Goal: Task Accomplishment & Management: Use online tool/utility

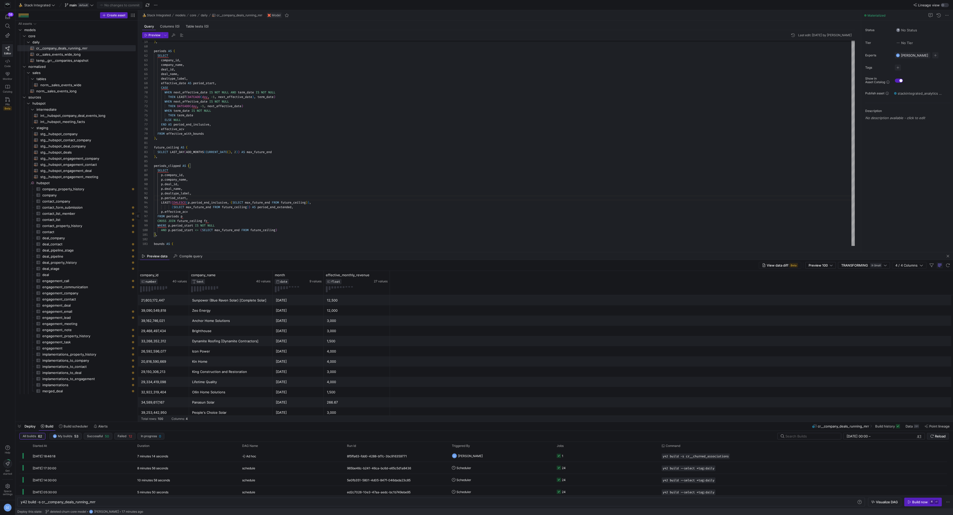
scroll to position [9, 35]
click at [40, 7] on span at bounding box center [37, 5] width 39 height 6
click at [32, 61] on span "SalesDraft" at bounding box center [34, 60] width 16 height 4
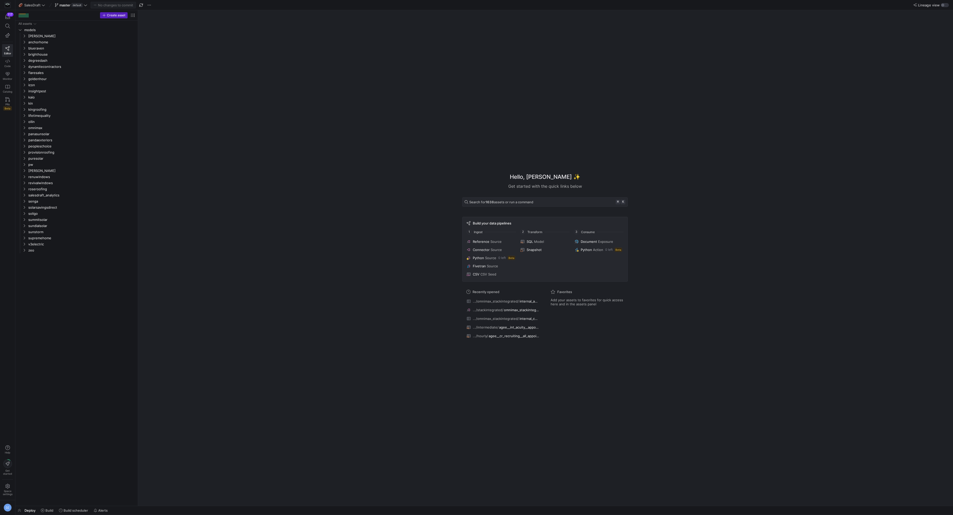
click at [318, 151] on div "Hello, [PERSON_NAME] ✨ Get started with the quick links below Search for 1638 a…" at bounding box center [545, 258] width 810 height 496
click at [8, 63] on link "Code" at bounding box center [7, 63] width 11 height 13
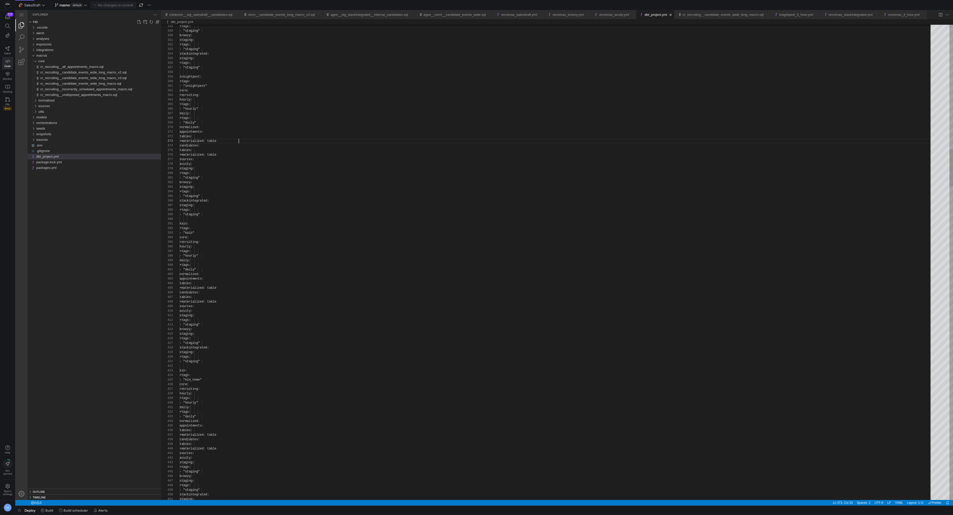
scroll to position [9, 59]
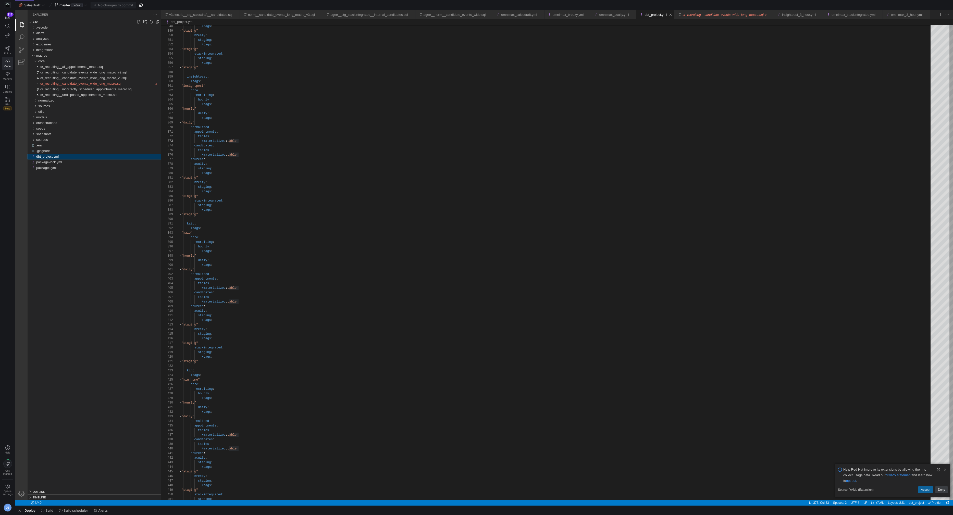
click at [93, 266] on div ".vscode alerts analyses exposures integrations macros core cr_recruiting__all_a…" at bounding box center [94, 257] width 133 height 464
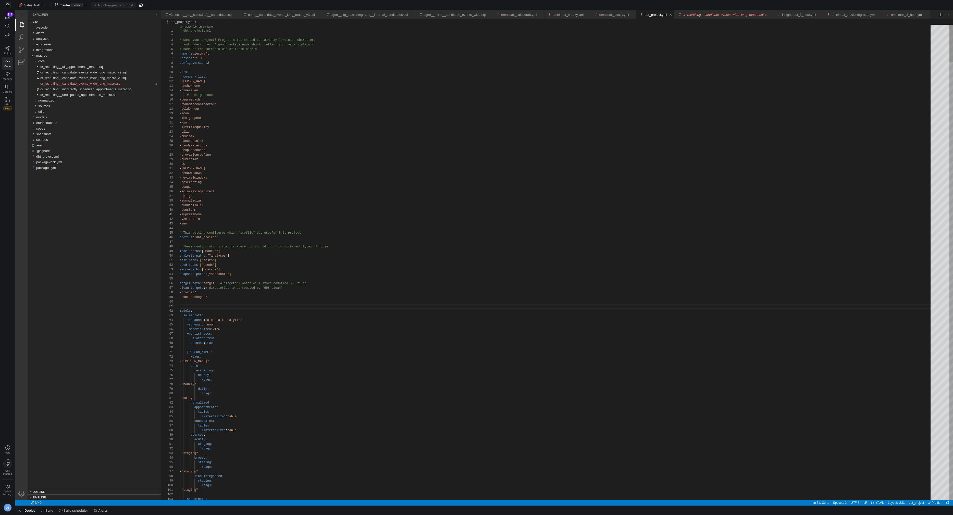
click at [842, 29] on textarea "sundialsolar" at bounding box center [846, 29] width 40 height 6
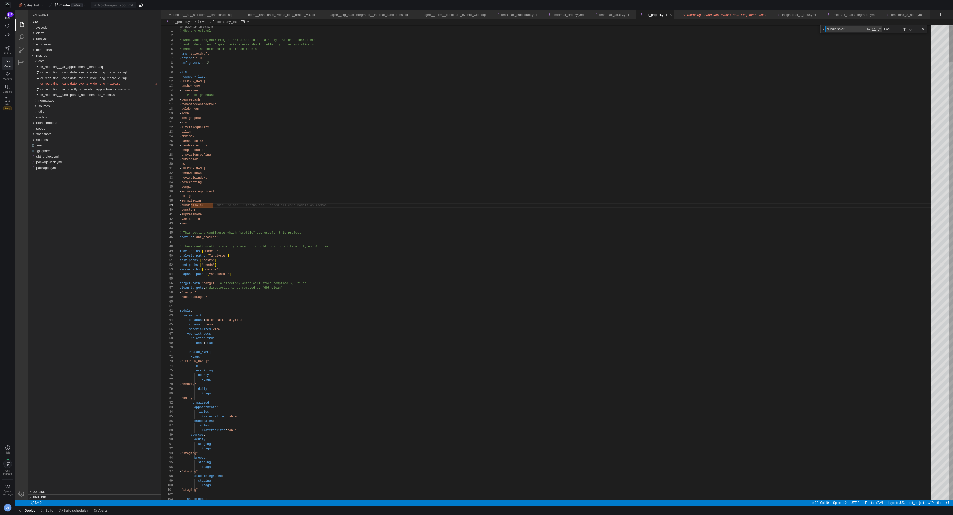
click at [842, 29] on textarea "sundialsolar" at bounding box center [846, 29] width 40 height 6
type textarea "- supremehome - v3electric - zeo # This setting configures which "profile" dbt …"
type textarea "v"
type textarea "staging: +tags: - "staging" stackintegrated: staging: +tags: - "staging" reviva…"
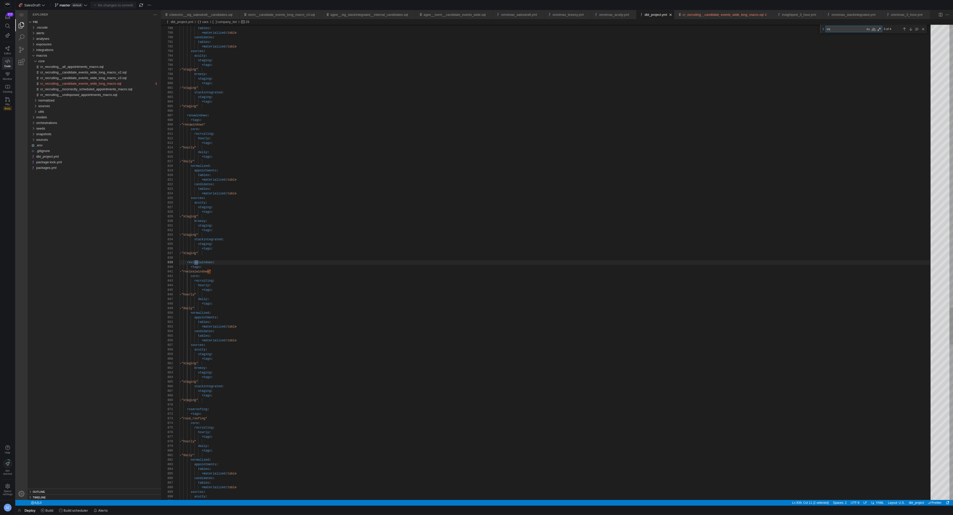
scroll to position [46, 18]
type textarea "vantage"
click at [923, 30] on div "Close (Escape)" at bounding box center [923, 29] width 6 height 6
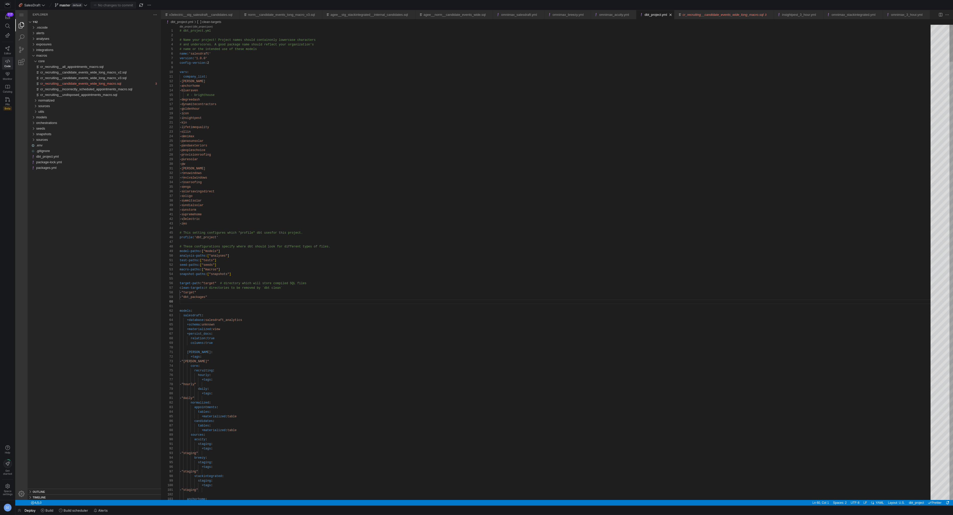
scroll to position [41, 26]
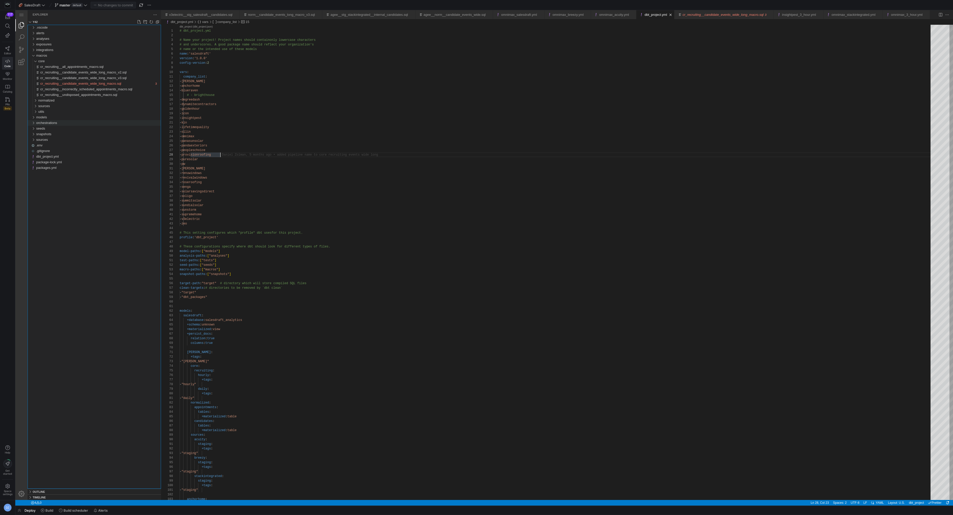
click at [89, 123] on div "orchestrations" at bounding box center [98, 123] width 125 height 6
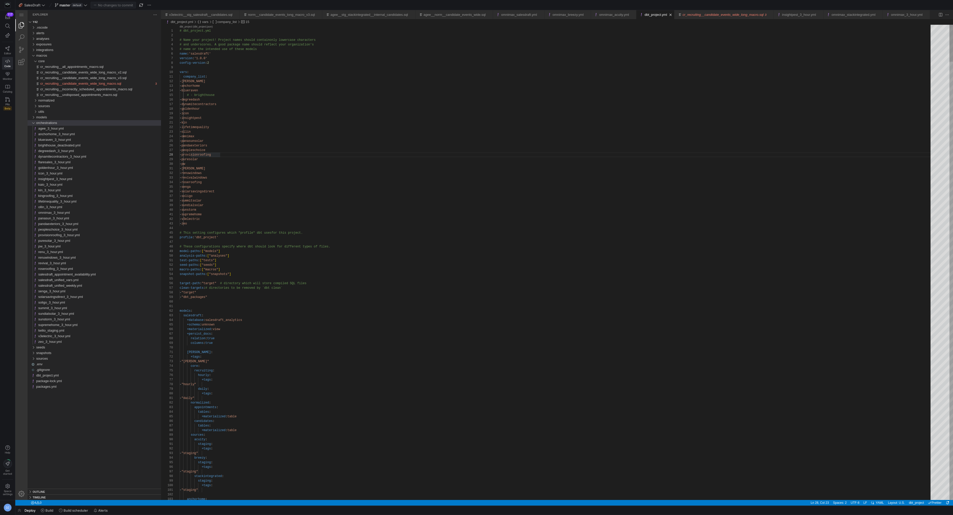
scroll to position [9, 20]
type textarea "- [PERSON_NAME] - renuwindows - revivalwindows - roseroofing - senga - solarsav…"
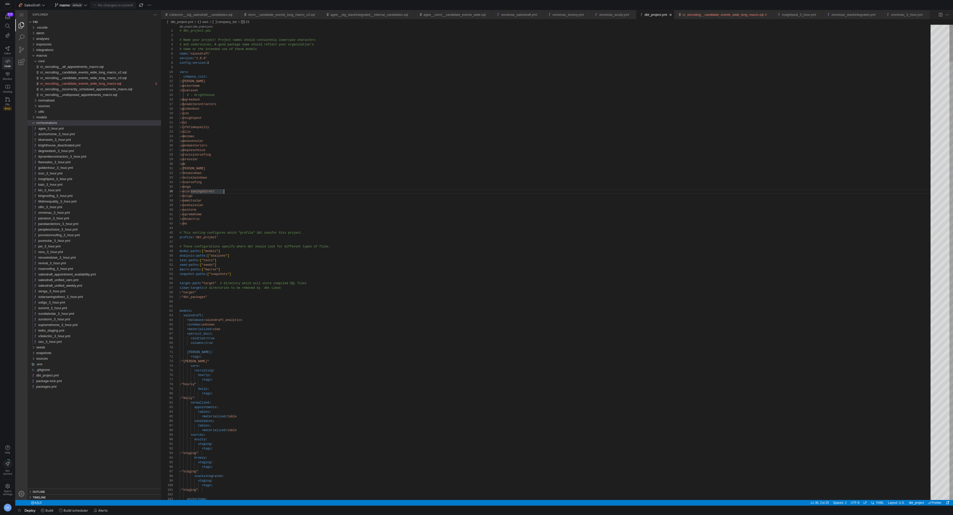
click at [66, 118] on div "models" at bounding box center [98, 118] width 125 height 6
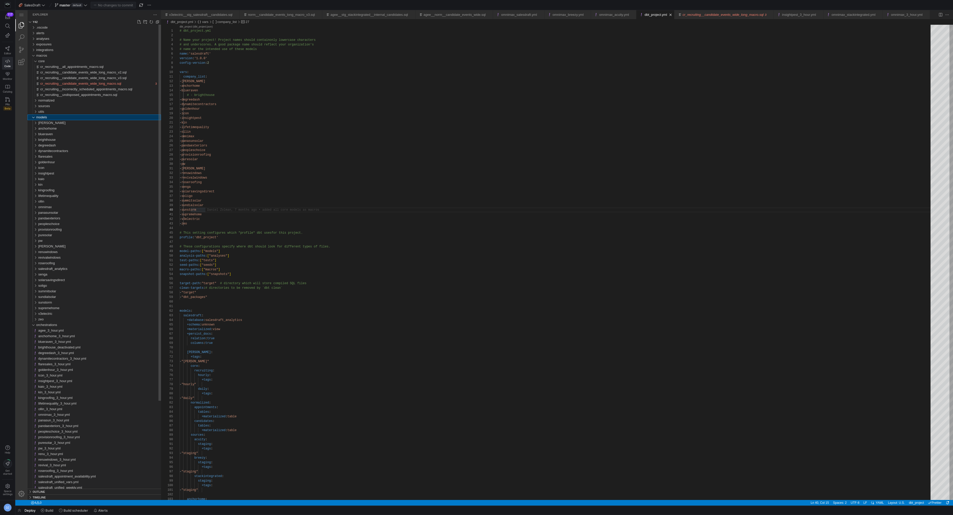
click at [66, 118] on div "models" at bounding box center [98, 118] width 125 height 6
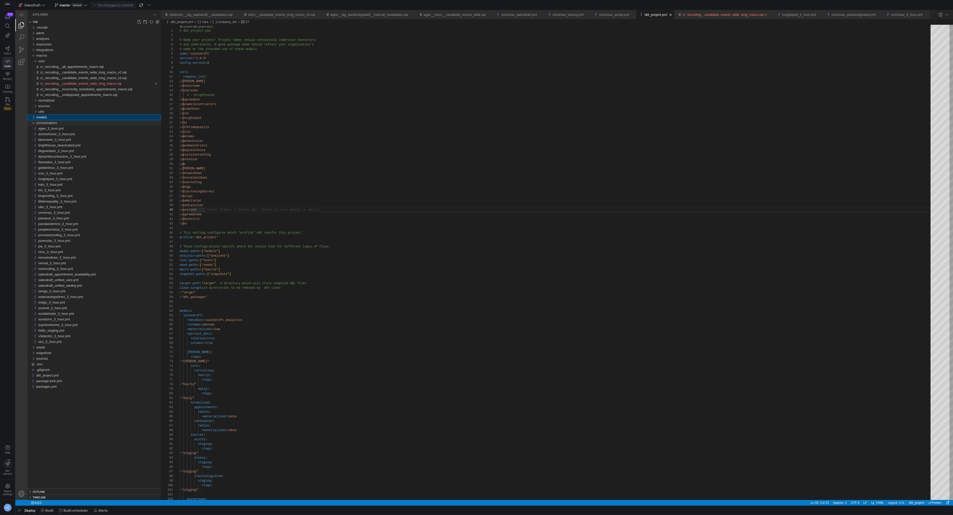
click at [65, 122] on div "orchestrations" at bounding box center [98, 123] width 125 height 6
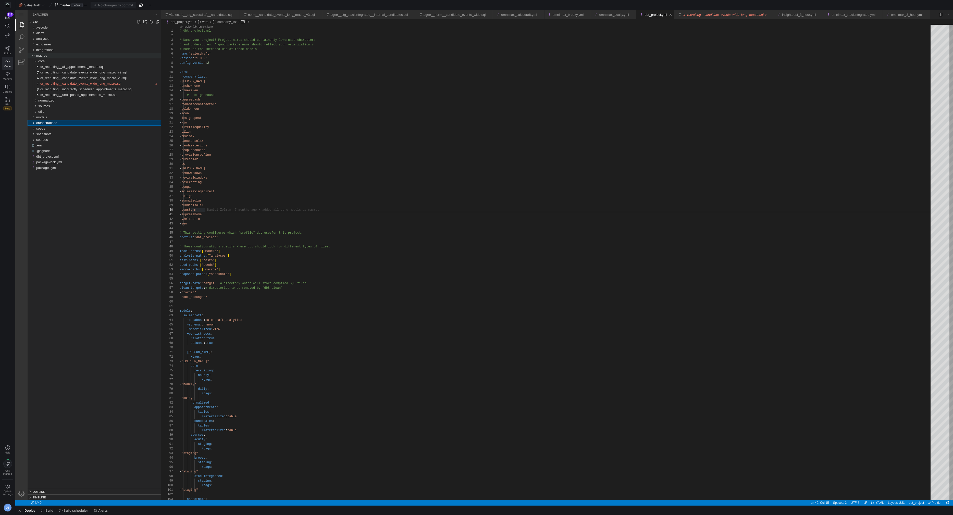
click at [34, 56] on div "macros" at bounding box center [33, 56] width 8 height 6
click at [48, 63] on div "models" at bounding box center [98, 61] width 125 height 6
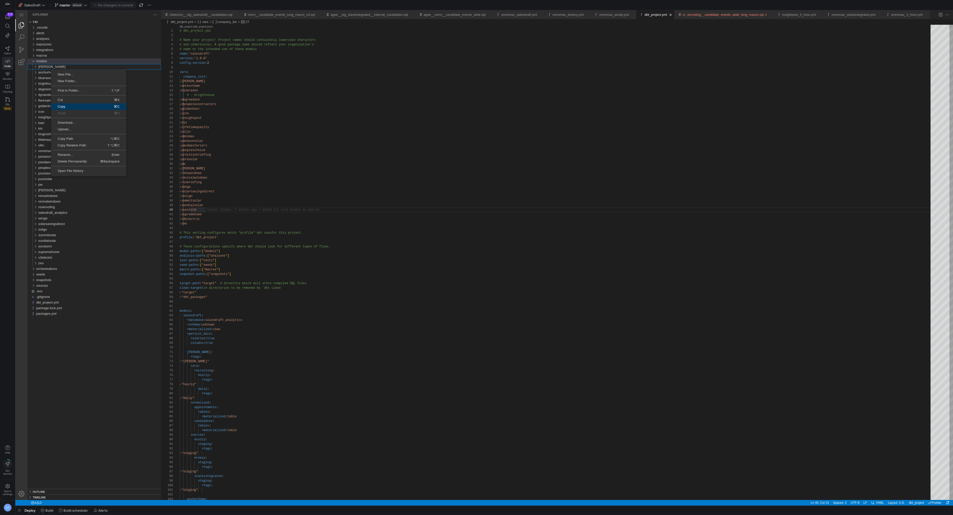
click at [82, 105] on span "Copy" at bounding box center [67, 106] width 33 height 3
click at [90, 104] on span "Paste" at bounding box center [80, 105] width 33 height 3
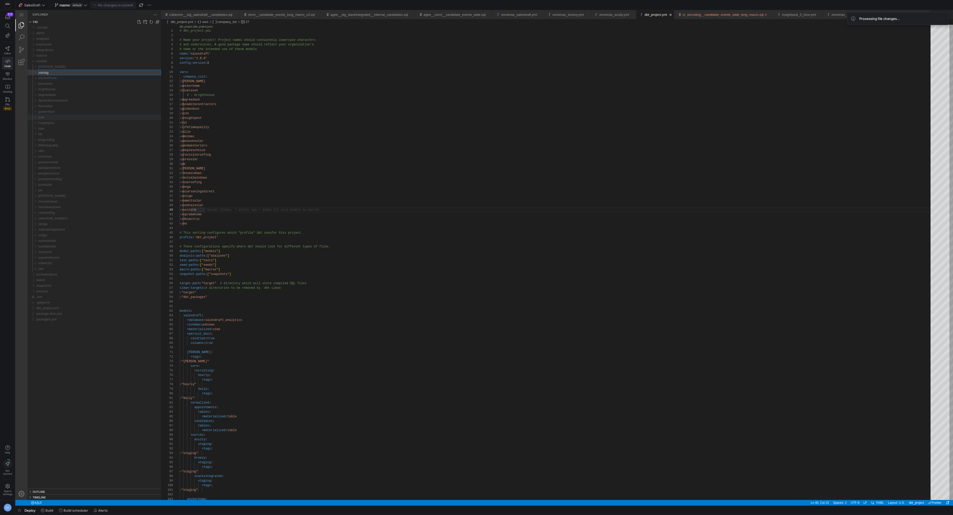
type input "vantage"
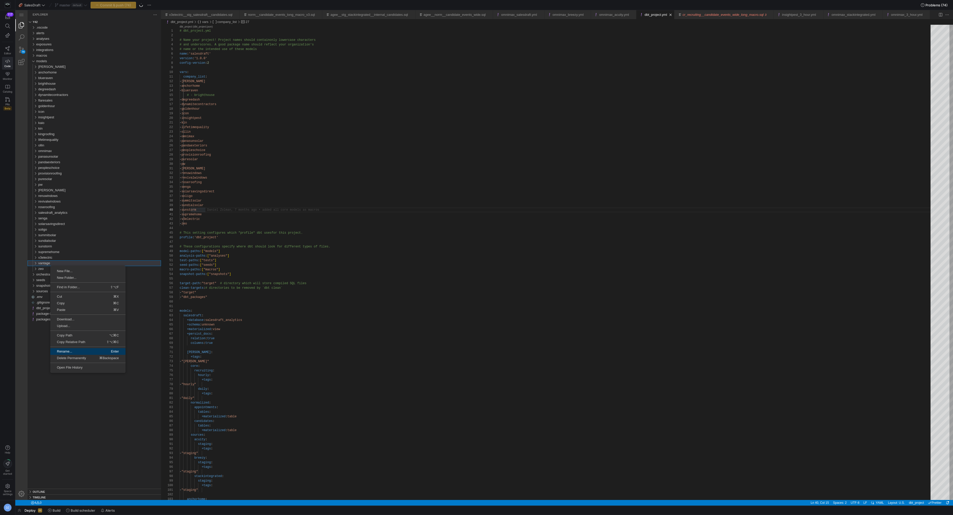
click at [69, 352] on span "Rename..." at bounding box center [68, 351] width 37 height 3
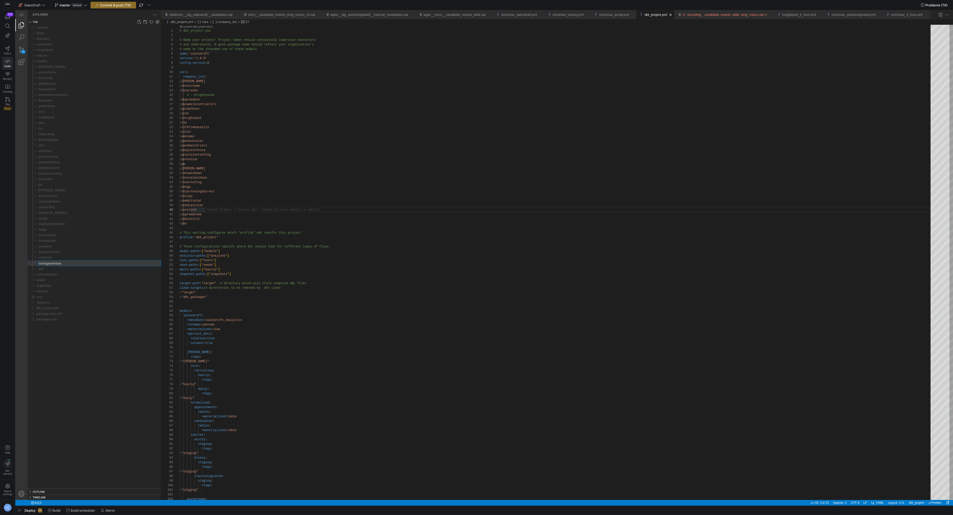
type input "vantagewindows"
click at [86, 265] on div "vantagewindows" at bounding box center [99, 263] width 123 height 6
click at [87, 269] on div "core" at bounding box center [100, 269] width 121 height 6
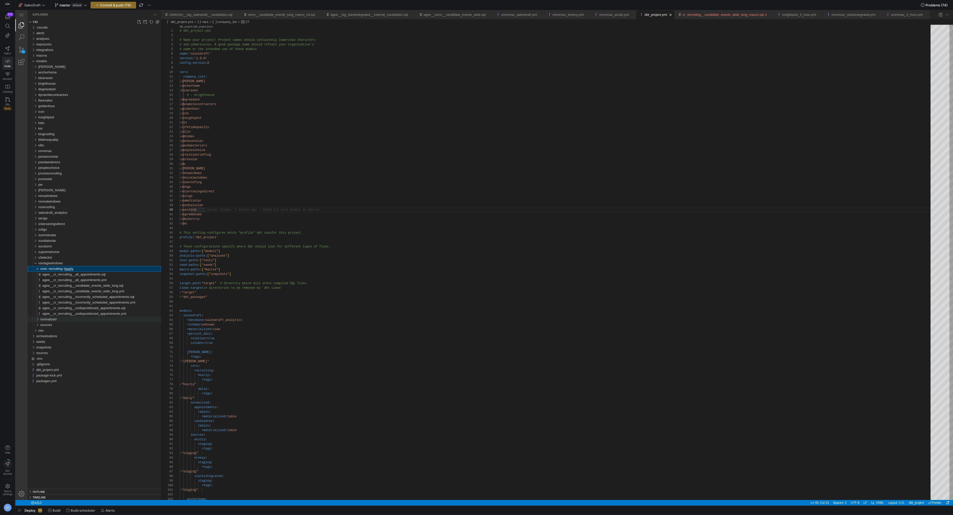
click at [62, 317] on div "normalized" at bounding box center [100, 320] width 121 height 6
click at [62, 325] on span "appointments" at bounding box center [52, 325] width 20 height 4
click at [62, 342] on div "candidates" at bounding box center [101, 342] width 119 height 6
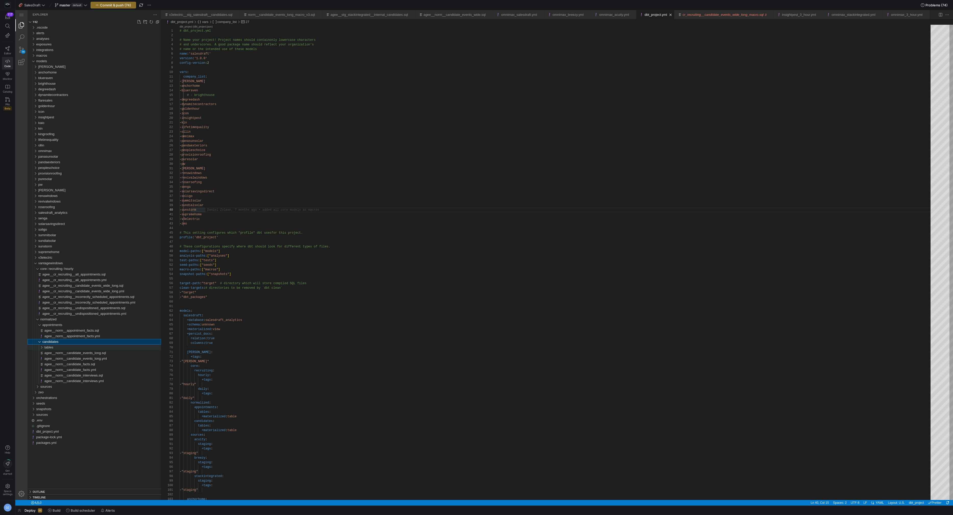
click at [62, 348] on div "tables" at bounding box center [102, 348] width 117 height 6
click at [54, 399] on div "sources" at bounding box center [100, 398] width 121 height 6
click at [57, 405] on div "acuity" at bounding box center [101, 404] width 119 height 6
click at [57, 410] on span "intermediate" at bounding box center [53, 409] width 18 height 4
click at [56, 424] on div "staging" at bounding box center [102, 426] width 117 height 6
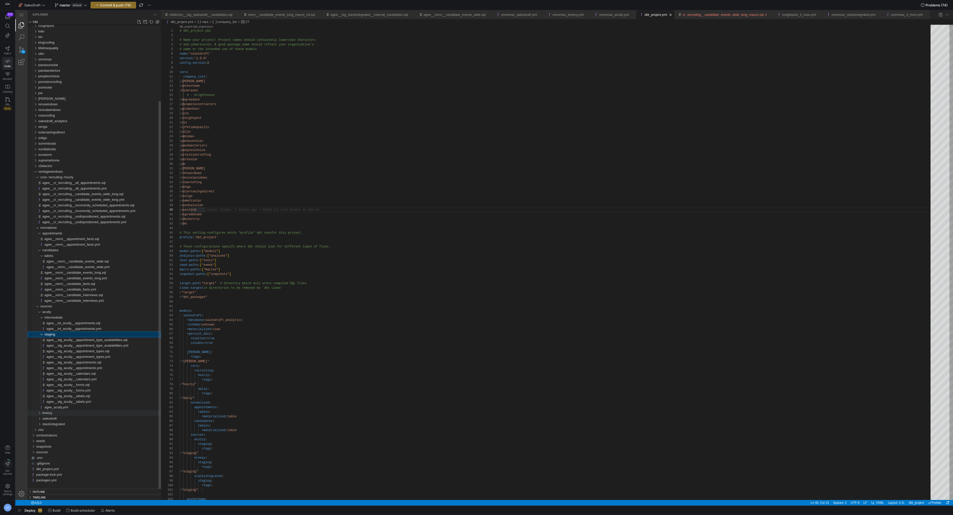
click at [73, 412] on div "breezy" at bounding box center [101, 413] width 119 height 6
click at [73, 419] on div "intermediate" at bounding box center [102, 419] width 117 height 6
click at [62, 470] on div "staging" at bounding box center [102, 469] width 117 height 6
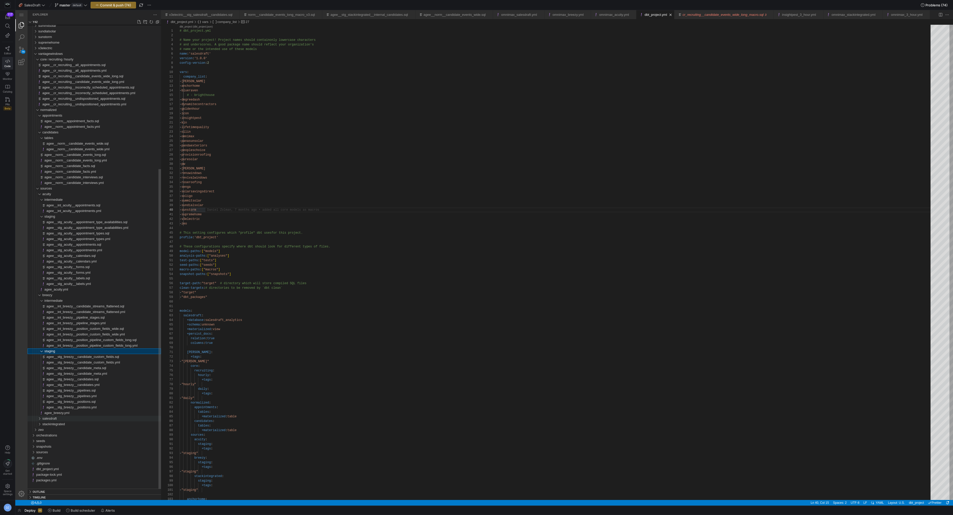
click at [64, 420] on div "salesdraft" at bounding box center [101, 419] width 119 height 6
click at [65, 425] on div "intermediate" at bounding box center [102, 424] width 117 height 6
click at [60, 451] on div "staging" at bounding box center [102, 453] width 117 height 6
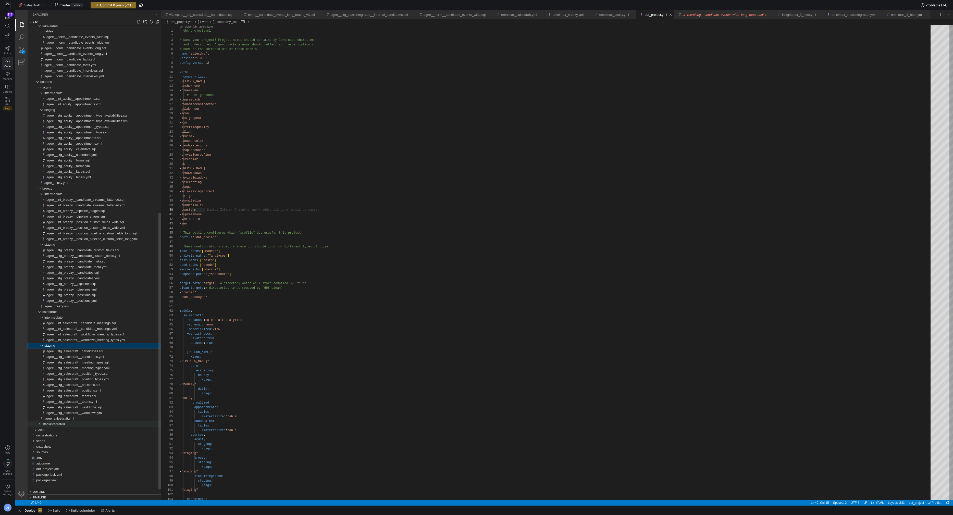
click at [61, 423] on span "stackintegrated" at bounding box center [53, 424] width 22 height 4
click at [60, 431] on div "staging" at bounding box center [102, 430] width 117 height 6
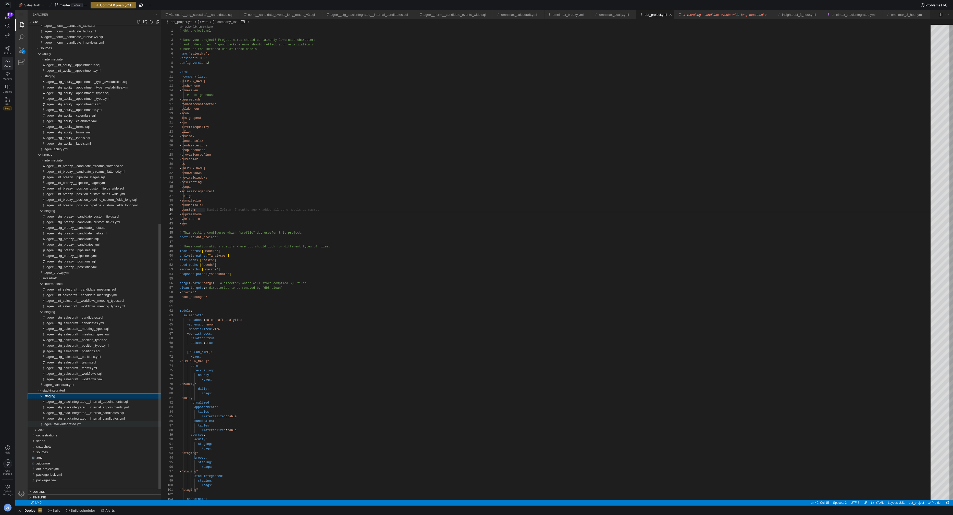
click at [63, 424] on span "agee_stackintegrated.yml" at bounding box center [63, 424] width 38 height 4
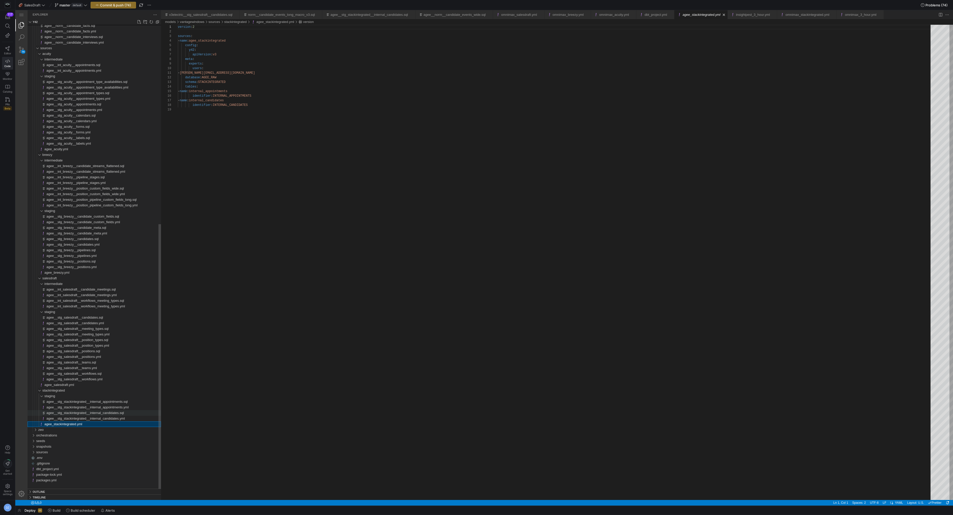
scroll to position [46, 0]
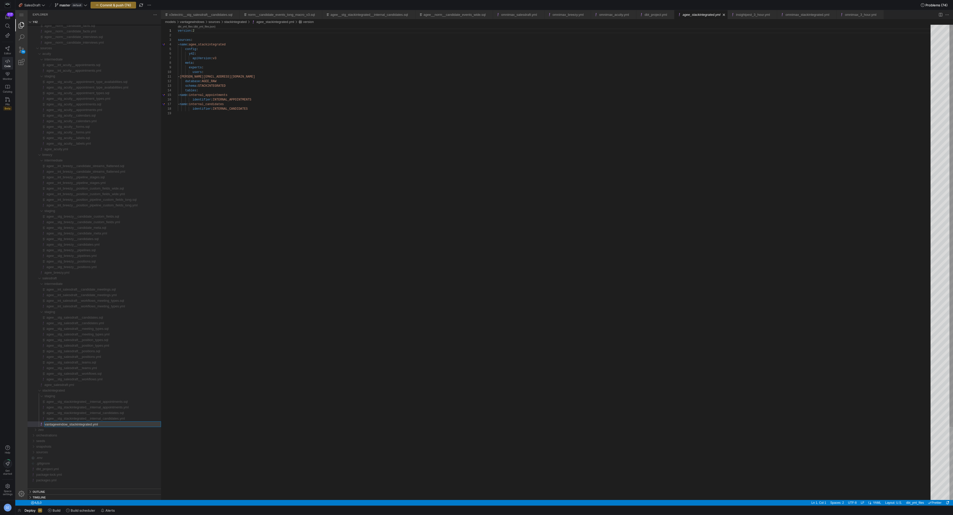
type input "vantagewindows_stackintegrated.yml"
type input "vantagewindows__stg_stackintegrated__internal_candidates.yml"
type input "vantagewindows__stg_stackintegrated__internal_candidates.sql"
type input "vantagewindows__stg_stackintegrated__internal_appointments.yml"
type input "vantagewindows__stg_stackintegrated__internal_appointments.sql"
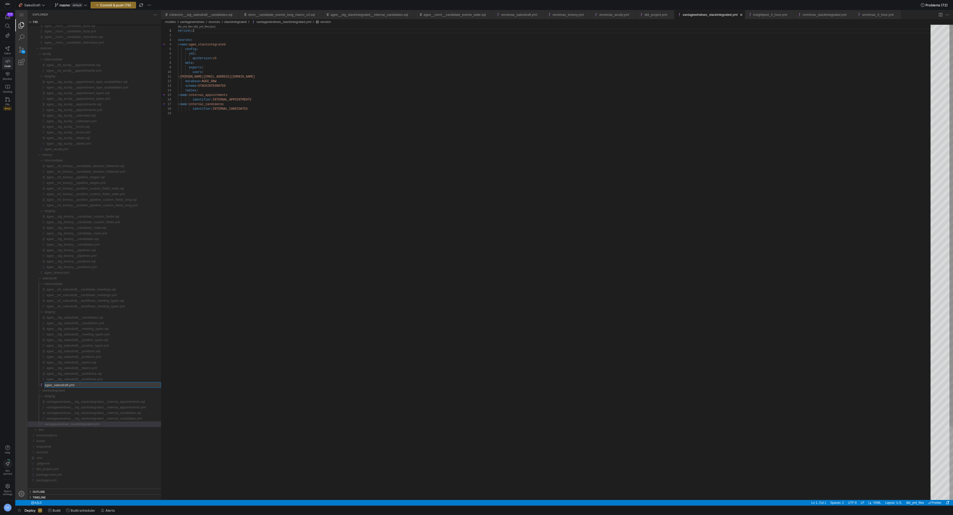
type input "vantagewindows_salesdraft.yml"
type input "vantagewindows__stg_salesdraft__workflows.yml"
type input "vantagewindows__stg_salesdraft__workflows.sql"
type input "vantagewindows__stg_salesdraft__teams.yml"
type input "vantagewindows__stg_salesdraft__teams.sql"
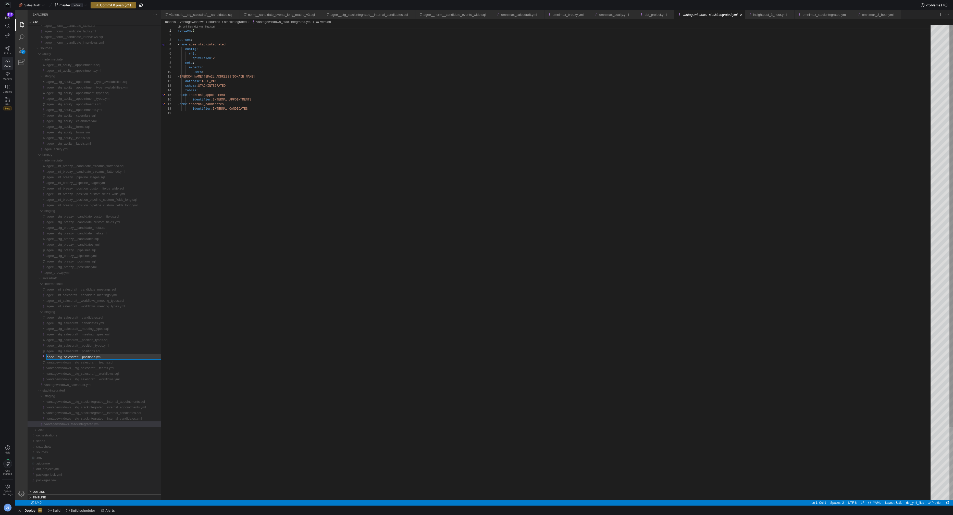
type input "vantagewindows__stg_salesdraft__positions.yml"
type input "vantagewindows__stg_salesdraft__positions.sql"
type input "vantagewindows__stg_salesdraft__position_types.yml"
type input "vantagewindows__stg_salesdraft__position_types.sql"
type input "vantagewindows__stg_salesdraft__meeting_types.yml"
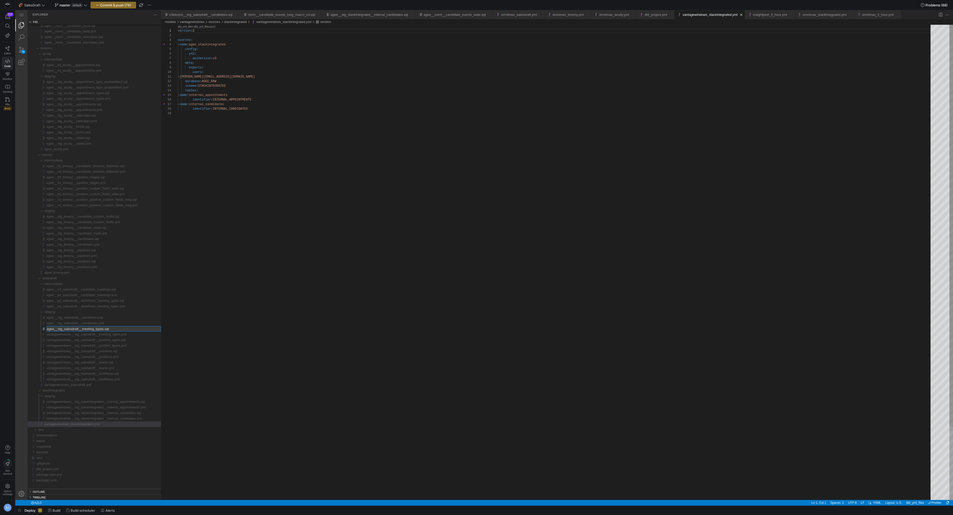
type input "vantagewindows__stg_salesdraft__meeting_types.sql"
type input "vantagewindows__stg_salesdraft__candidates.yml"
type input "vantagewindows__stg_salesdraft__candidates.sql"
type input "vantagewindows__int_salesdraft__workflows_meeting_types.yml"
type input "vantagewindows__int_salesdraft__workflows_meeting_types.sql"
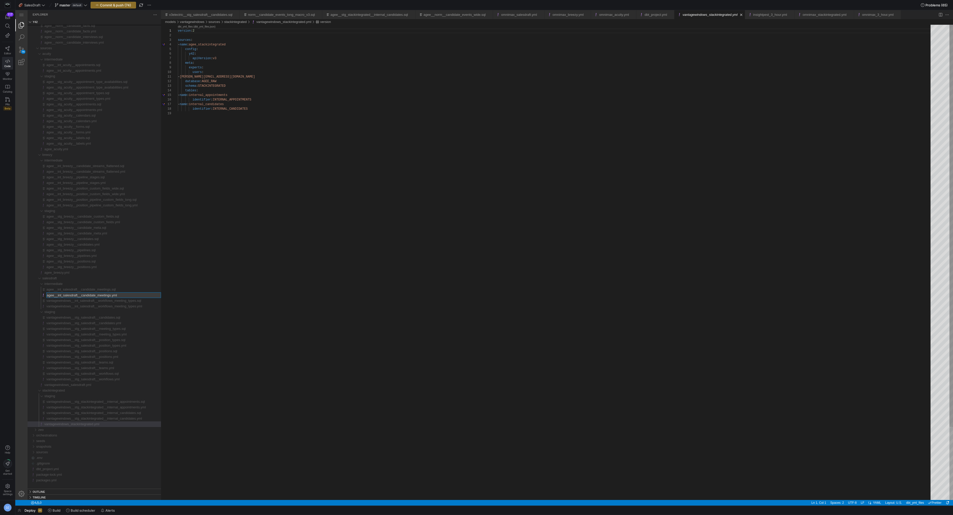
type input "vantagewindows__int_salesdraft__candidate_meetings.yml"
type input "vantagewindows__int_salesdraft__candidate_meetings.sql"
type input "vantagewindows_breezy.yml"
type input "vantagewindows__stg_breezy__positions.yml"
type input "vantagewindows__stg_breezy__positions.sql"
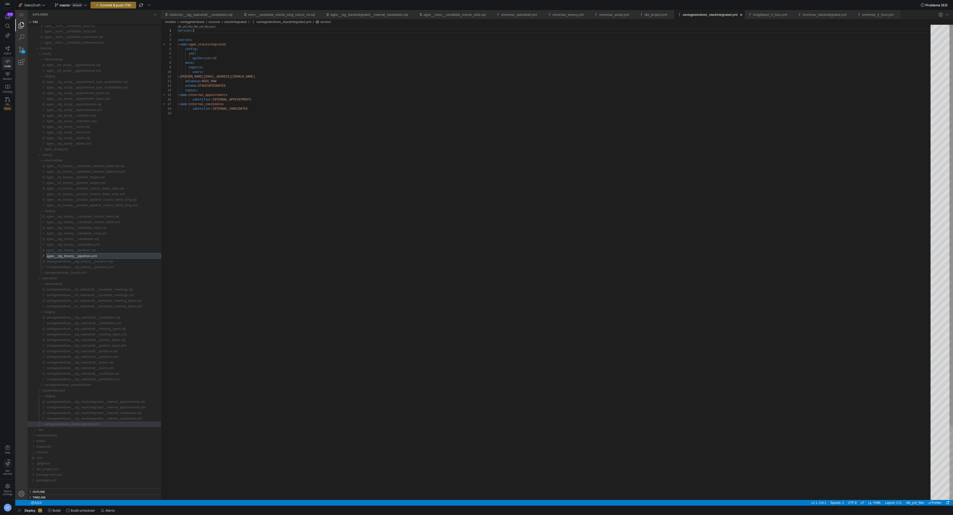
type input "vantagewindows__stg_breezy__pipelines.yml"
type input "vantagewindows__stg_breezy__pipelines.sql"
type input "vantagewindows__stg_breezy__candidates.yml"
type input "vantagewindows__stg_breezy__candidates.sql"
type input "vantagewindows__stg_breezy__candidate_meta.yml"
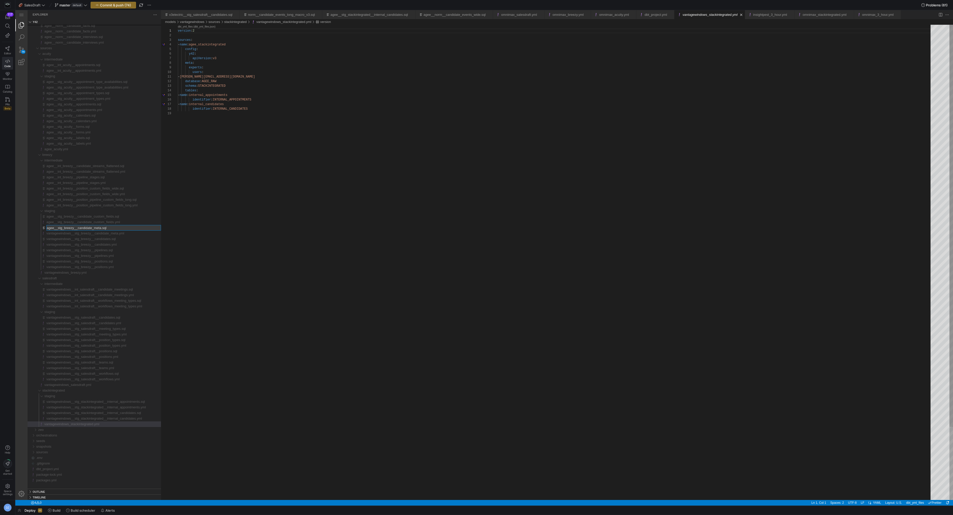
type input "vantagewindows__stg_breezy__candidate_meta.sql"
type input "vantagewindows__stg_breezy__candidate_custom_fields.yml"
type input "vantagewindows__stg_breezy__candidate_custom_fields.sql"
type input "vantagewindows__int_breezy__position_pipeline_custom_fields_long.yml"
type input "vantagewindows__int_breezy__position_pipeline_custom_fields_long.sql"
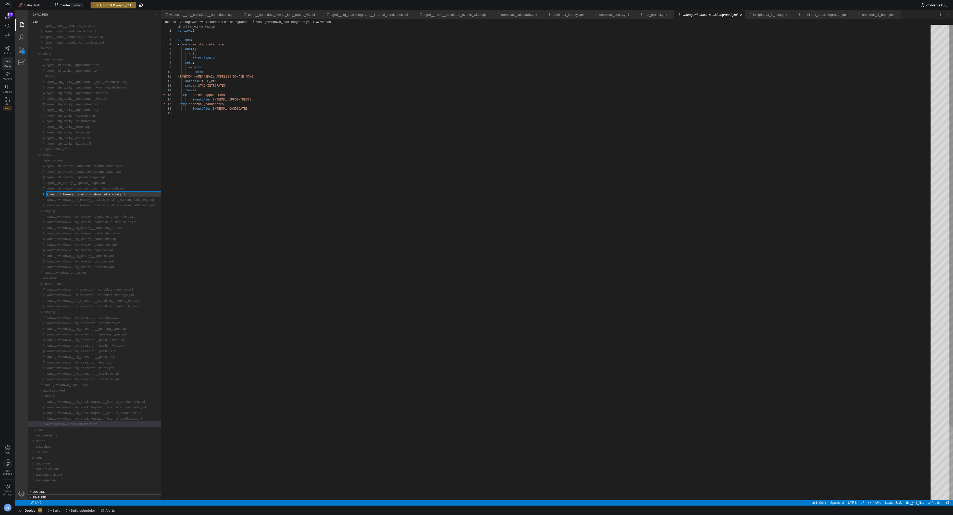
type input "vantagewindows__int_breezy__position_custom_fields_wide.yml"
type input "vantagewindows__int_breezy__position_custom_fields_wide.sql"
type input "vantagewindows__int_breezy__pipeline_stages.yml"
type input "vantagewindows__int_breezy__pipeline_stages.sql"
type input "vantagewindows__int_breezy__candidate_streams_flattened.yml"
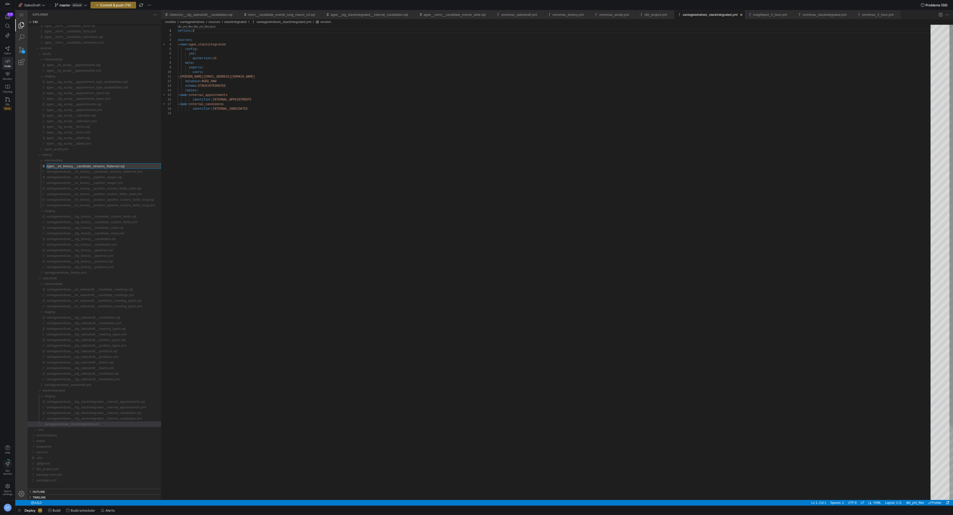
type input "vantagewindows__int_breezy__candidate_streams_flattened.sql"
type input "vantagewindows_acuity.yml"
type input "vantagewindows__stg_acuity__labels.yml"
type input "vantagewindows__stg_acuity__labels.sql"
type input "vantagewindows__stg_acuity__forms.yml"
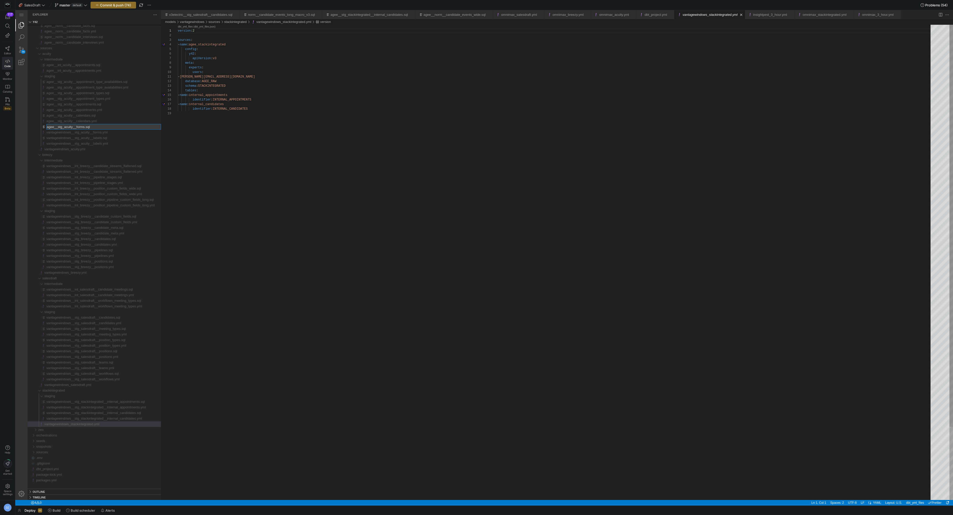
type input "vantagewindows__stg_acuity__forms.sql"
type input "vantagewindows__stg_acuity__calendars.yml"
type input "vantagewindows__stg_acuity__calendars.sql"
type input "vantagewindows__stg_acuity__appointments.yml"
type input "vantagewindows__stg_acuity__appointments.sql"
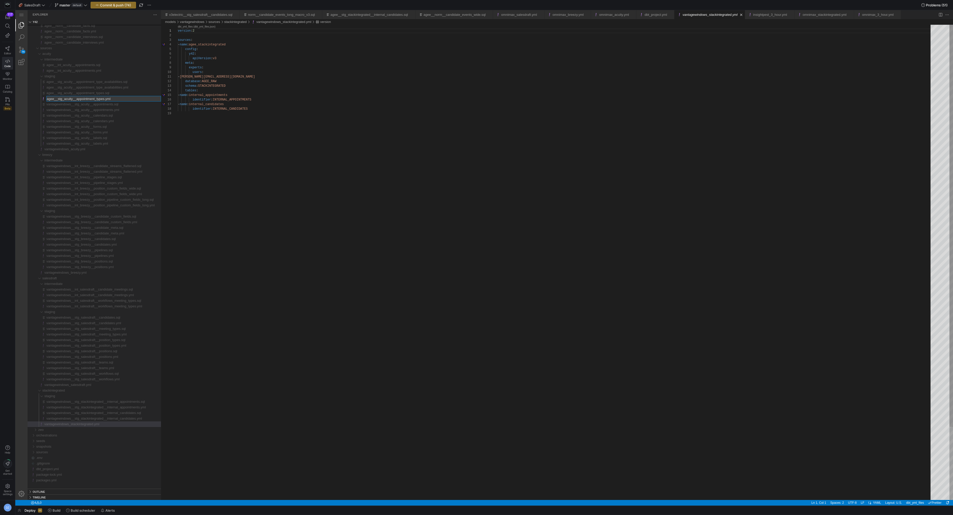
type input "vantagewindows__stg_acuity__appointment_types.yml"
type input "vantagewindows__stg_acuity__appointment_types.sql"
type input "vantagewindows__stg_acuity__appointment_type_availabilities.yml"
type input "vantagewindows__stg_acuity__appointment_type_availabilities.sql"
type input "vantagewindows__int_acuity__appointments.yml"
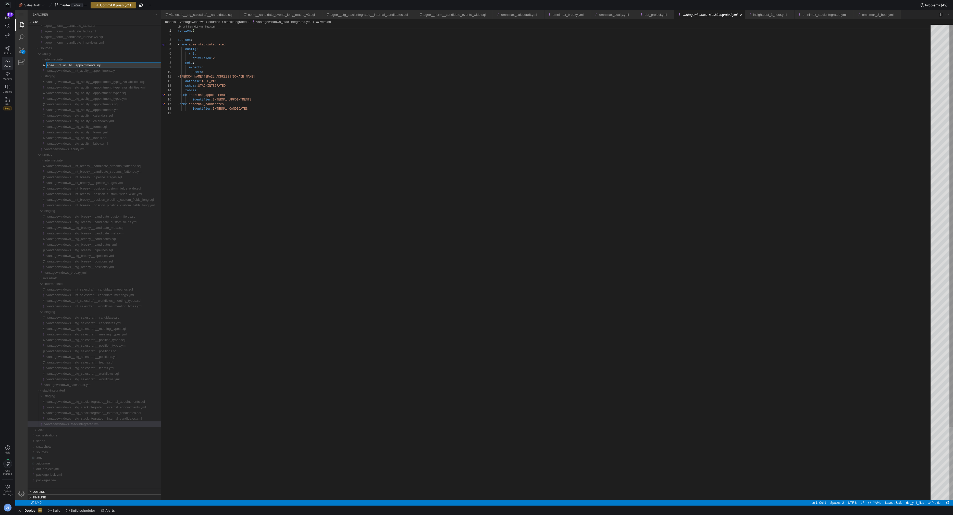
type input "vantagewindows__int_acuity__appointments.sql"
type input "vantagewindows__norm__candidate_interviews.yml"
type input "vantagewindows__norm__candidate_interviews.sql"
type input "vantagewindows__norm__candidate_facts.yml"
type input "vantagewindows__norm__candidate_facts.sql"
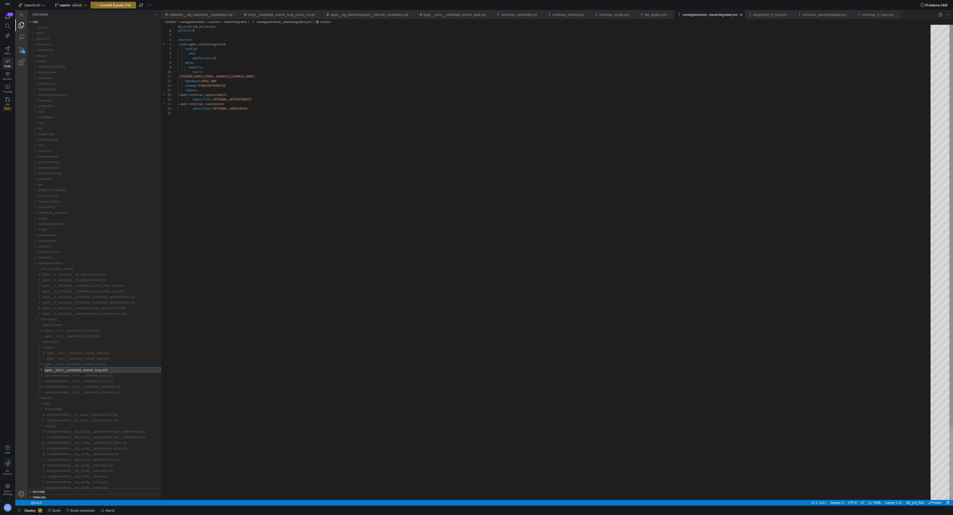
type input "vantagewindows__norm__candidate_events_long.yml"
type input "vantagewindows__norm__candidate_events_long.sql"
type input "vantagewindows__norm__candidate_events_wide.yml"
type input "vantagewindows__norm__candidate_events_wide.sql"
type input "vantagewindows__norm__appointment_facts.yml"
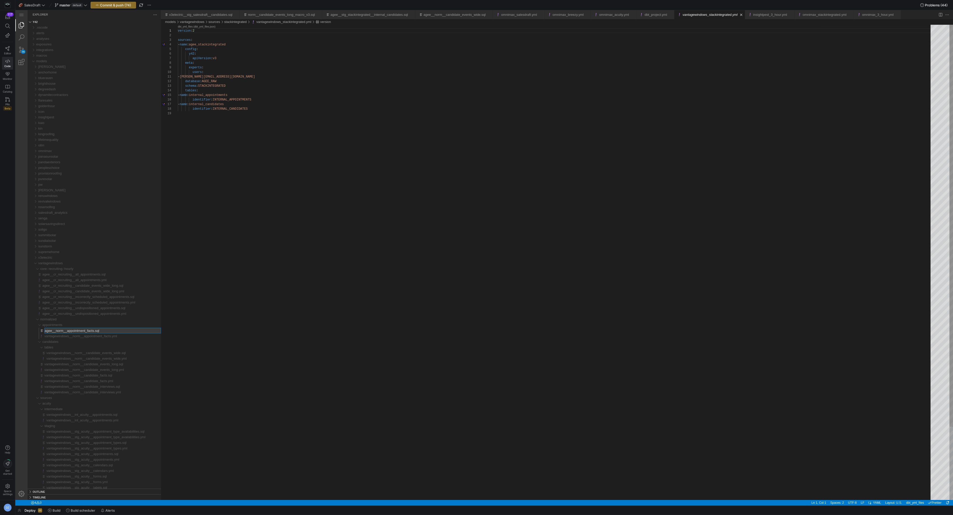
type input "vantagewindows__norm__appointment_facts.sql"
type input "vantagewindows__cr_recruiting__undispositioned_appointments.yml"
type input "vantagewindows__cr_recruiting__undispositioned_appointments.sql"
type input "vantagewindows__cr_recruiting__incorrectly_scheduled_appointments.yml"
type input "vantagewindows__cr_recruiting__incorrectly_scheduled_appointments.sql"
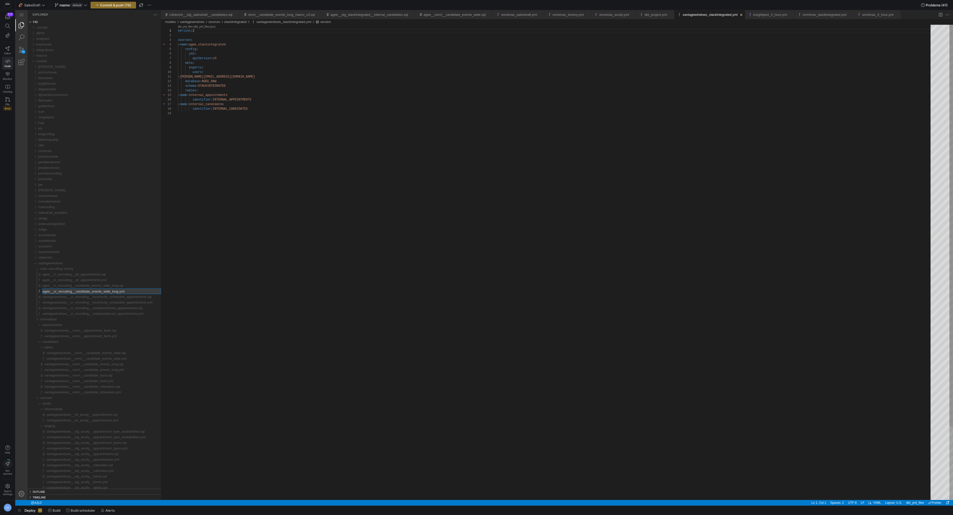
type input "vantagewindows__cr_recruiting__candidate_events_wide_long.yml"
type input "vantagewindows__cr_recruiting__candidate_events_wide_long.sql"
type input "vantagewindows__cr_recruiting__all_appointments.yml"
type input "vantagewindows__cr_recruiting__all_appointments.sql"
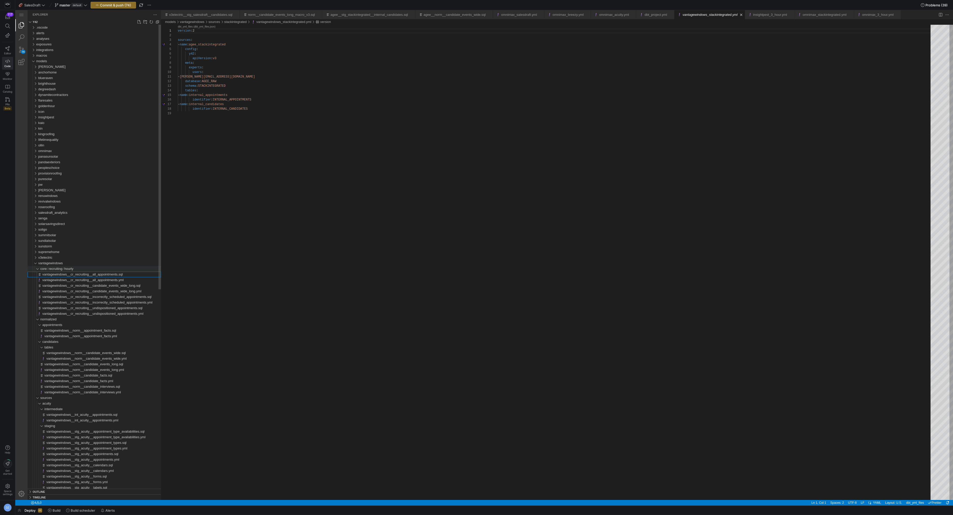
click at [34, 268] on div "hourly" at bounding box center [35, 269] width 12 height 6
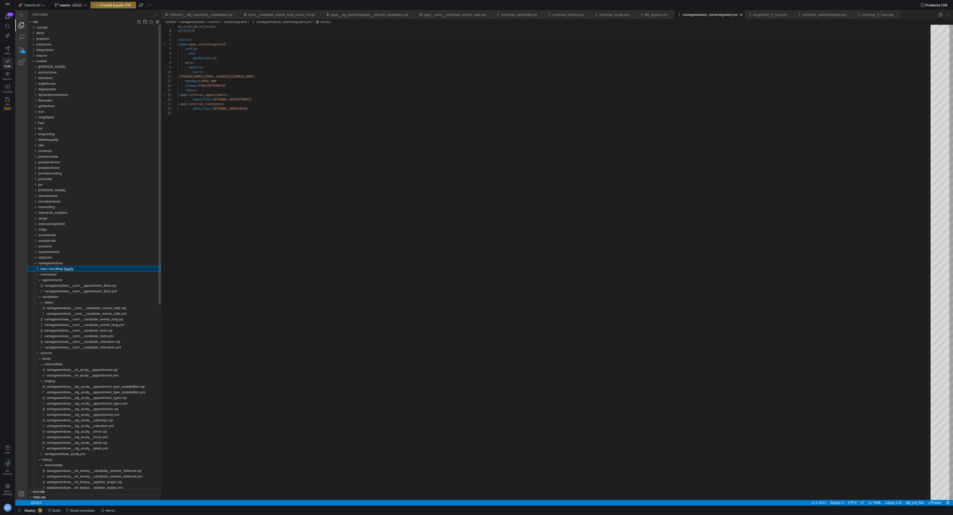
click at [38, 271] on div "hourly" at bounding box center [35, 269] width 12 height 6
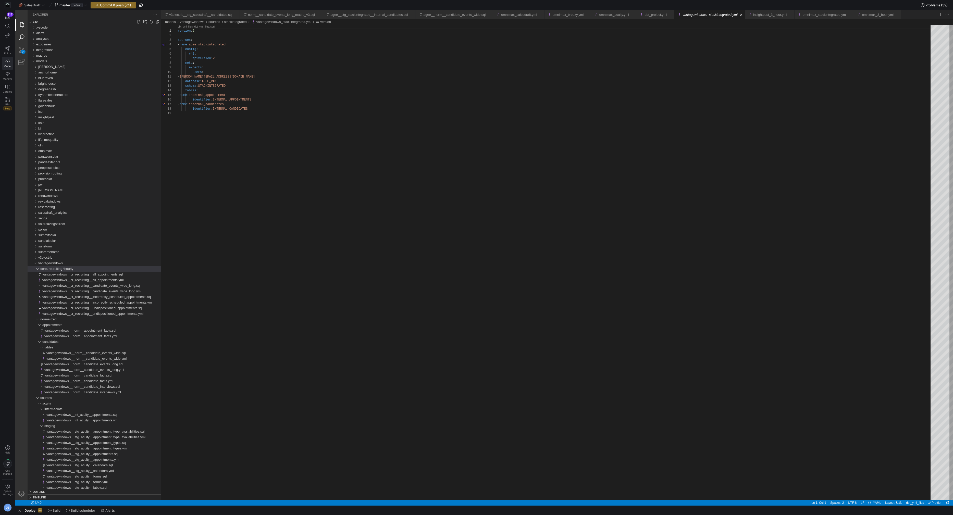
click at [20, 36] on link "Search (⇧⌘F)" at bounding box center [21, 37] width 12 height 12
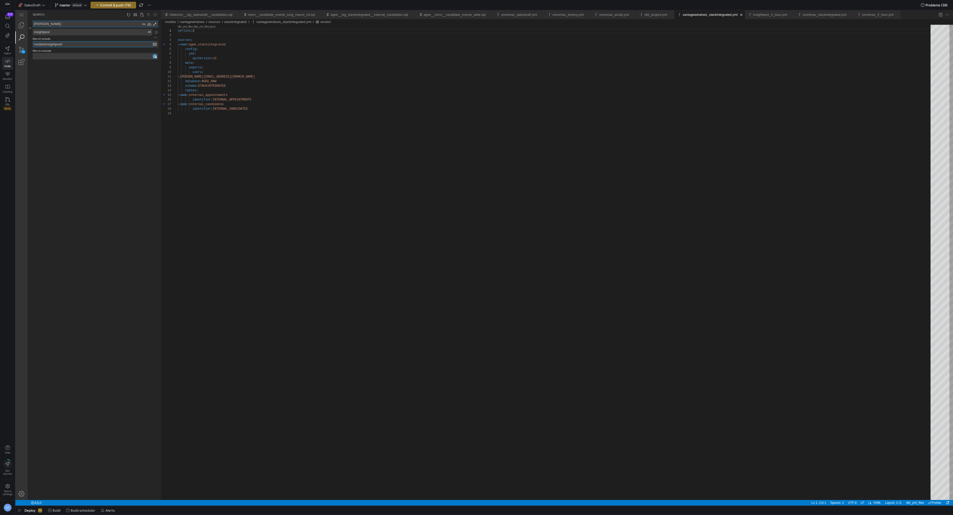
click at [58, 42] on input "models/insightpest/" at bounding box center [93, 44] width 120 height 6
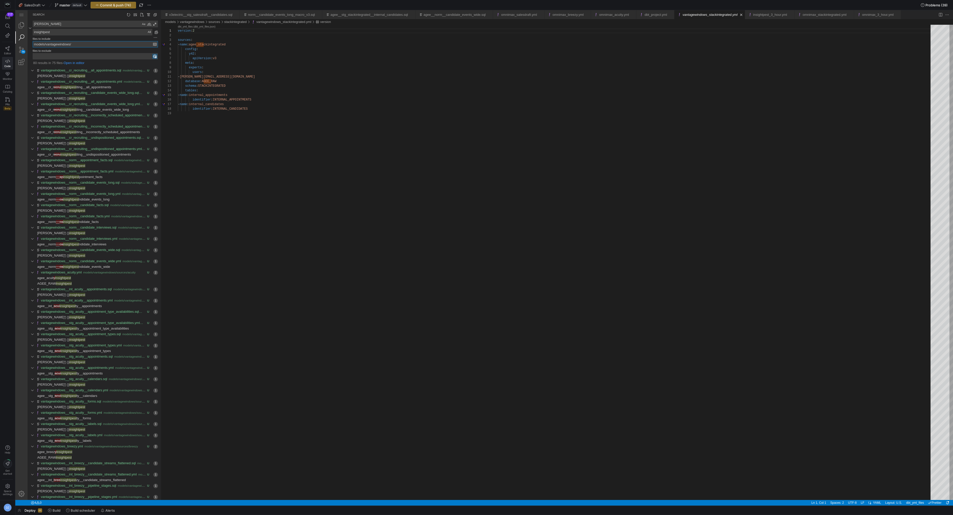
type input "models/vantagewindows/"
click at [49, 33] on textarea "insightpest" at bounding box center [92, 32] width 119 height 6
type textarea "vantagewindows"
click at [148, 30] on div "Preserve Case (⌥⌘P)" at bounding box center [149, 32] width 5 height 5
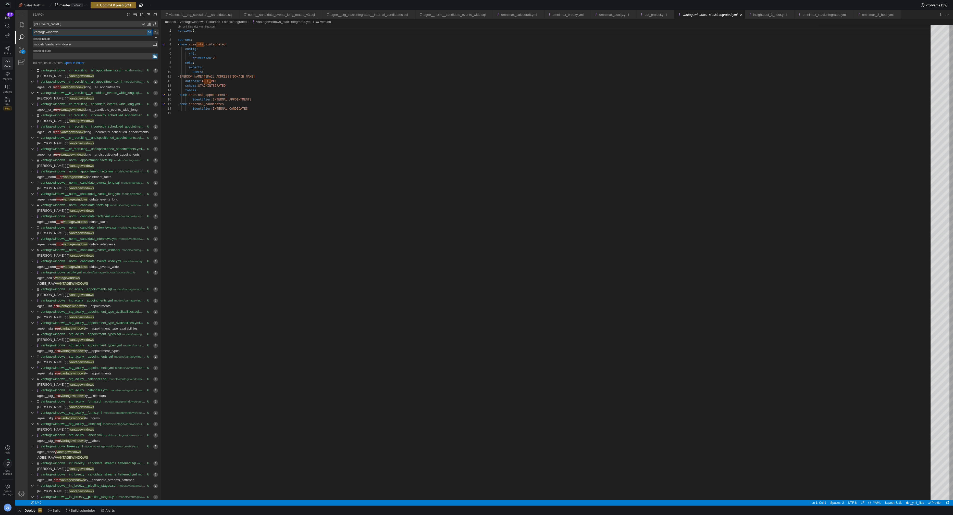
click at [156, 33] on link "Replace All (⌥⌘Enter)" at bounding box center [156, 32] width 6 height 6
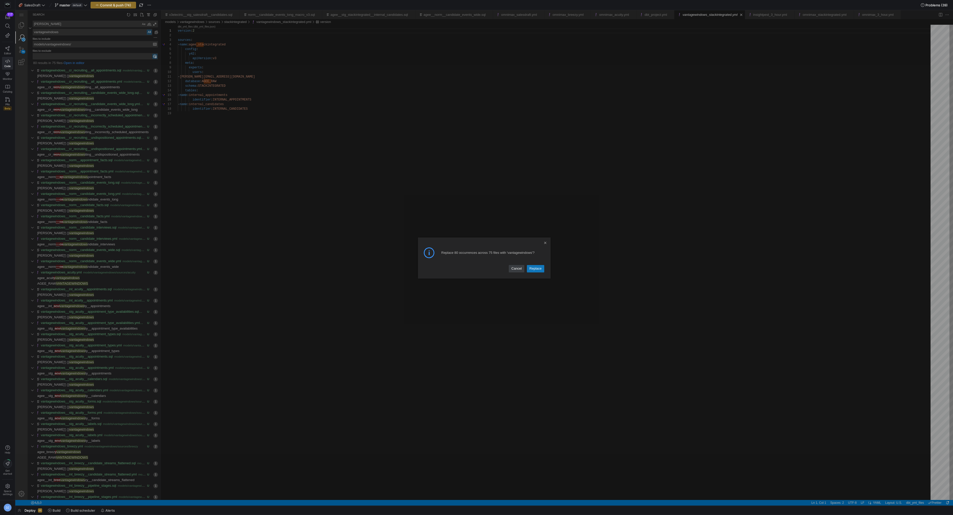
click at [534, 269] on link "Replace" at bounding box center [535, 268] width 17 height 7
type textarea "version: 2 sources: - name: vantagewindows_stackintegrated config: y42: apiVers…"
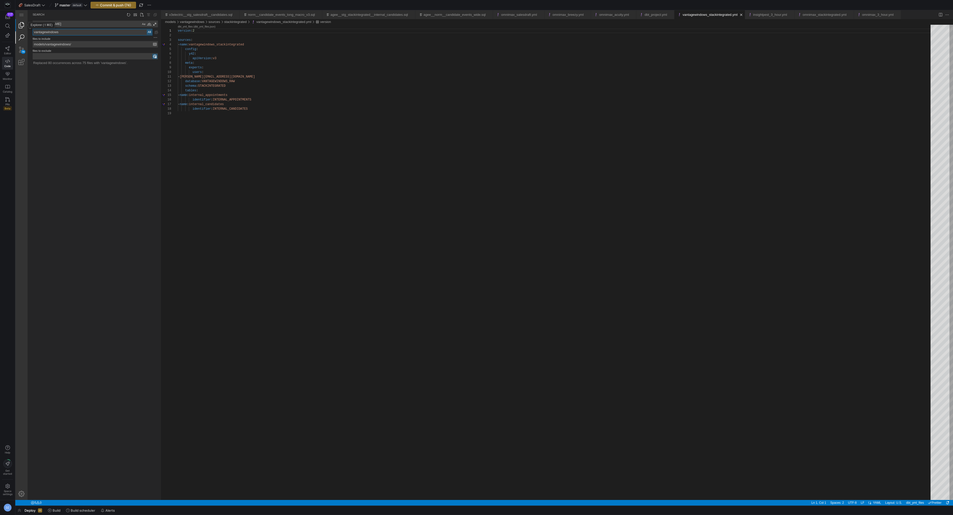
click at [22, 27] on link "Explorer (⇧⌘E)" at bounding box center [21, 25] width 12 height 12
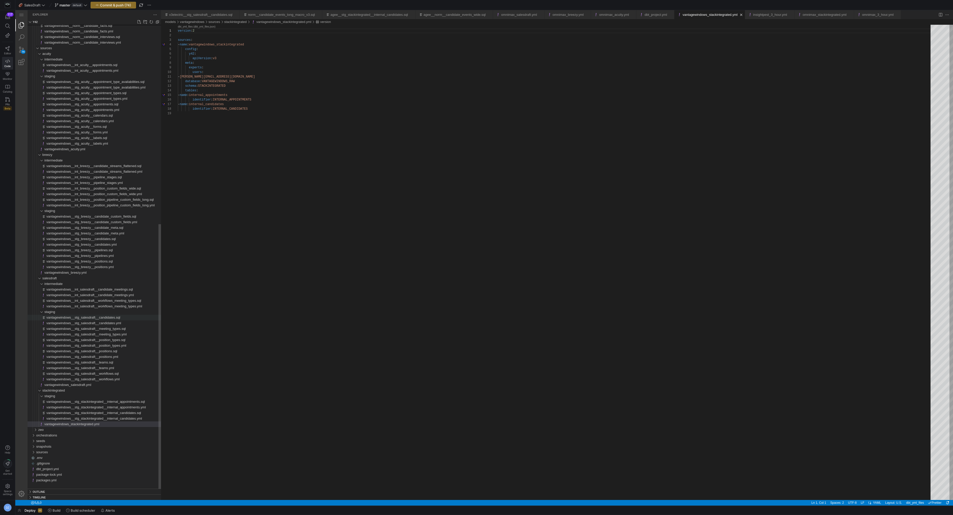
click at [95, 316] on span "vantagewindows__stg_salesdraft__candidates.sql" at bounding box center [83, 318] width 74 height 4
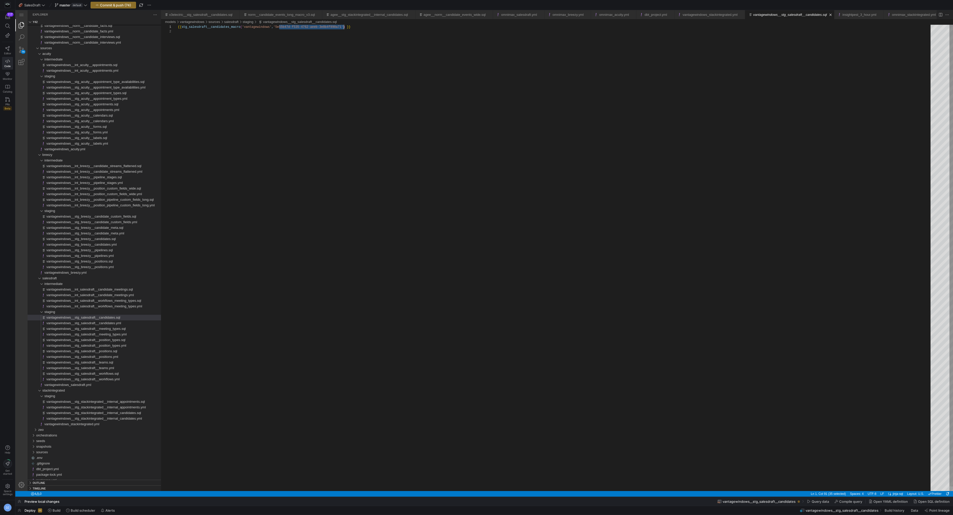
scroll to position [0, 168]
drag, startPoint x: 279, startPoint y: 26, endPoint x: 345, endPoint y: 27, distance: 66.1
click at [27, 34] on link "Search (⇧⌘F)" at bounding box center [21, 37] width 12 height 12
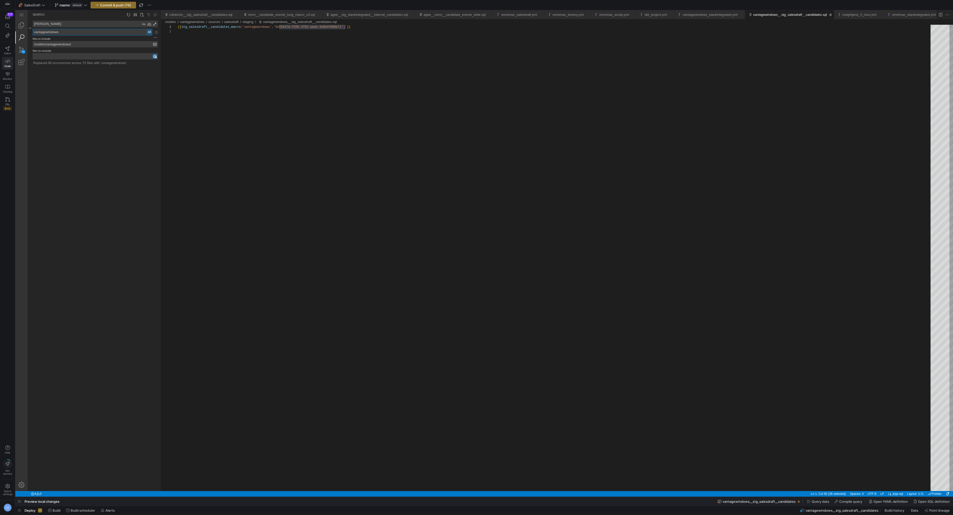
click at [70, 32] on textarea "vantagewindows" at bounding box center [92, 32] width 119 height 6
click at [150, 32] on div "Preserve Case (⌥⌘P)" at bounding box center [149, 32] width 5 height 5
click at [101, 22] on textarea "[PERSON_NAME]" at bounding box center [87, 24] width 108 height 6
click at [100, 22] on textarea "[PERSON_NAME]" at bounding box center [87, 24] width 108 height 6
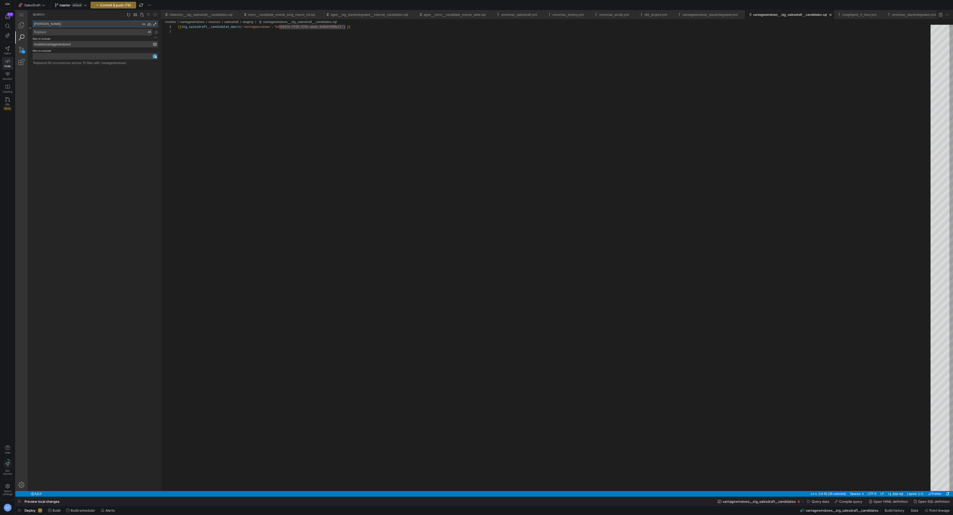
paste textarea "5e55b47d-f535-4762-aeeb-3e8b4f890a71"
type textarea "5e55b47d-f535-4762-aeeb-3e8b4f890a71"
click at [94, 31] on textarea "Replace: Type replace term and press Enter to preview" at bounding box center [92, 32] width 119 height 6
click at [82, 33] on textarea "Replace: Type replace term and press Enter to preview" at bounding box center [92, 32] width 119 height 6
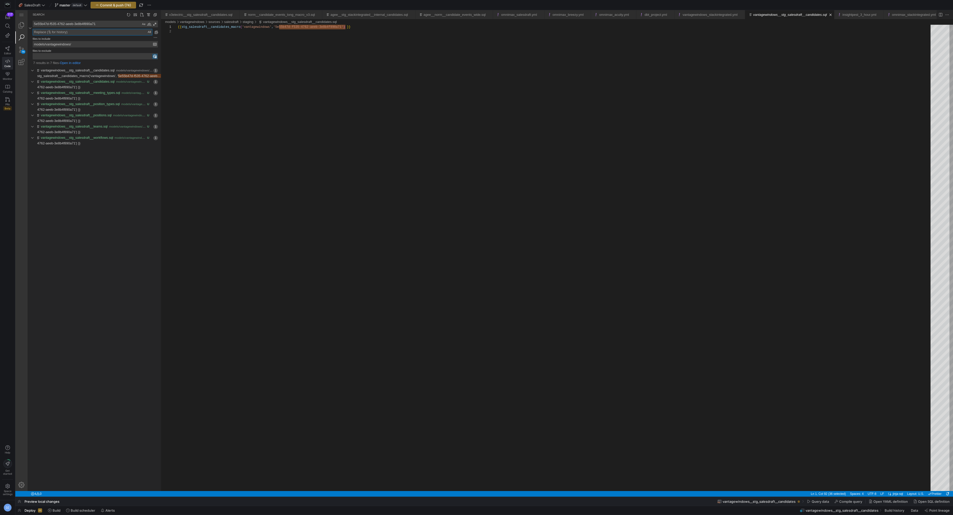
paste textarea "6c8c7c8f-e7aa-485d-82c7-05194a2a7936"
click at [156, 33] on link "Replace All (⌥⌘Enter)" at bounding box center [156, 32] width 6 height 6
type textarea "6c8c7c8f-e7aa-485d-82c7-05194a2a7936"
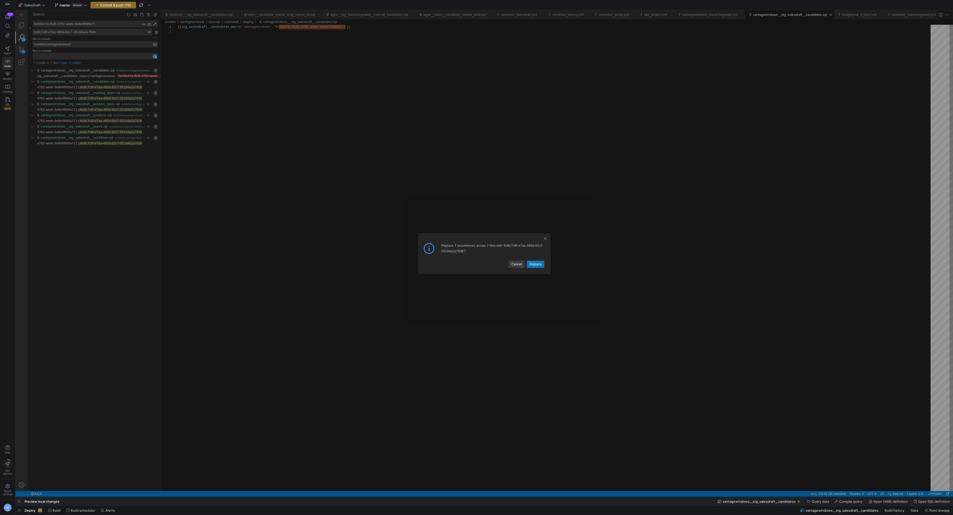
drag, startPoint x: 533, startPoint y: 266, endPoint x: 530, endPoint y: 264, distance: 3.3
click at [533, 266] on link "Replace" at bounding box center [535, 264] width 17 height 7
type textarea "{{ stg_salesdraft__candidates_macro('vantagewindows', '6c8c7c8f-e7aa-485d-82c7-…"
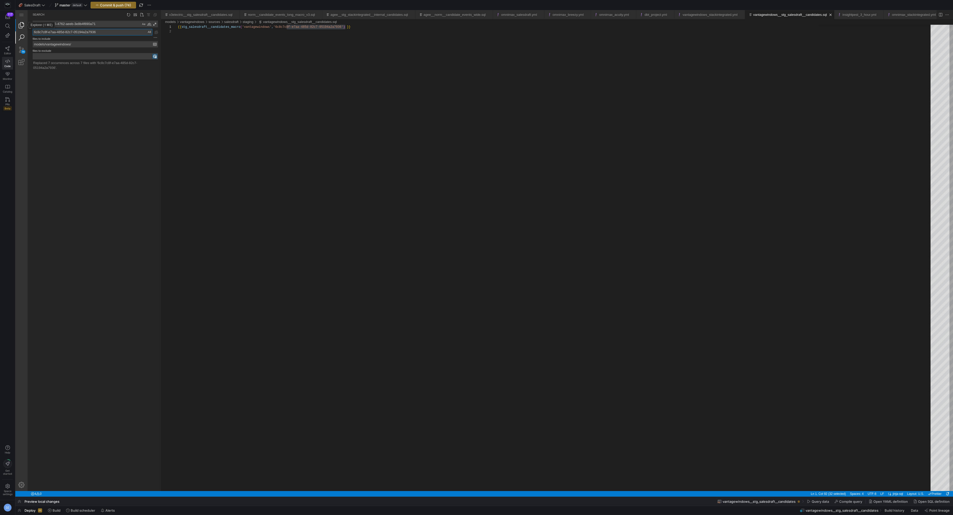
click at [22, 28] on link "Explorer (⇧⌘E)" at bounding box center [21, 25] width 12 height 12
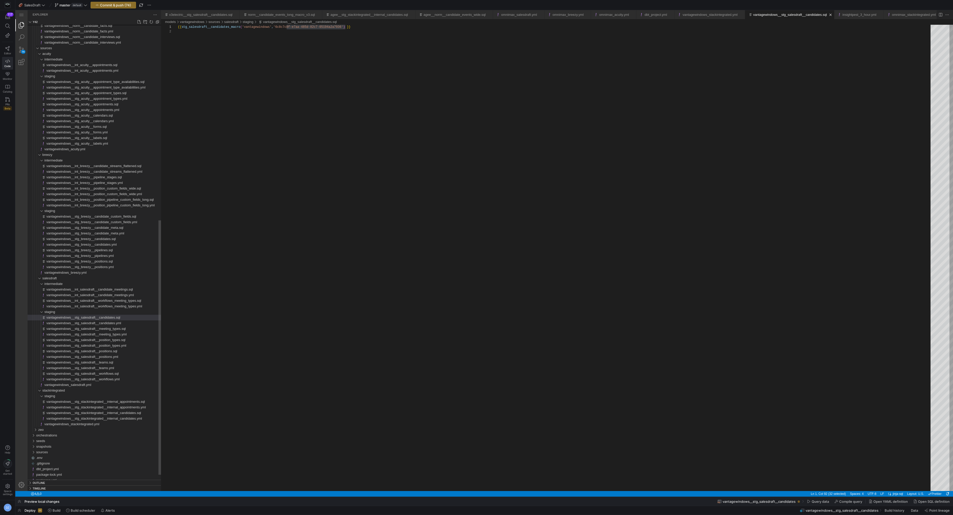
click at [116, 317] on span "vantagewindows__stg_salesdraft__candidates.sql" at bounding box center [83, 318] width 74 height 4
click at [276, 124] on div "{{ stg_salesdraft__candidates_macro ( 'vantagewindows' , '6c8c7c8f-e7aa-485d-82…" at bounding box center [556, 260] width 756 height 471
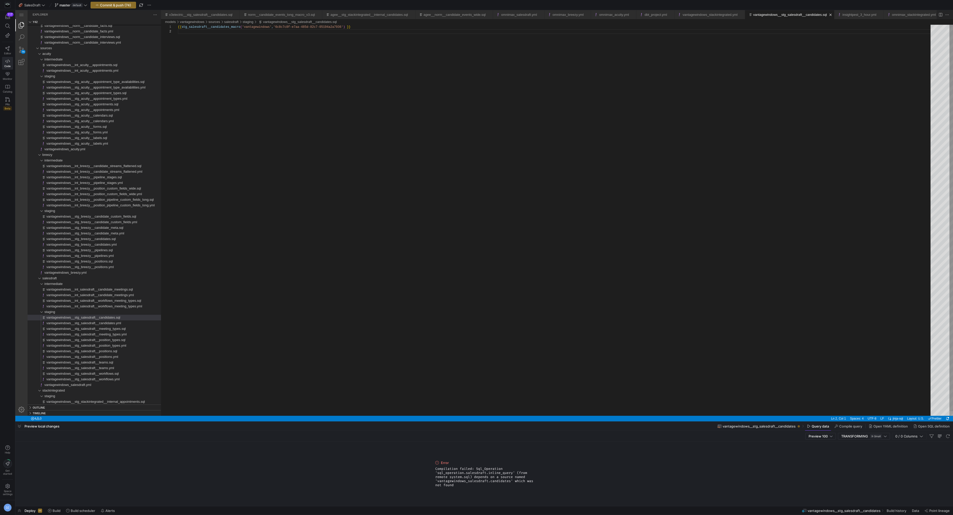
click at [220, 132] on div "{{ stg_salesdraft__candidates_macro ( 'vantagewindows' , '6c8c7c8f-e7aa-485d-82…" at bounding box center [556, 223] width 756 height 396
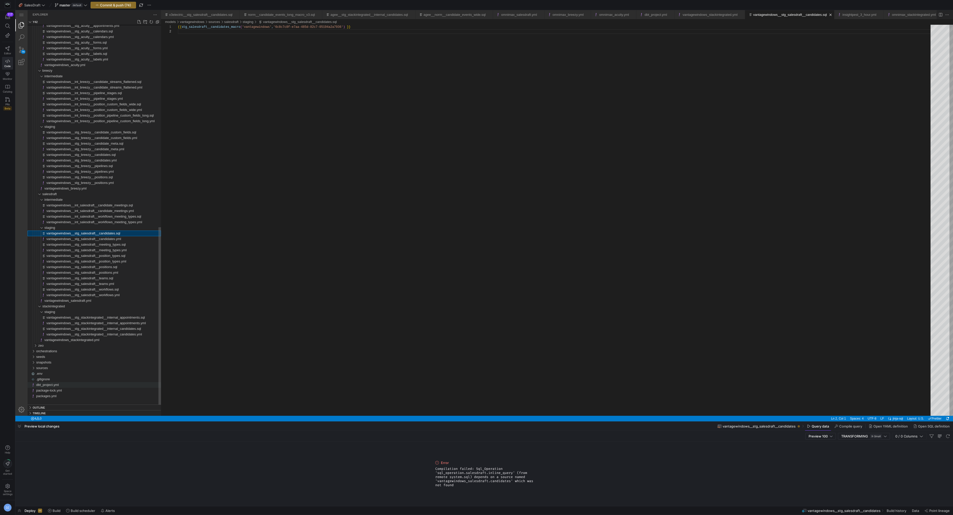
click at [78, 384] on div "dbt_project.yml" at bounding box center [98, 385] width 125 height 6
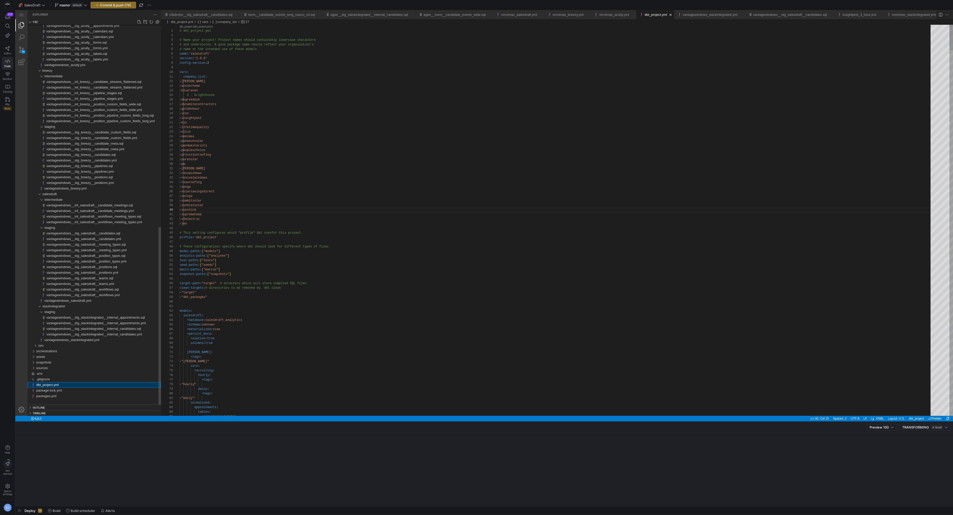
scroll to position [46, 26]
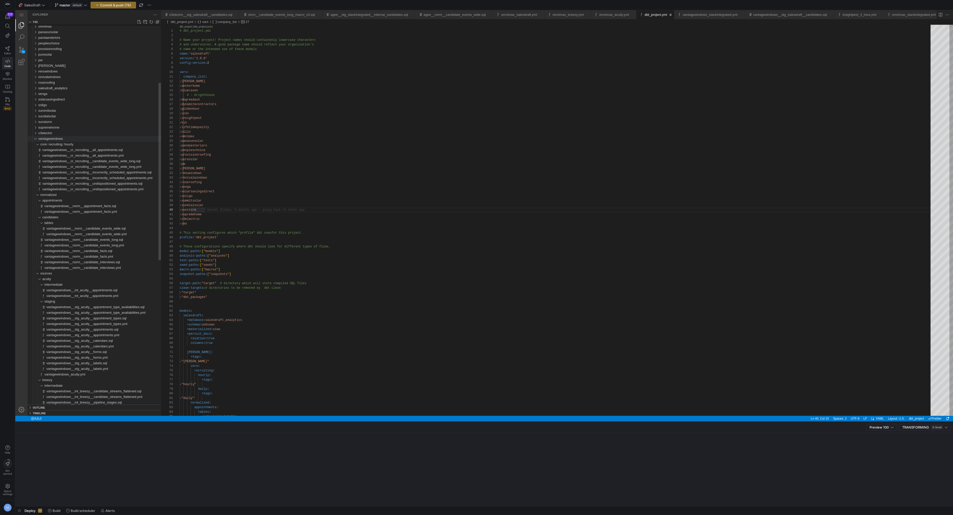
click at [43, 138] on span "vantagewindows" at bounding box center [50, 139] width 24 height 4
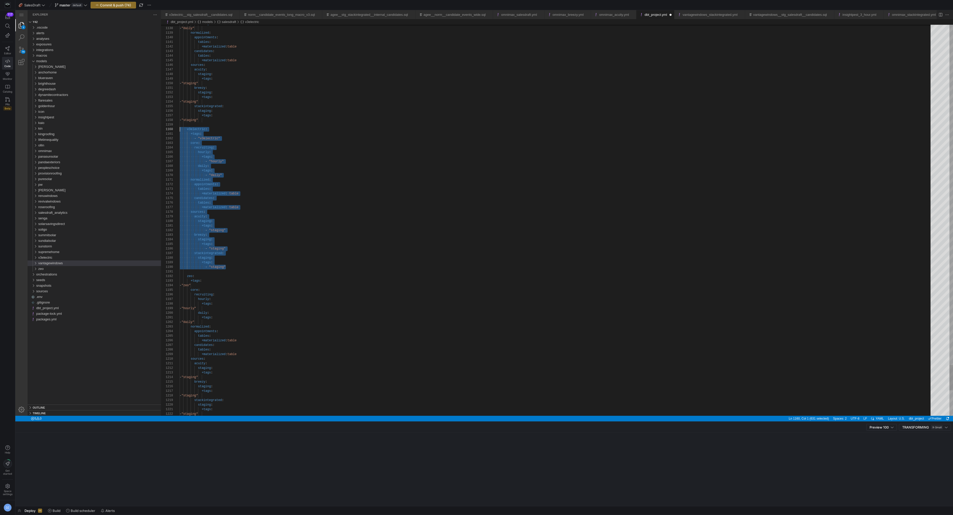
scroll to position [41, 0]
drag, startPoint x: 231, startPoint y: 267, endPoint x: 141, endPoint y: 131, distance: 163.5
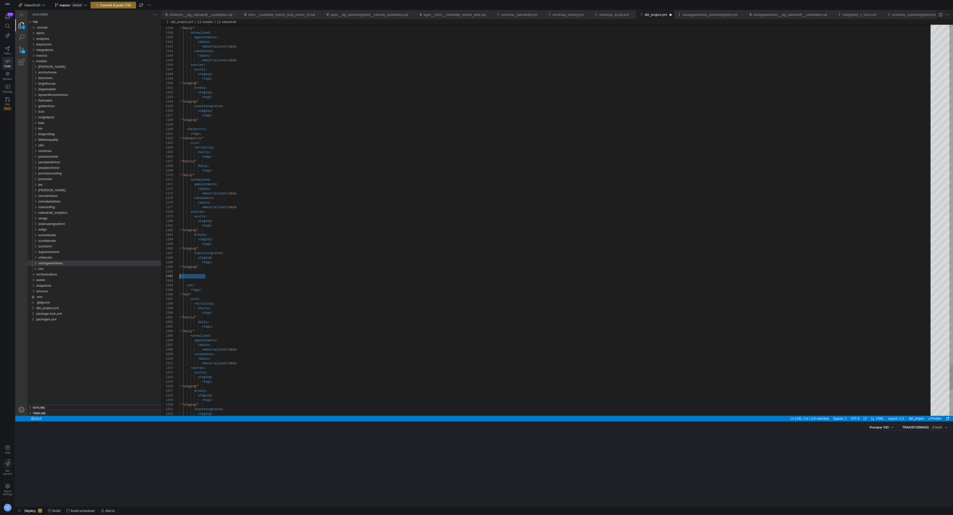
scroll to position [5, 0]
paste textarea "+tags: - "staging""
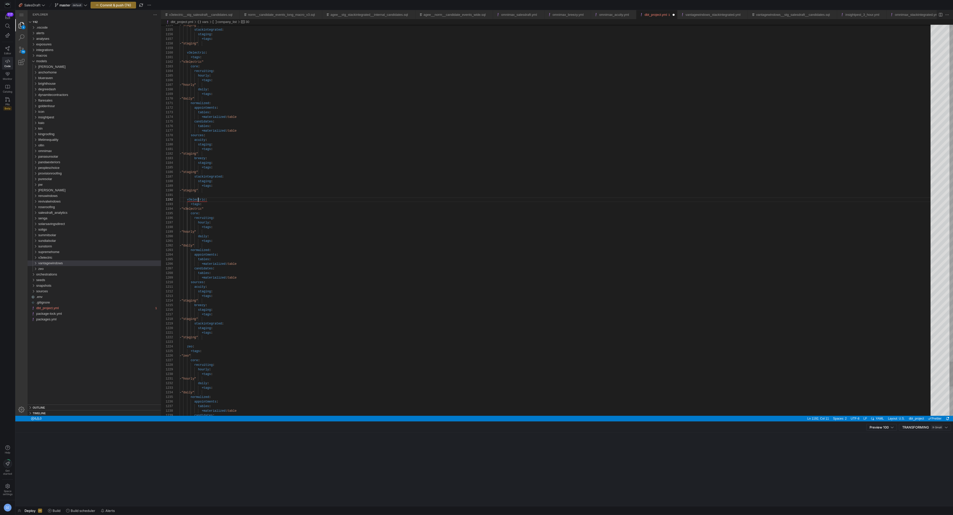
scroll to position [5, 18]
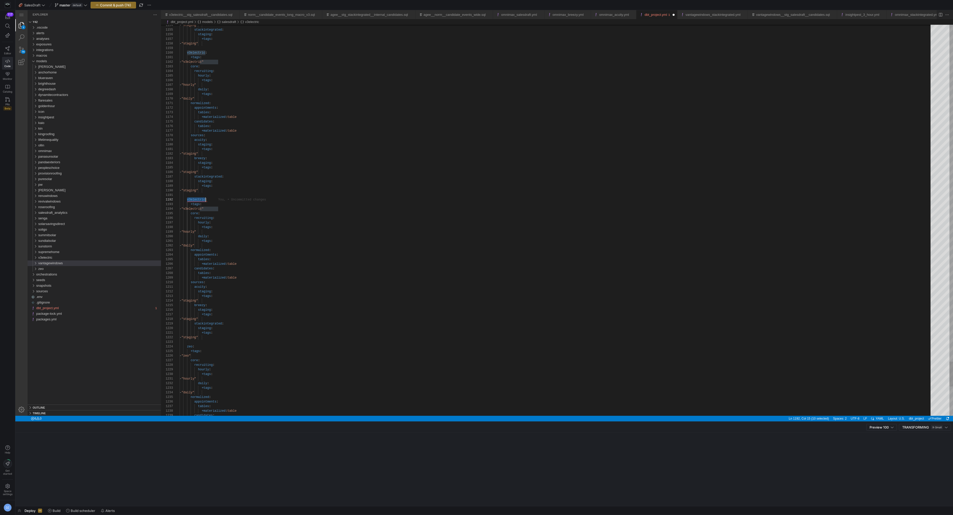
paste textarea "vantagewindows"
paste textarea "antagewindows"
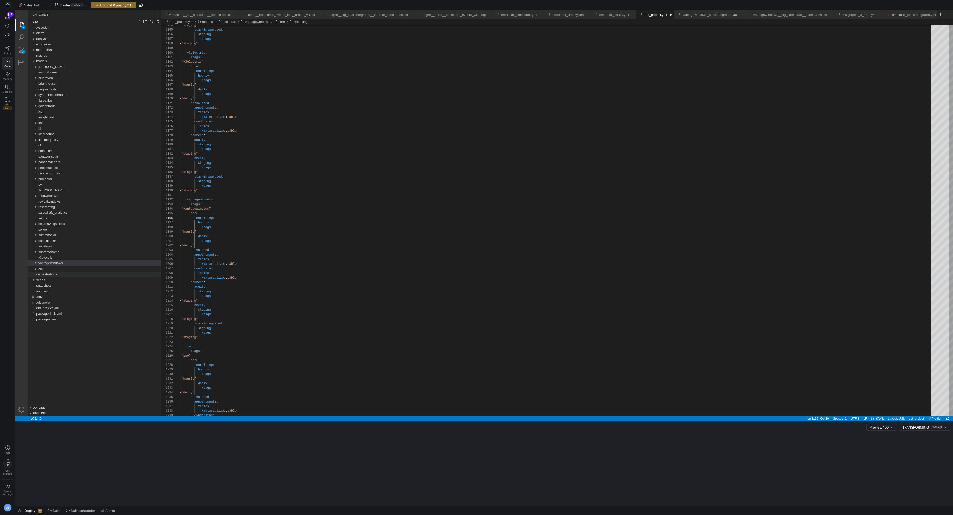
type textarea "vantagewindows: +tags: - "vantagewindows" core: recruiting: hourly: +tags: - "h…"
click at [76, 276] on div "orchestrations" at bounding box center [98, 275] width 125 height 6
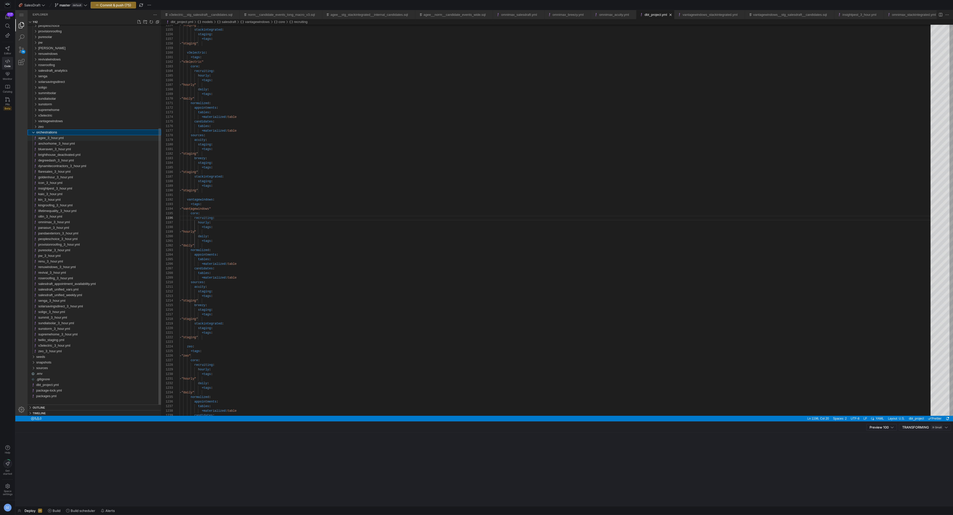
click at [99, 138] on div "agee_3_hour.yml" at bounding box center [99, 138] width 123 height 6
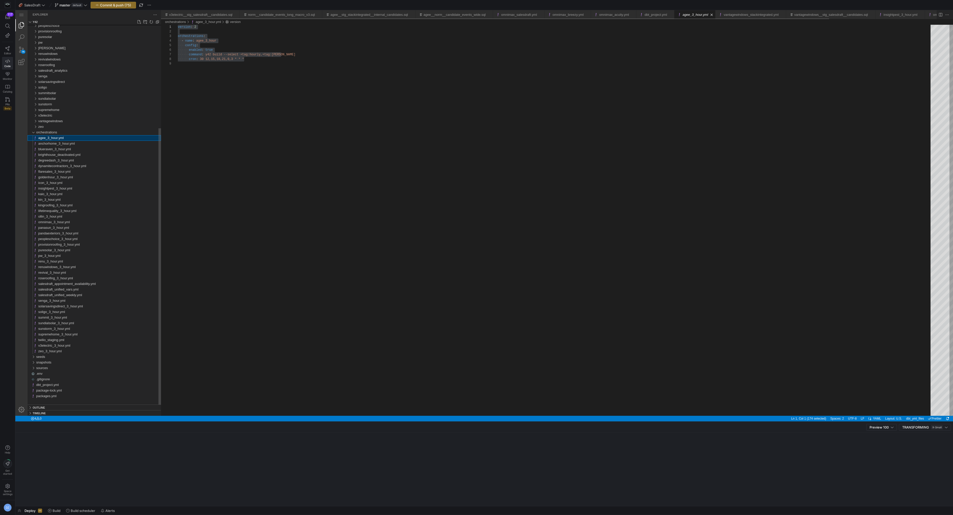
scroll to position [36, 0]
click at [336, 139] on div "version : ·‌ 2 orchestrations : ·‌·‌ - ·‌ name : ·‌ agee_3_hour ·‌·‌·‌·‌ config…" at bounding box center [556, 241] width 756 height 432
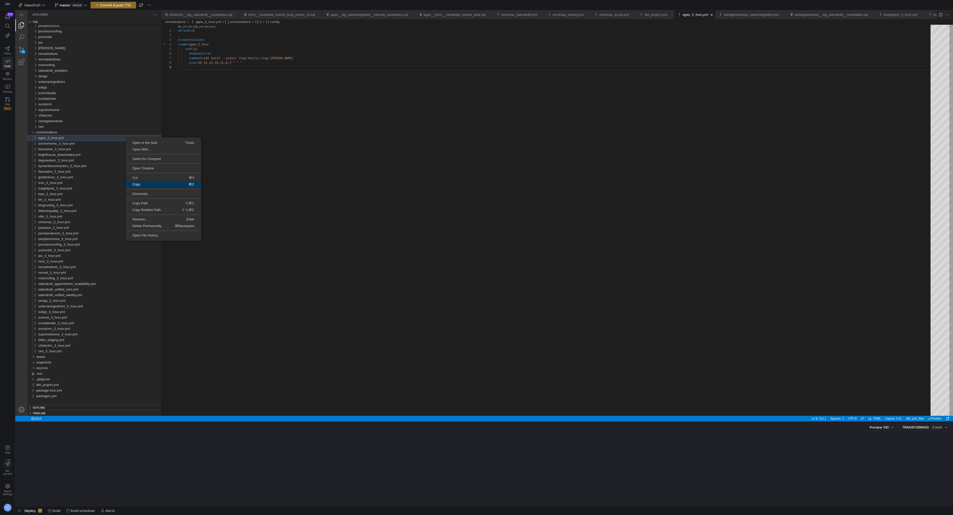
click at [163, 185] on span "⌘C" at bounding box center [179, 184] width 42 height 3
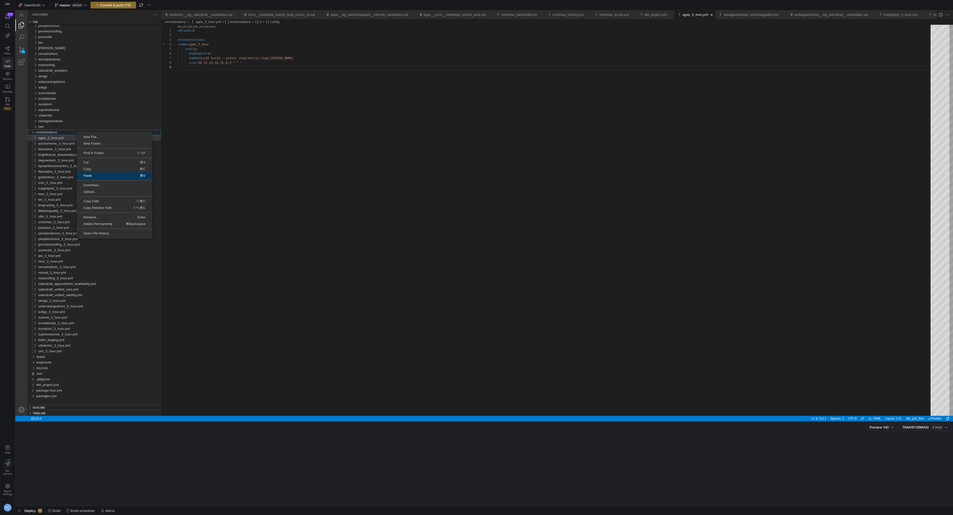
click at [100, 175] on span "Paste" at bounding box center [93, 175] width 33 height 3
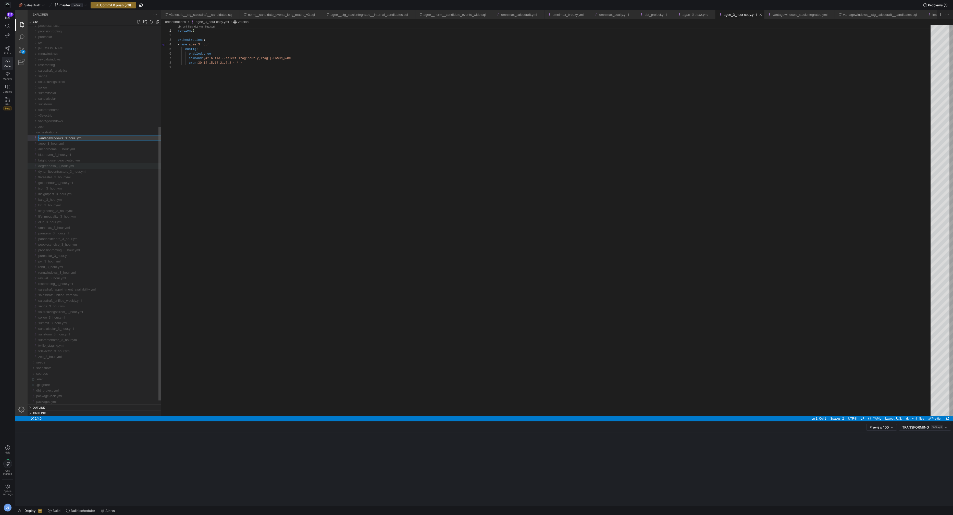
type input "vantagewindows_3_hour.yml"
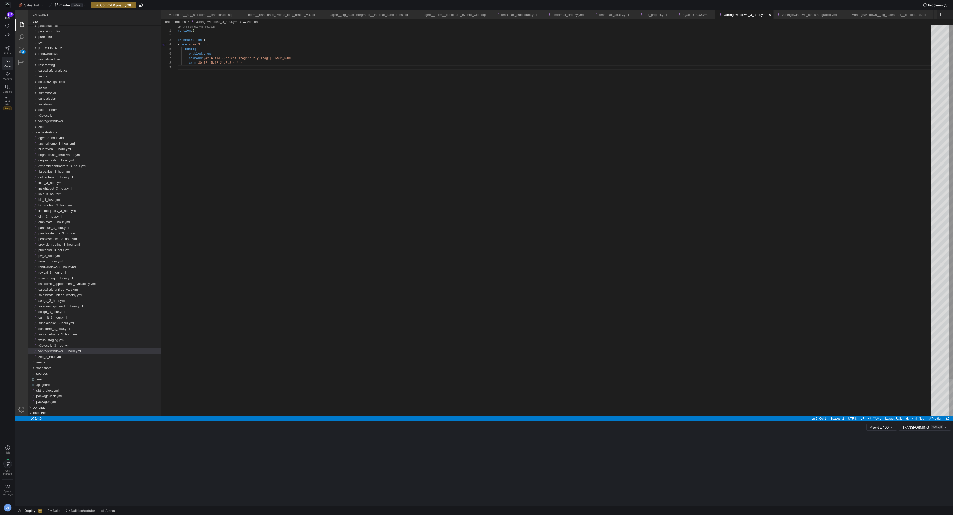
click at [260, 196] on div "version : 2 orchestrations : - name : agee_3_hour config : enabled : true comma…" at bounding box center [556, 241] width 756 height 432
click at [98, 328] on span "Rename..." at bounding box center [88, 329] width 37 height 3
click at [203, 44] on div "version : 2 orchestrations : - name : agee_3_hour config : enabled : true comma…" at bounding box center [556, 241] width 756 height 432
paste textarea "vantagewindows"
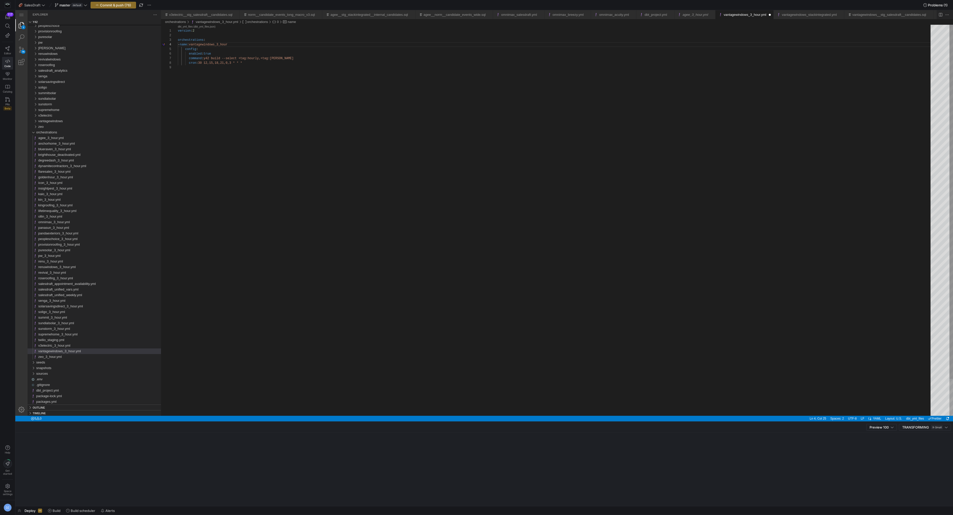
click at [274, 61] on div "version : 2 orchestrations : - name : vantagewindows_3_hour config : enabled : …" at bounding box center [556, 241] width 756 height 432
click at [276, 59] on div "version : 2 orchestrations : - name : vantagewindows_3_hour config : enabled : …" at bounding box center [556, 241] width 756 height 432
paste textarea "vantagewindows"
type textarea "version: 2 orchestrations: - name: vantagewindows_3_hour config: enabled: true …"
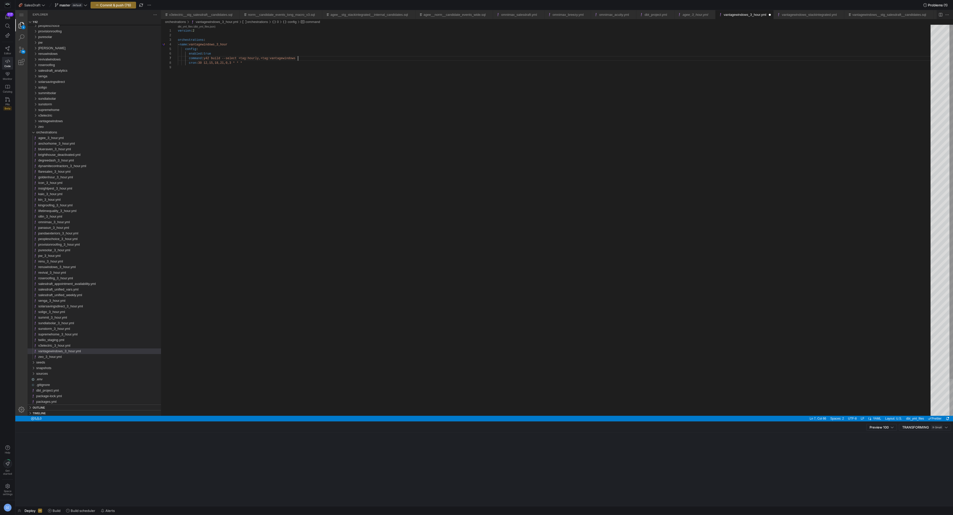
scroll to position [28, 119]
click at [326, 76] on div "version : 2 orchestrations : - name : vantagewindows_3_hour config : enabled : …" at bounding box center [556, 241] width 756 height 432
click at [129, 5] on span "Commit & push (76)" at bounding box center [115, 5] width 31 height 4
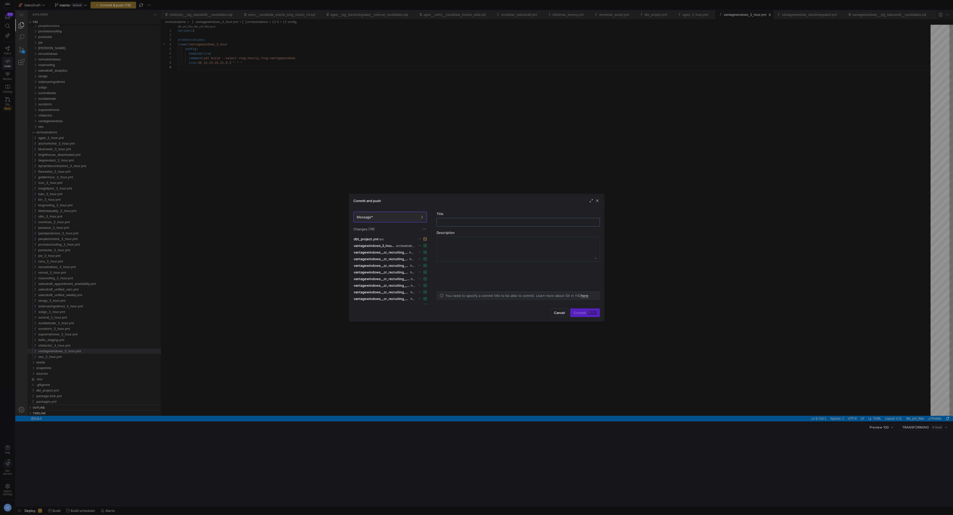
click at [450, 221] on input "text" at bounding box center [518, 222] width 155 height 4
type input "checkpoint"
click at [576, 313] on span "Commit ⌘ ⏎" at bounding box center [585, 313] width 23 height 4
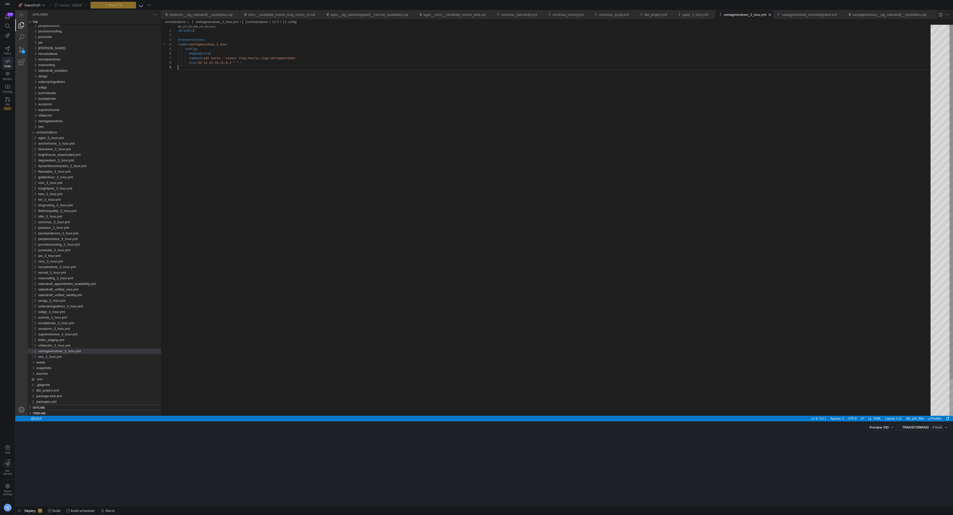
click at [414, 217] on div "version : 2 orchestrations : - name : vantagewindows_3_hour config : enabled : …" at bounding box center [556, 241] width 756 height 432
click at [47, 130] on div "orchestrations" at bounding box center [98, 133] width 125 height 6
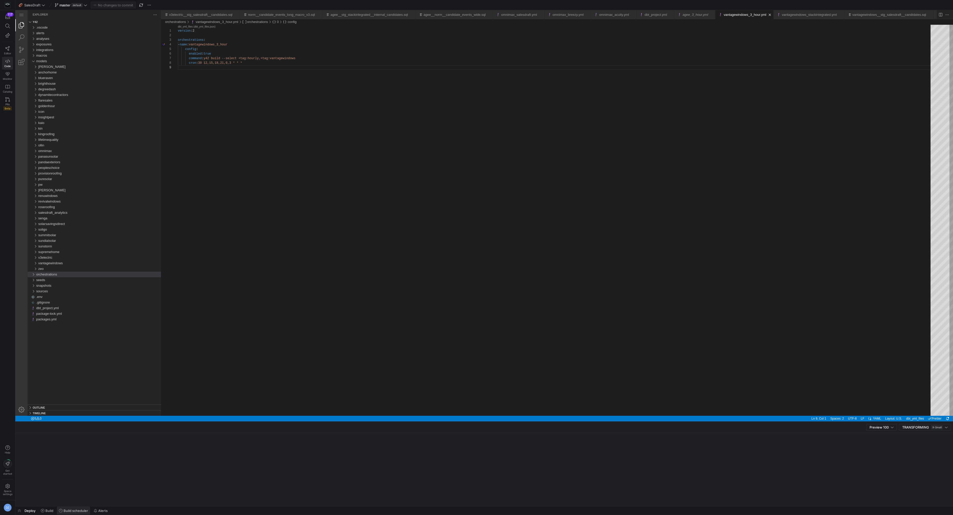
click at [66, 508] on span at bounding box center [73, 511] width 33 height 8
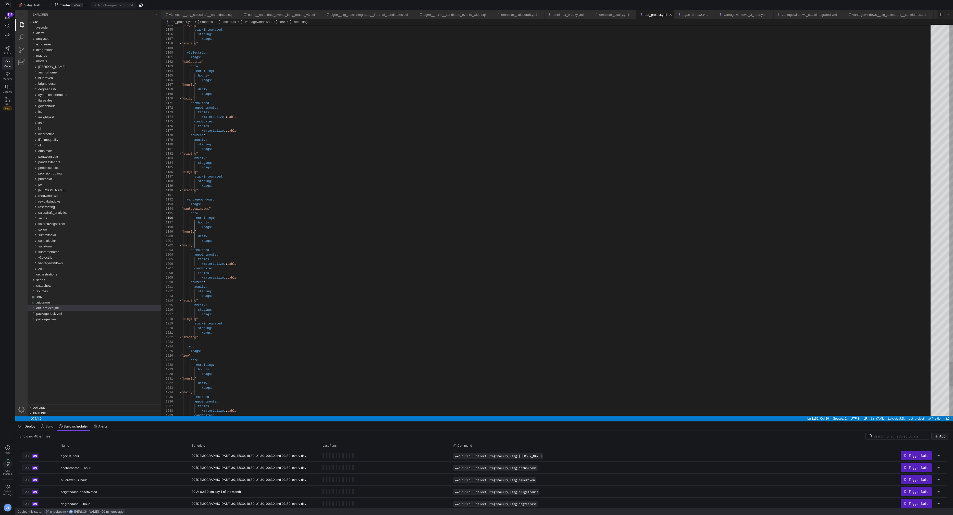
scroll to position [23, 35]
click at [892, 436] on input at bounding box center [899, 436] width 53 height 4
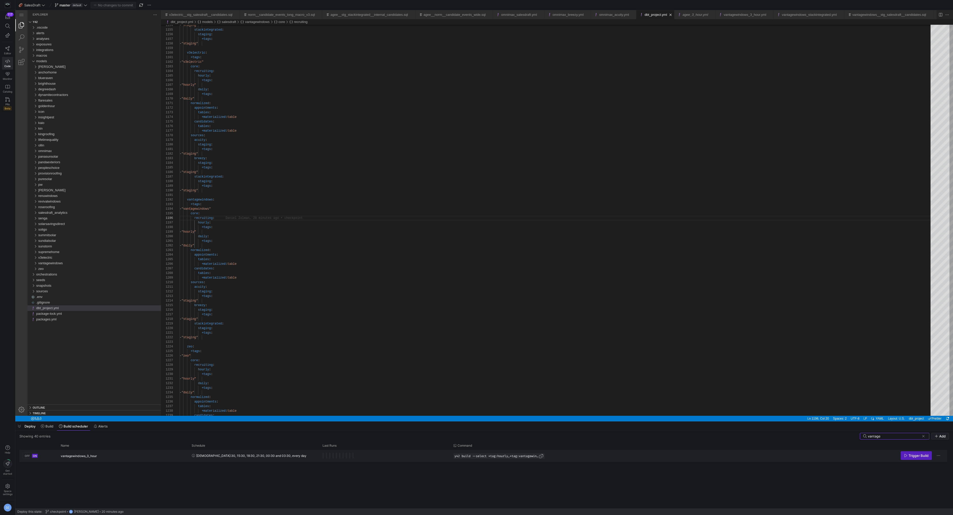
type input "vantage"
click at [543, 455] on span "Press SPACE to select this row." at bounding box center [541, 456] width 5 height 5
click at [905, 453] on span "Press SPACE to select this row." at bounding box center [916, 456] width 31 height 8
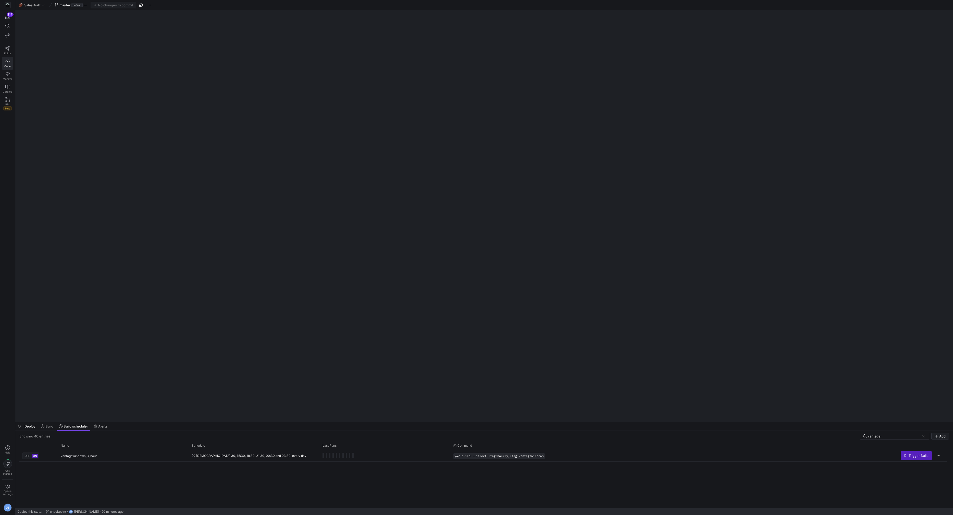
click at [925, 436] on span at bounding box center [923, 436] width 5 height 5
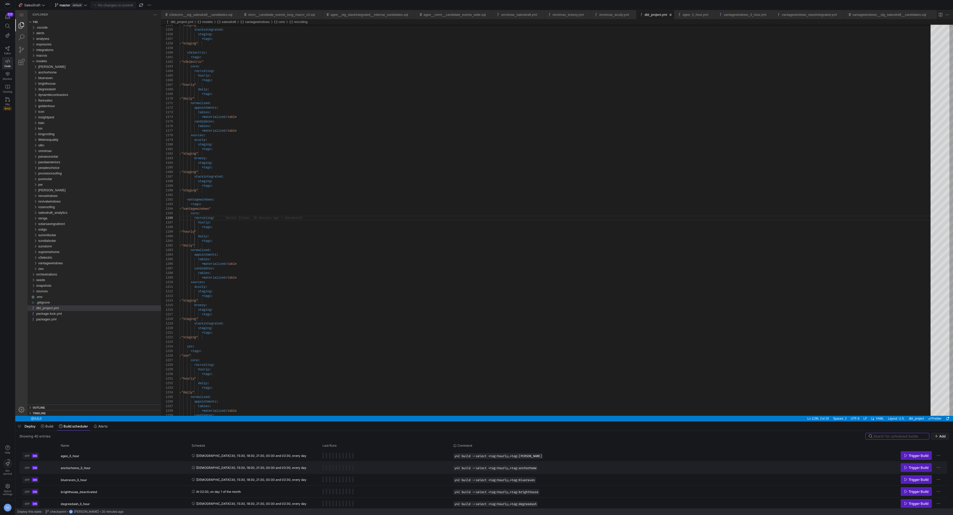
scroll to position [23, 35]
click at [52, 424] on span "Build" at bounding box center [49, 426] width 8 height 4
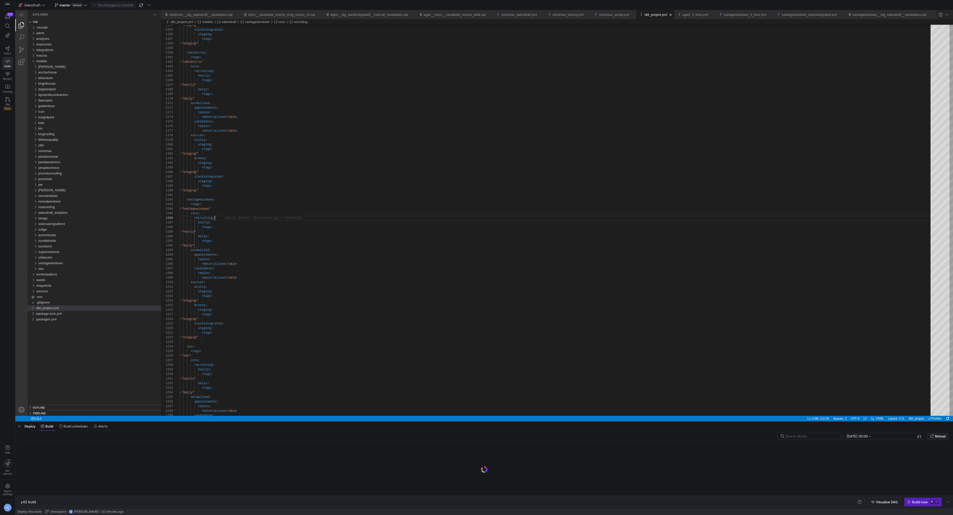
scroll to position [23, 35]
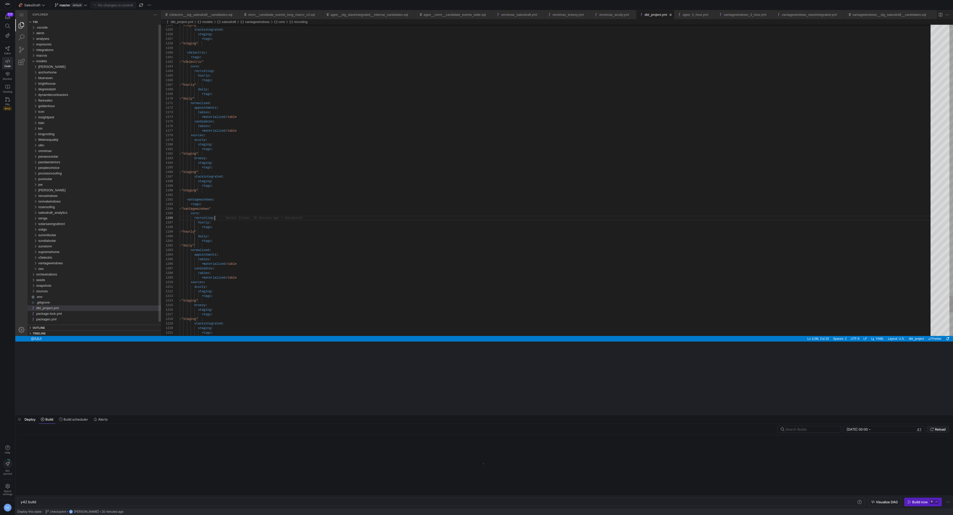
drag, startPoint x: 274, startPoint y: 421, endPoint x: 327, endPoint y: 289, distance: 142.1
click at [327, 414] on div at bounding box center [484, 415] width 938 height 2
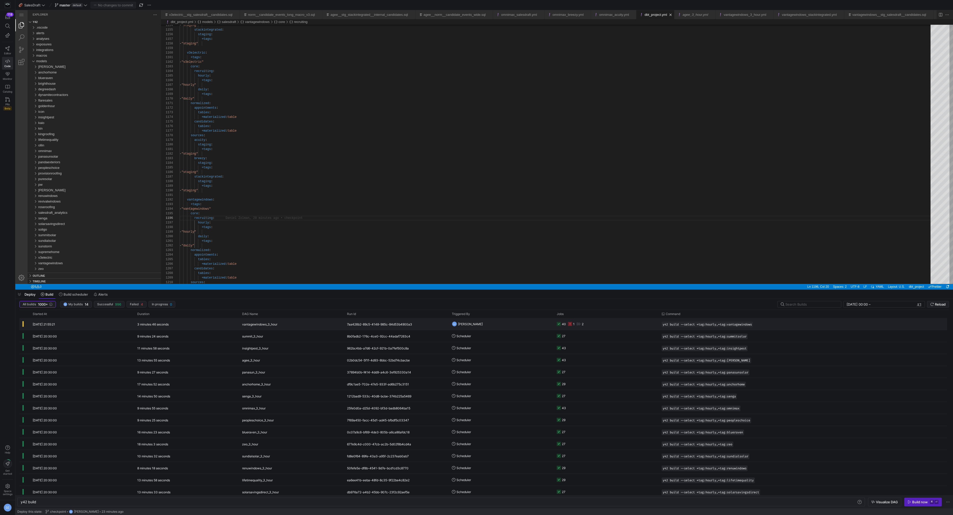
click at [552, 324] on div "DZ Daniel Zolman" at bounding box center [501, 324] width 105 height 12
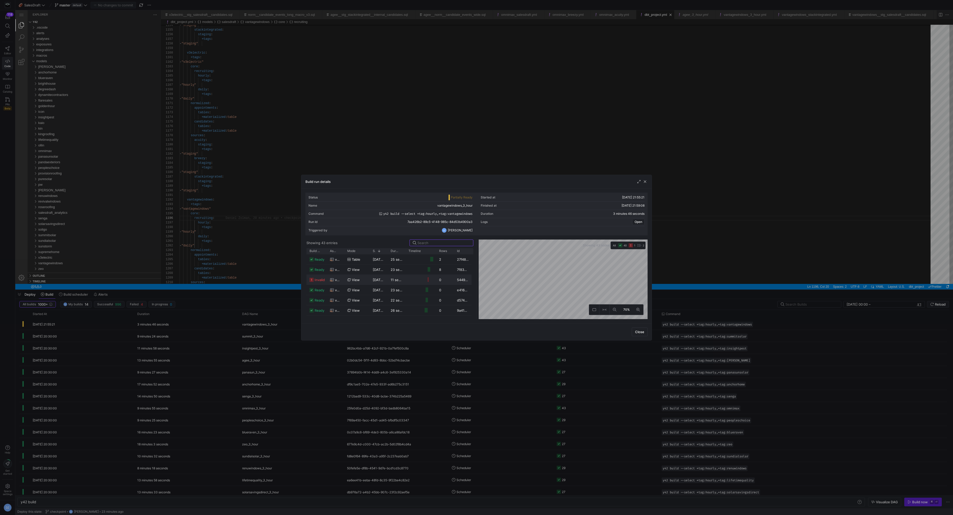
click at [317, 277] on span "invalid" at bounding box center [320, 280] width 10 height 10
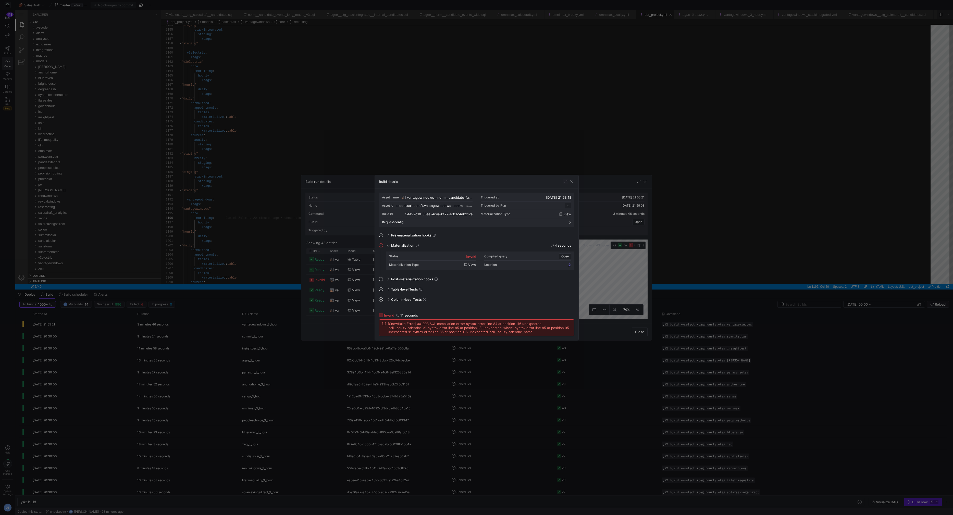
scroll to position [46, 0]
click at [294, 115] on div at bounding box center [476, 257] width 953 height 515
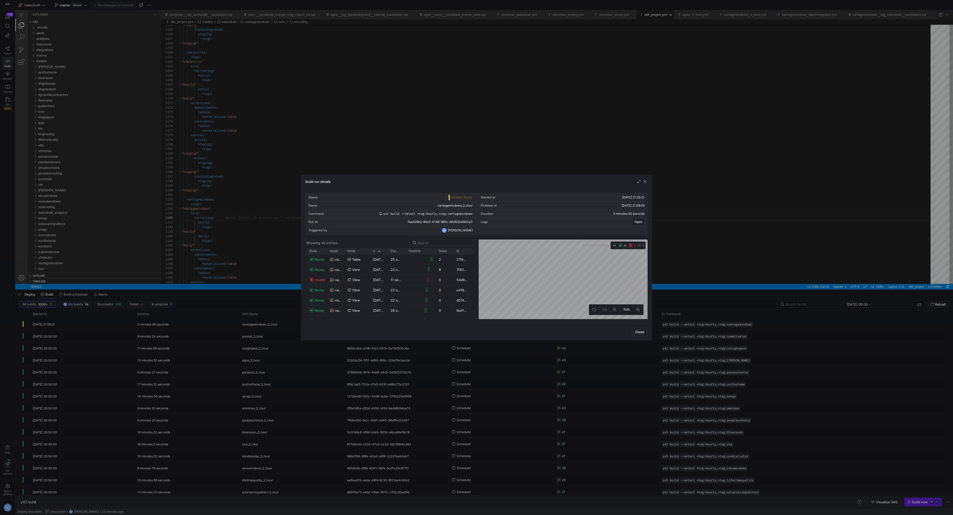
click at [260, 103] on div at bounding box center [476, 257] width 953 height 515
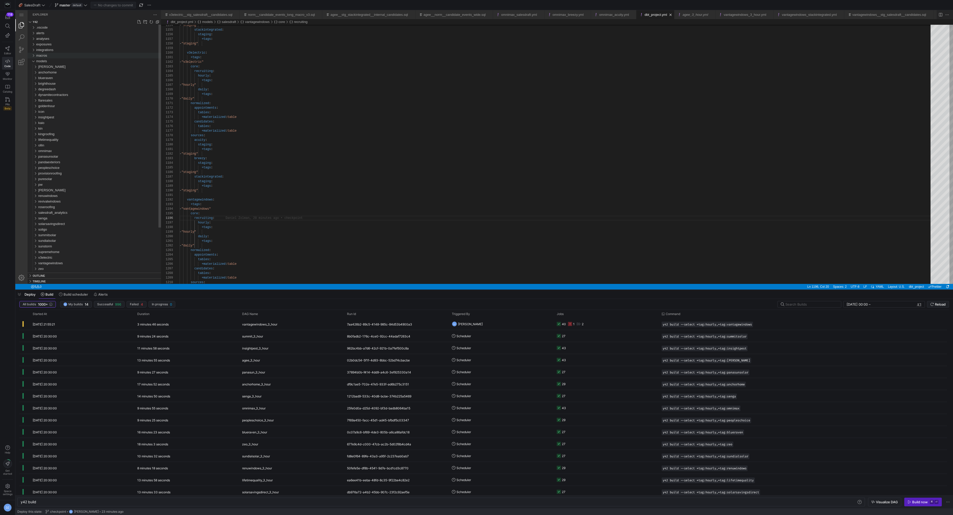
click at [91, 57] on div "macros" at bounding box center [98, 56] width 125 height 6
click at [503, 320] on y42-orchestration-triggered-by "DZ Daniel Zolman" at bounding box center [501, 323] width 99 height 11
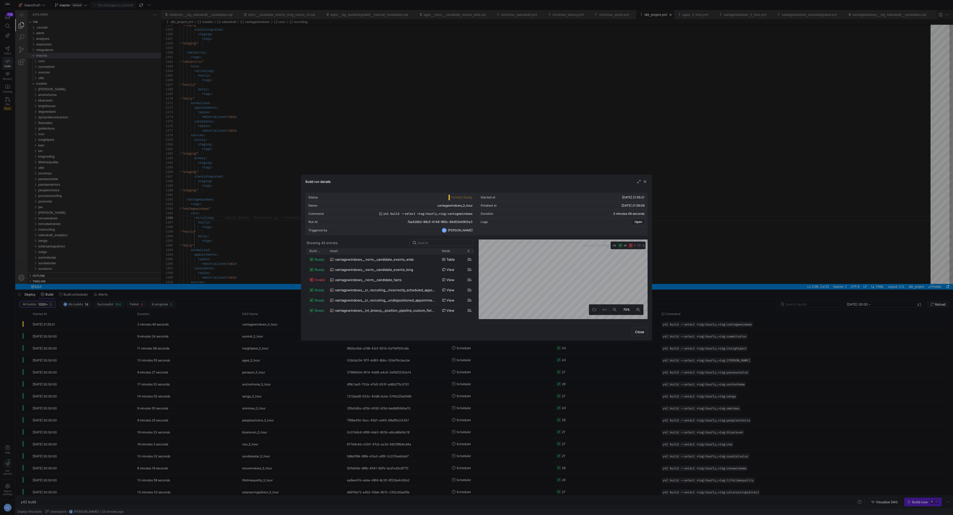
drag, startPoint x: 343, startPoint y: 251, endPoint x: 438, endPoint y: 256, distance: 94.8
click at [438, 256] on div "Build status Asset Mode 1" at bounding box center [389, 283] width 167 height 71
click at [352, 144] on div at bounding box center [476, 257] width 953 height 515
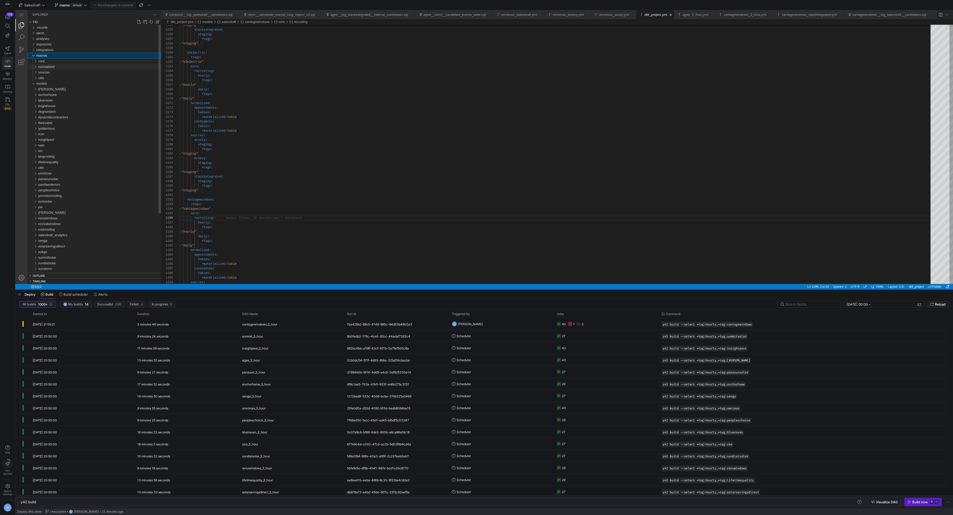
click at [72, 64] on div "normalized" at bounding box center [99, 67] width 123 height 6
click at [72, 76] on div "candidates" at bounding box center [100, 78] width 121 height 6
click at [76, 119] on span "norm_candidate_facts_macro_v3.sql" at bounding box center [69, 117] width 54 height 4
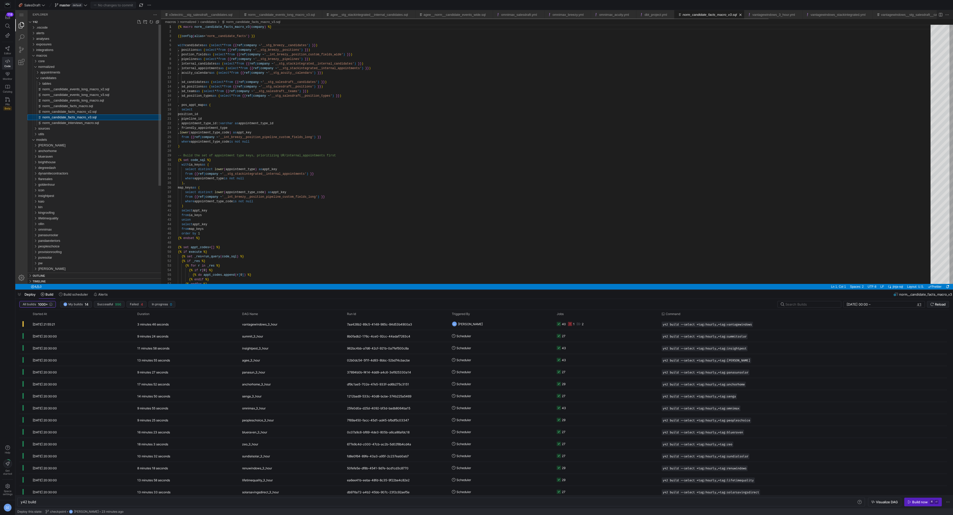
scroll to position [36, 0]
click at [522, 322] on y42-orchestration-triggered-by "DZ Daniel Zolman" at bounding box center [501, 323] width 99 height 11
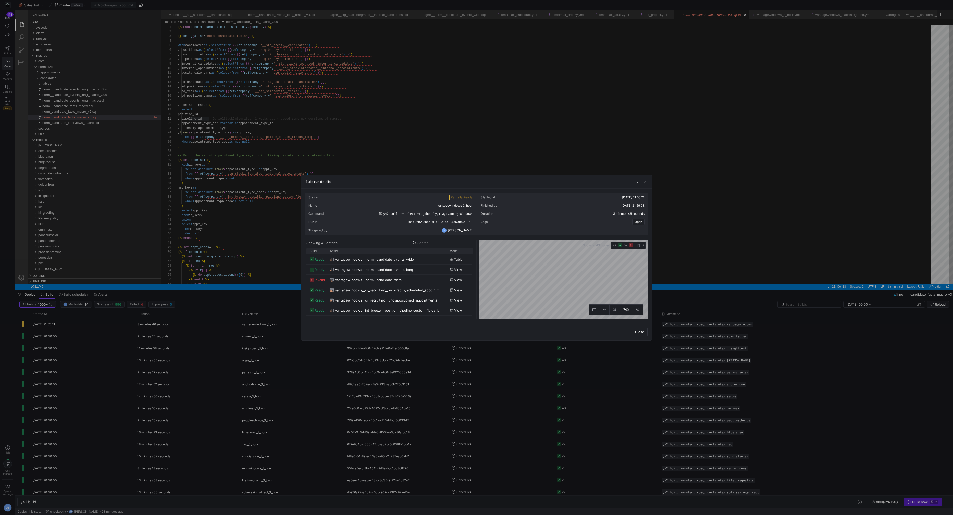
drag, startPoint x: 343, startPoint y: 251, endPoint x: 445, endPoint y: 254, distance: 102.4
click at [445, 254] on div "Build status Asset Mode 1" at bounding box center [389, 283] width 167 height 71
click at [392, 279] on span "vantagewindows__norm__candidate_facts" at bounding box center [368, 280] width 67 height 10
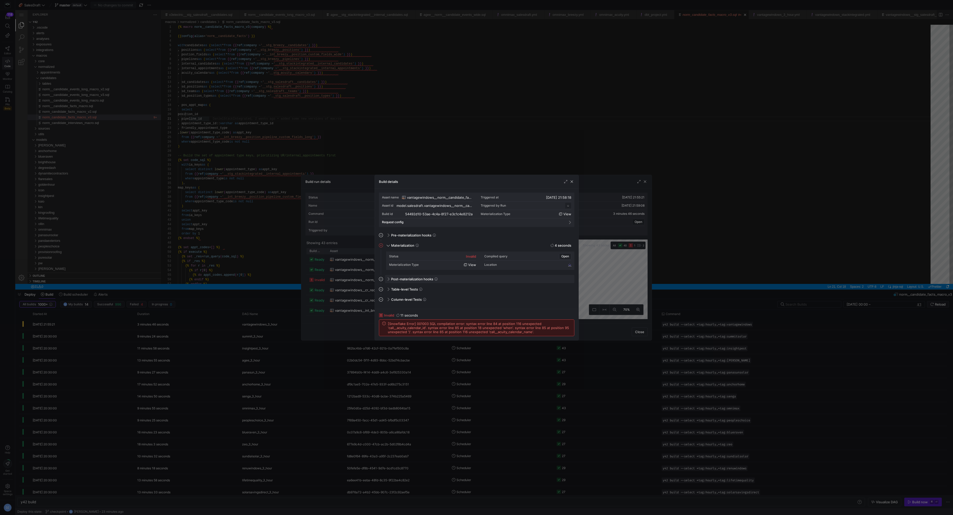
scroll to position [46, 0]
click at [443, 198] on span "vantagewindows__norm__candidate_facts" at bounding box center [440, 197] width 66 height 4
click at [511, 238] on div at bounding box center [476, 257] width 953 height 515
click at [216, 193] on div at bounding box center [476, 257] width 953 height 515
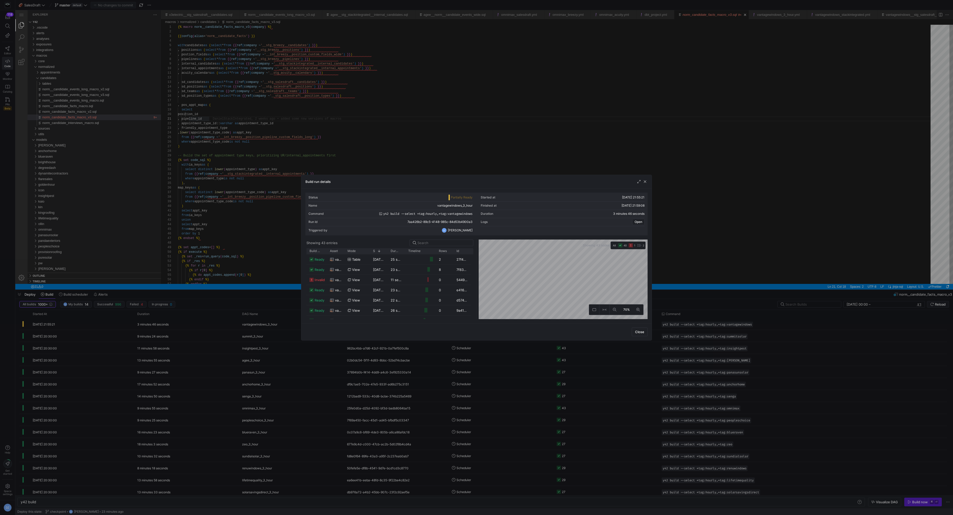
click at [236, 225] on div at bounding box center [476, 257] width 953 height 515
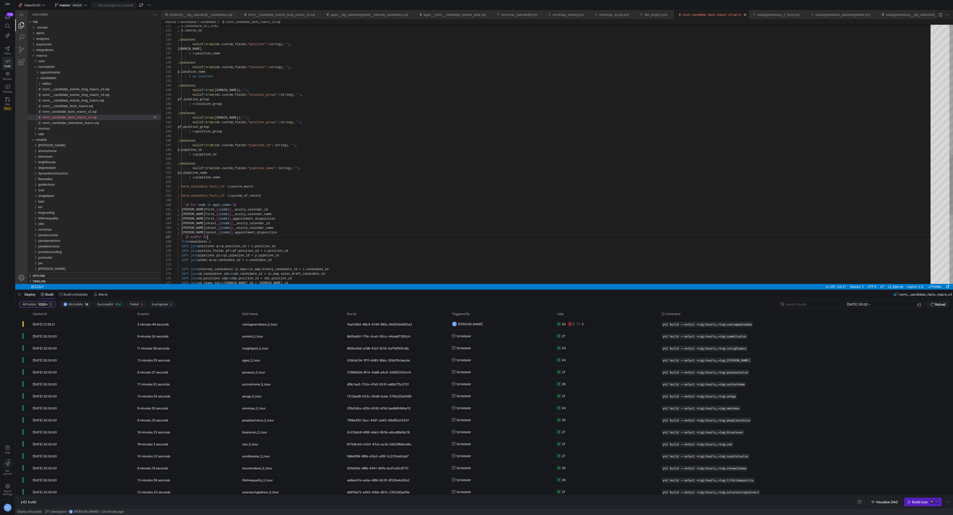
scroll to position [28, 30]
click at [245, 236] on div "left join positions p on p.position_id = c.position_id left join postion_fields…" at bounding box center [556, 25] width 756 height 1104
click at [325, 322] on div "vantagewindows_3_hour" at bounding box center [291, 324] width 99 height 12
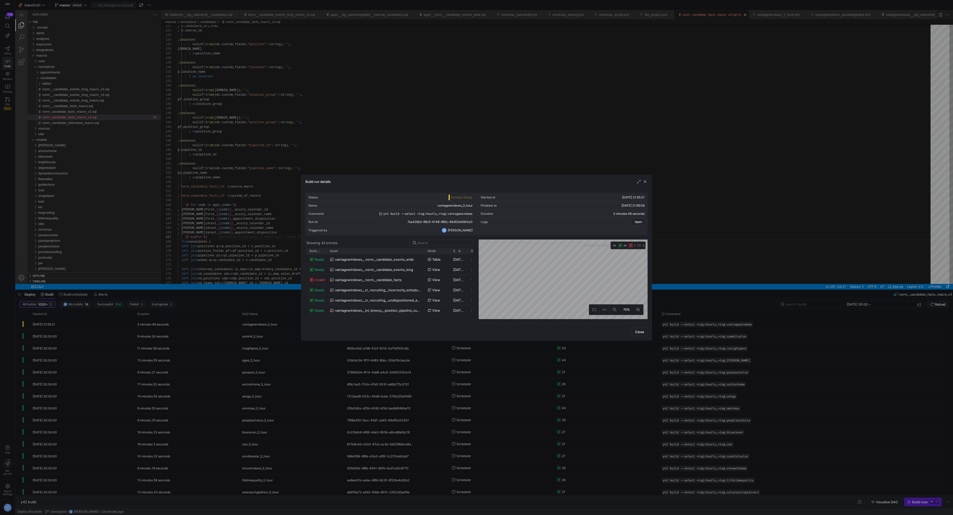
drag, startPoint x: 343, startPoint y: 251, endPoint x: 424, endPoint y: 257, distance: 80.6
click at [424, 257] on div "Build status Asset Mode 1" at bounding box center [389, 283] width 167 height 71
click at [347, 281] on span "vantagewindows__norm__candidate_facts" at bounding box center [368, 280] width 67 height 10
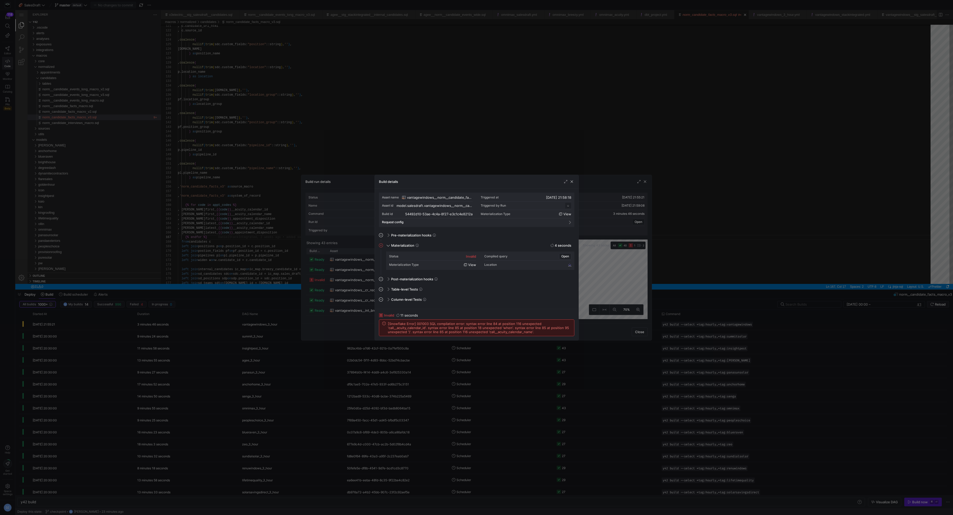
scroll to position [46, 0]
click at [224, 247] on div at bounding box center [476, 257] width 953 height 515
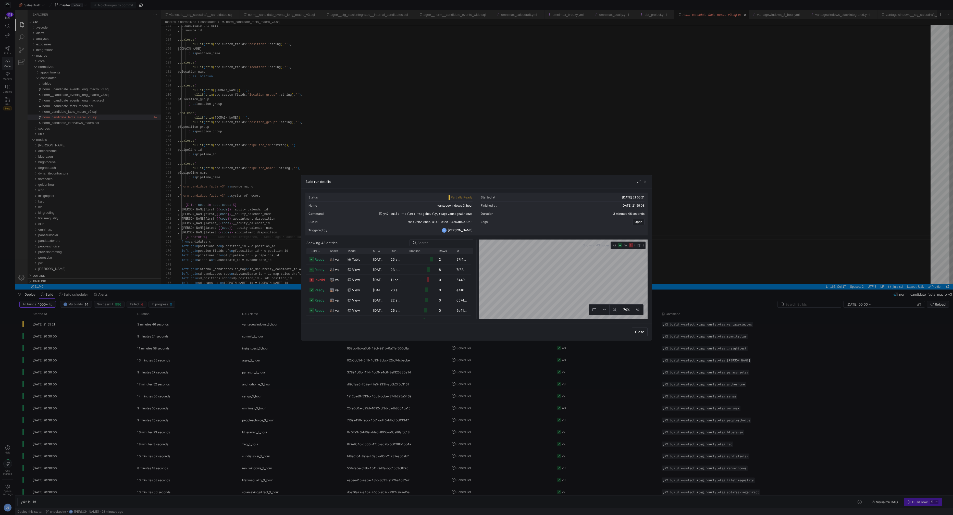
click at [244, 246] on div at bounding box center [476, 257] width 953 height 515
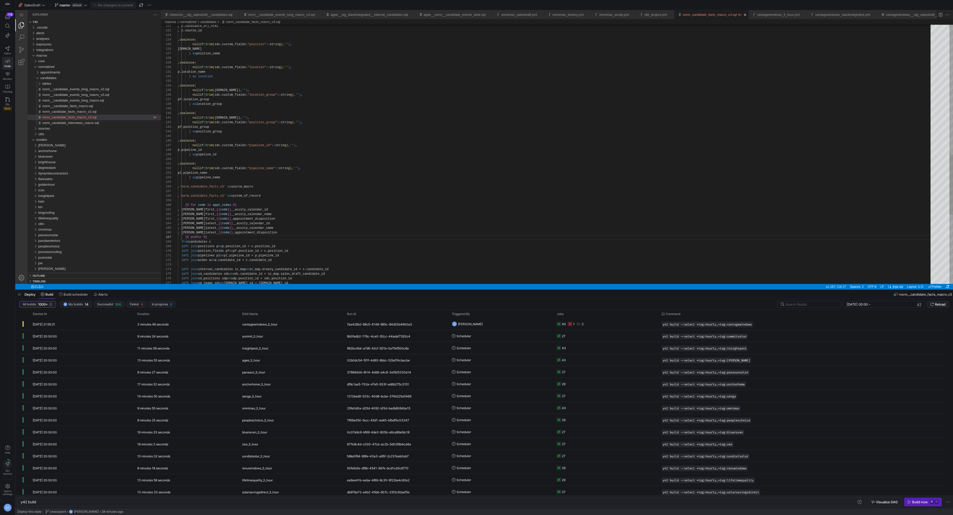
click at [333, 233] on div "left join positions p on p.position_id = c.position_id left join postion_fields…" at bounding box center [556, 25] width 756 height 1104
click at [22, 295] on span "button" at bounding box center [19, 294] width 8 height 9
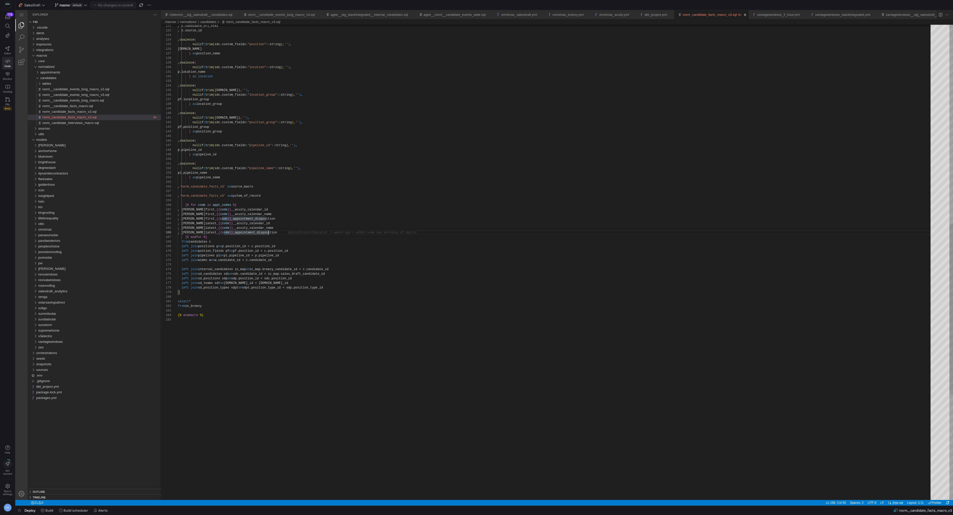
scroll to position [23, 90]
click at [332, 327] on div "left join positions p on p.position_id = c.position_id left join postion_fields…" at bounding box center [556, 133] width 756 height 1320
type textarea "{% macro norm__candidate_facts_macro_v3(company) %} {{ config(alias='norm__cand…"
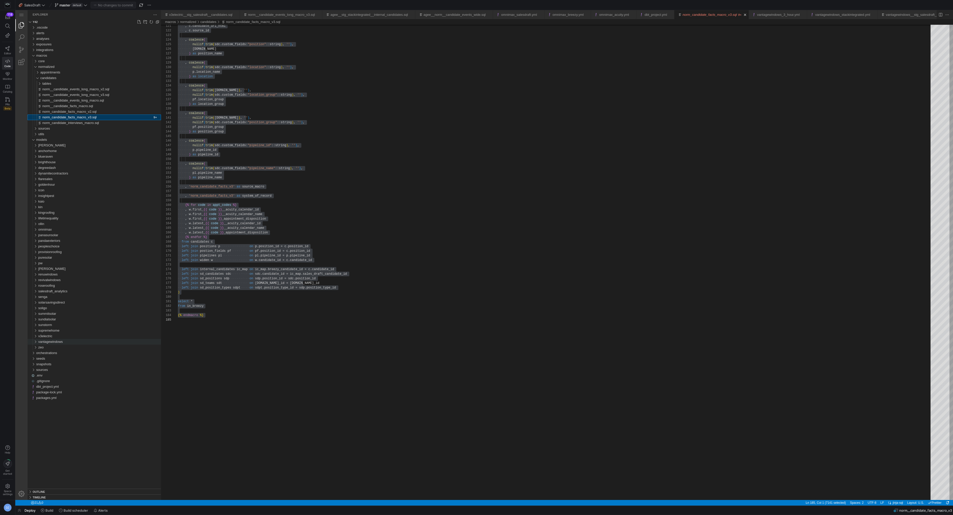
click at [78, 340] on div "vantagewindows" at bounding box center [99, 342] width 123 height 6
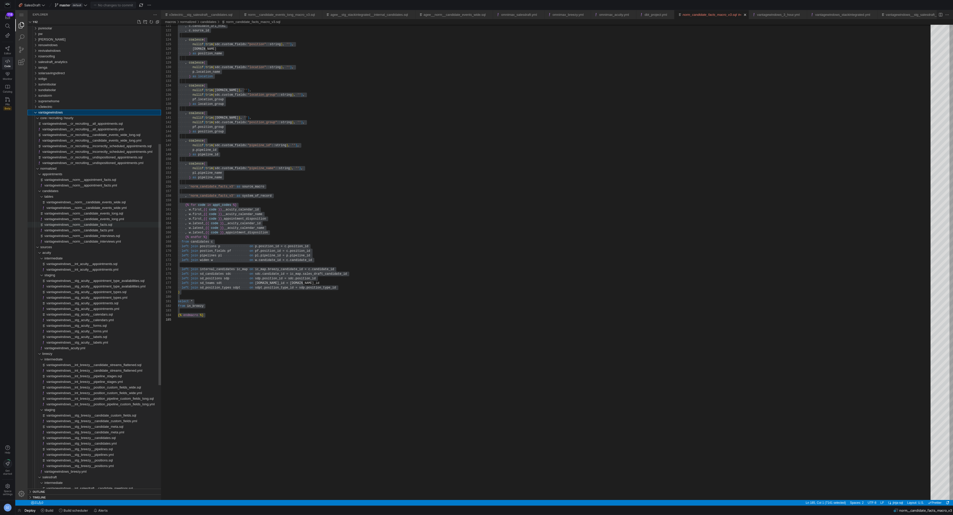
click at [75, 226] on span "vantagewindows__norm__candidate_facts.sql" at bounding box center [78, 225] width 68 height 4
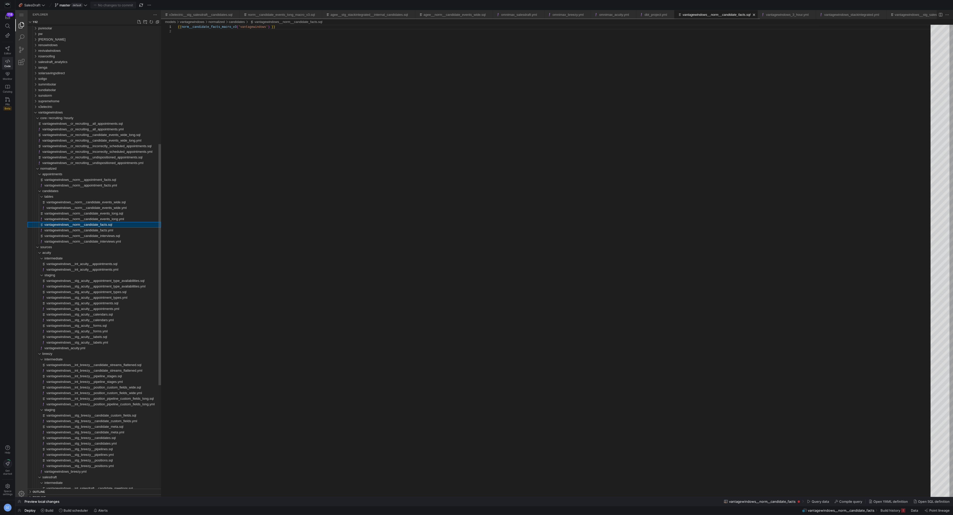
scroll to position [5, 0]
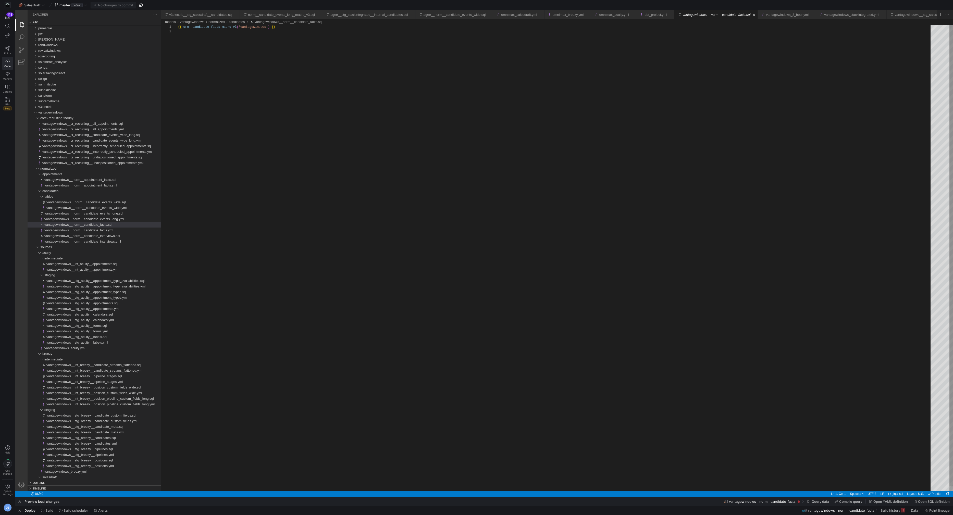
click at [364, 141] on div "{{ norm__candidate_facts_macro_v3 ( 'vantagewindows' ) }}" at bounding box center [556, 260] width 756 height 471
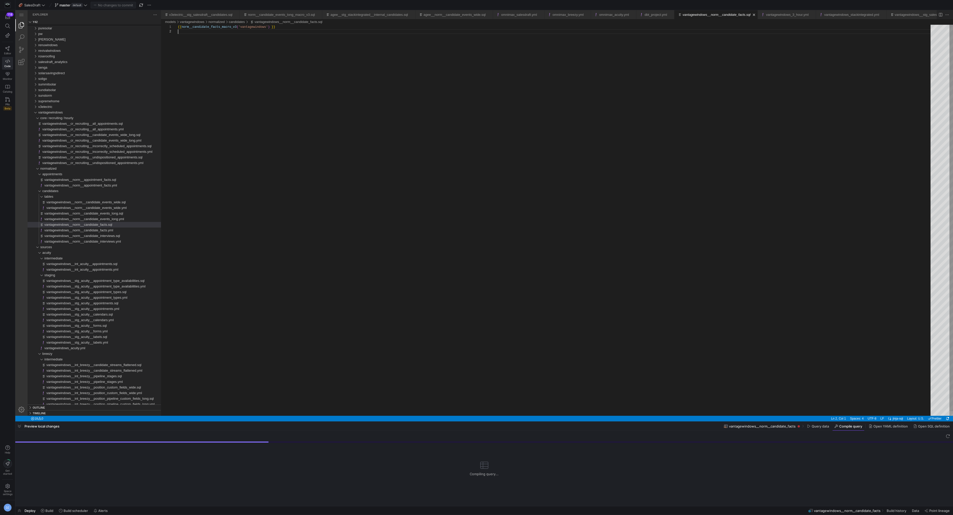
click at [706, 345] on div "{{ norm__candidate_facts_macro_v3 ( 'vantagewindows' ) }}" at bounding box center [556, 223] width 756 height 396
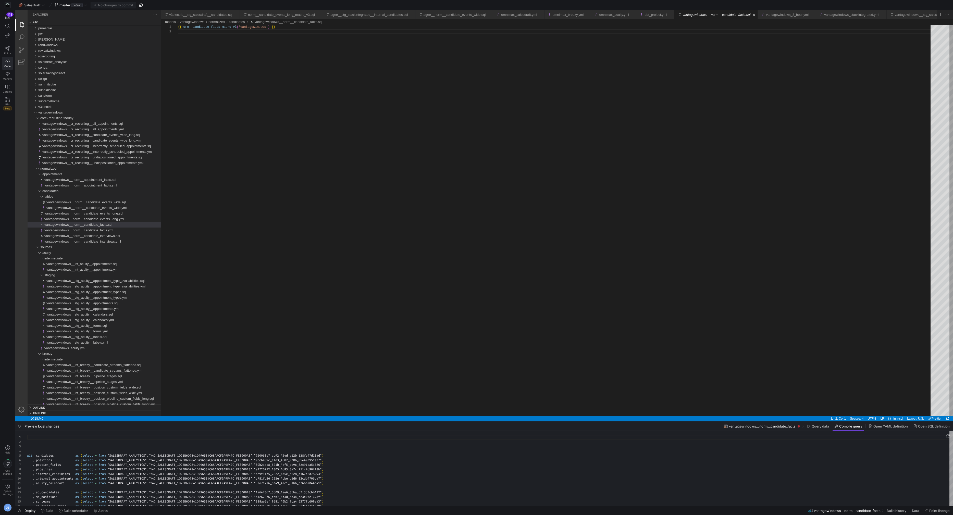
scroll to position [28, 0]
drag, startPoint x: 328, startPoint y: 415, endPoint x: 326, endPoint y: 414, distance: 3.2
click at [326, 414] on div "Show All Commands ⇧ ⌘ P Go to File ⌘ P Find in Files ⇧ ⌘ F Toggle Full Screen ⌃…" at bounding box center [557, 213] width 792 height 406
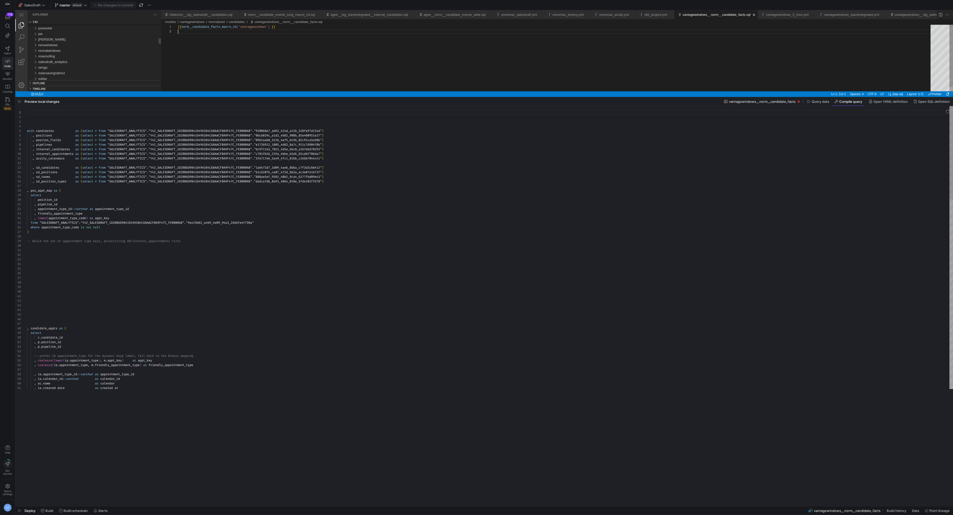
drag, startPoint x: 328, startPoint y: 421, endPoint x: 340, endPoint y: 96, distance: 325.0
click at [340, 96] on div at bounding box center [484, 97] width 938 height 2
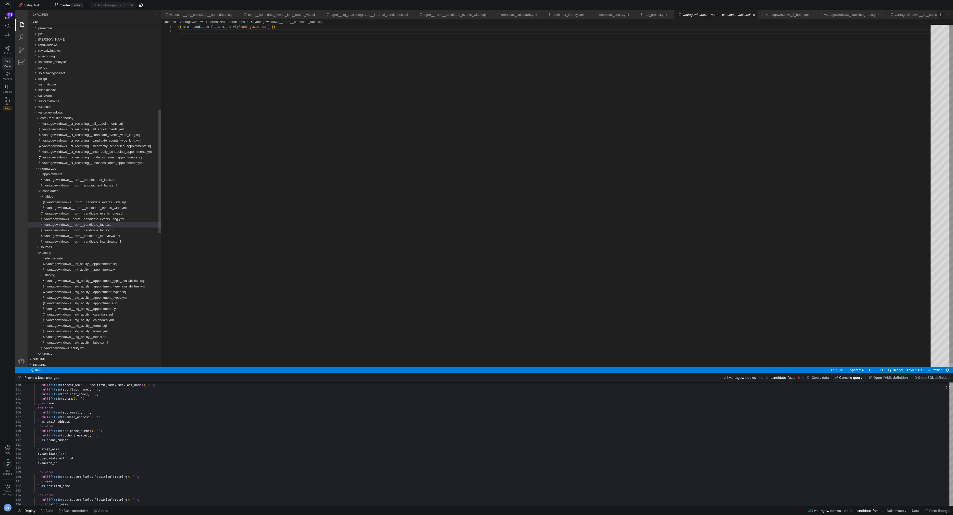
drag, startPoint x: 220, startPoint y: 97, endPoint x: 171, endPoint y: 373, distance: 280.4
click at [171, 373] on div at bounding box center [484, 373] width 938 height 2
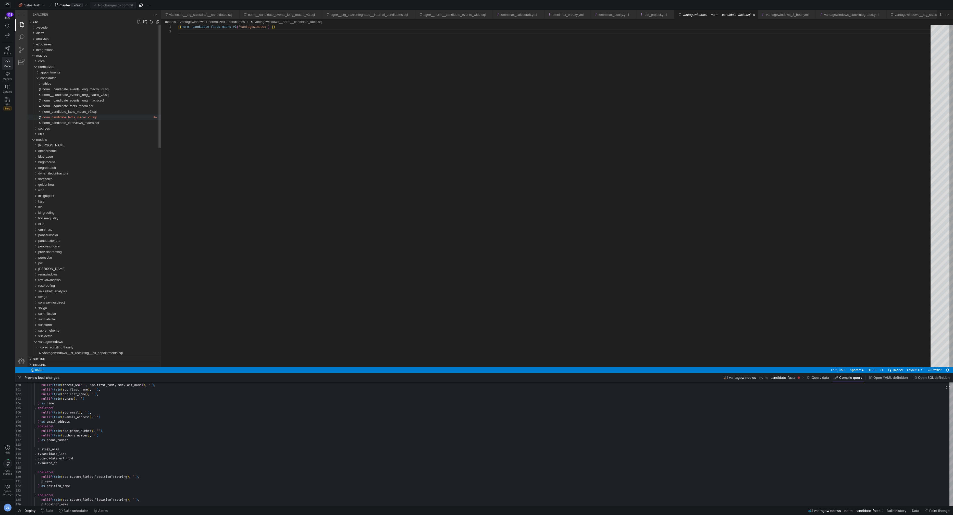
click at [89, 118] on span "norm_candidate_facts_macro_v3.sql" at bounding box center [69, 117] width 54 height 4
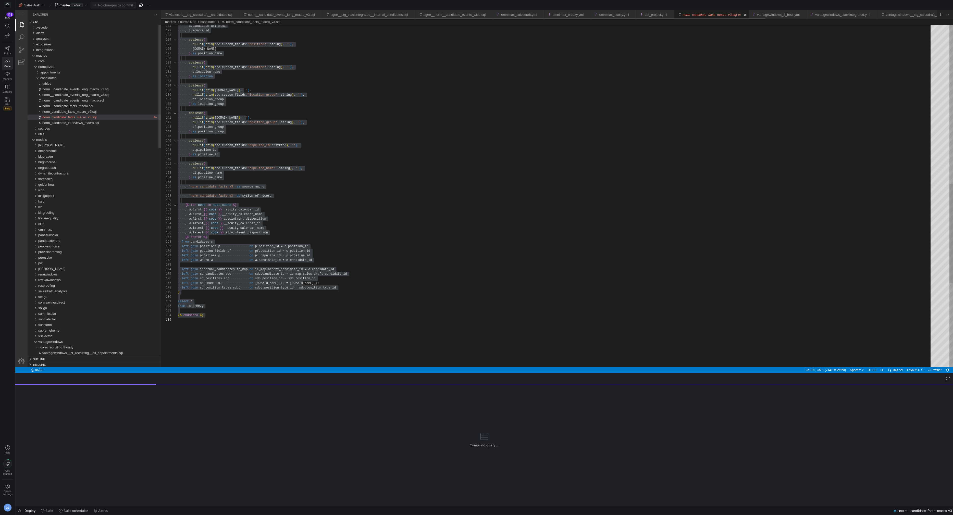
scroll to position [64, 0]
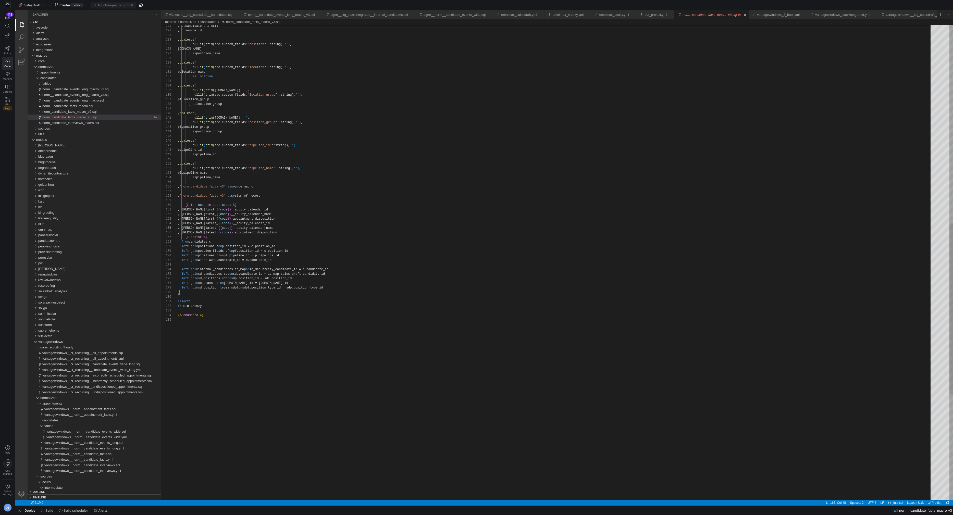
scroll to position [18, 87]
click at [205, 210] on div ", c.candidate_url_html , c.source_id , coalesce ( nullif ( trim ( sdc.custom_fi…" at bounding box center [556, 133] width 756 height 1320
click at [201, 205] on div ", c.candidate_url_html , c.source_id , coalesce ( nullif ( trim ( sdc.custom_fi…" at bounding box center [556, 133] width 756 height 1320
click at [244, 205] on div ", c.candidate_url_html , c.source_id , coalesce ( nullif ( trim ( sdc.custom_fi…" at bounding box center [556, 133] width 756 height 1320
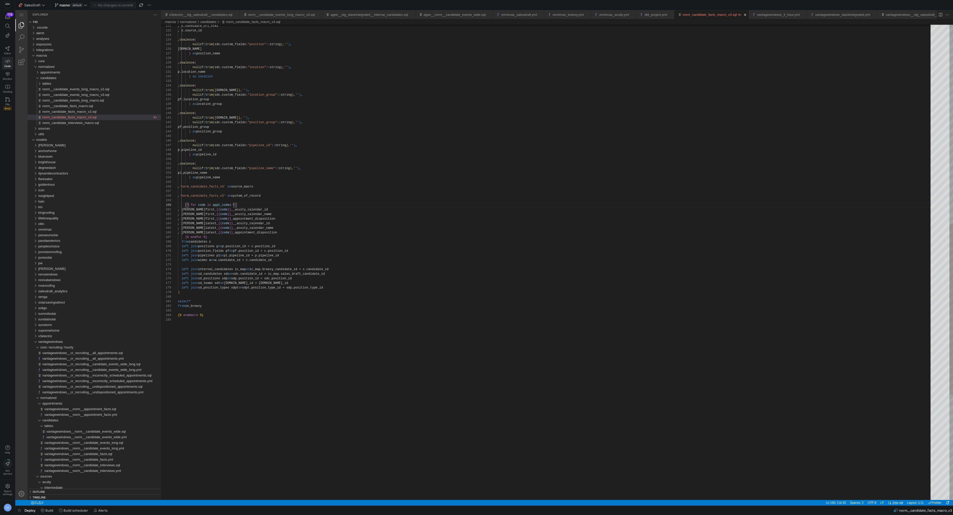
click at [316, 233] on div ", c.candidate_url_html , c.source_id , coalesce ( nullif ( trim ( sdc.custom_fi…" at bounding box center [556, 133] width 756 height 1320
click at [303, 209] on div ", c.candidate_url_html , c.source_id , coalesce ( nullif ( trim ( sdc.custom_fi…" at bounding box center [556, 133] width 756 height 1320
click at [304, 205] on div ", c.candidate_url_html , c.source_id , coalesce ( nullif ( trim ( sdc.custom_fi…" at bounding box center [556, 133] width 756 height 1320
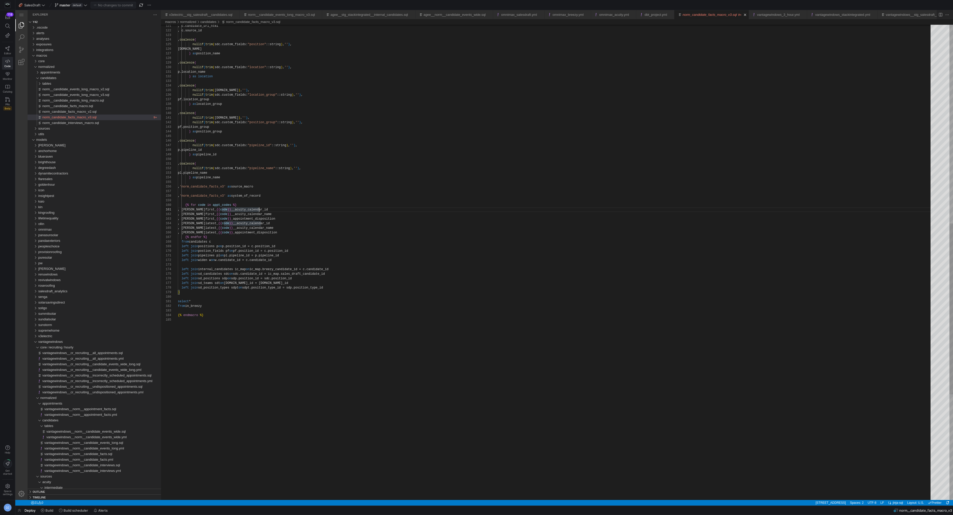
scroll to position [41, 59]
click at [222, 213] on div ", c.candidate_url_html , c.source_id , coalesce ( nullif ( trim ( sdc.custom_fi…" at bounding box center [556, 133] width 756 height 1320
click at [277, 207] on div ", c.candidate_url_html , c.source_id , coalesce ( nullif ( trim ( sdc.custom_fi…" at bounding box center [556, 133] width 756 height 1320
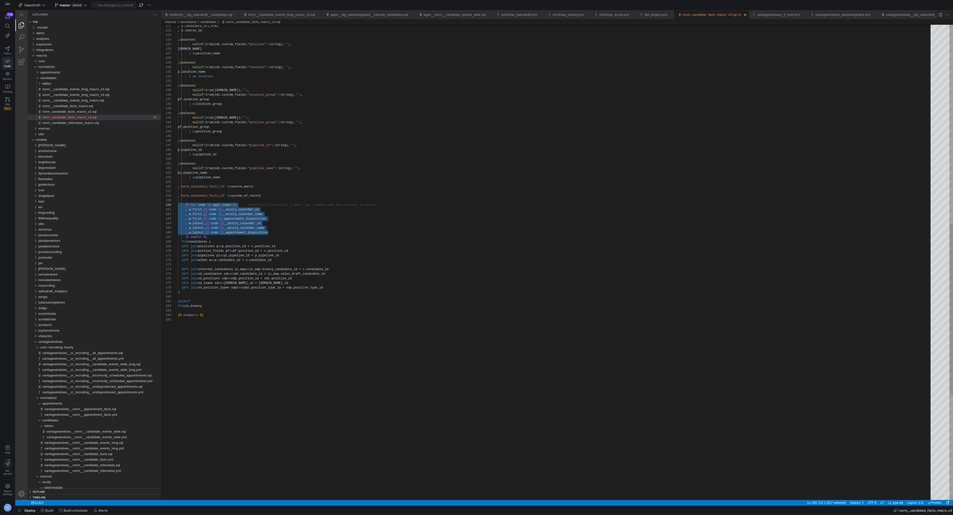
drag, startPoint x: 277, startPoint y: 232, endPoint x: 172, endPoint y: 207, distance: 108.0
type textarea ", coalesce( nullif(trim(sdc.custom_fields:"pipeline_name"::string), ''), pl.pip…"
drag, startPoint x: 214, startPoint y: 237, endPoint x: 147, endPoint y: 201, distance: 75.9
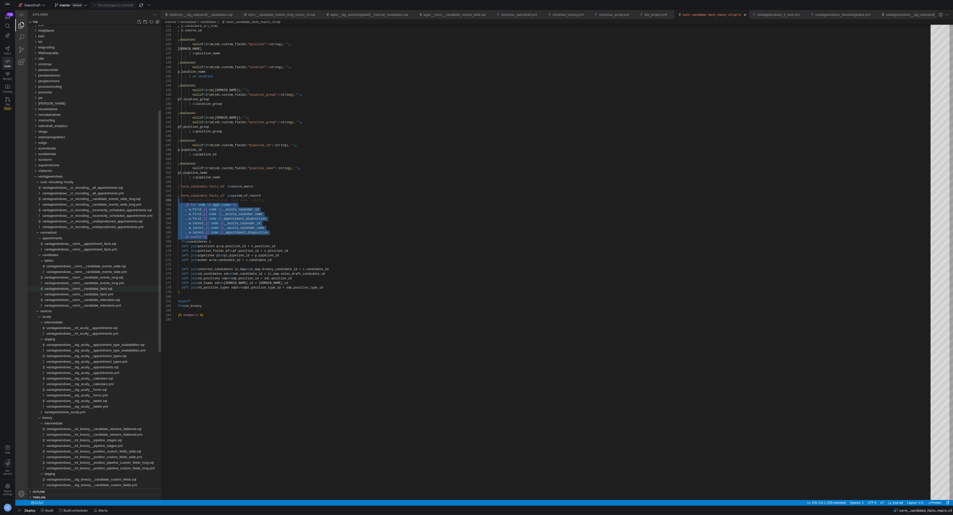
click at [111, 290] on span "vantagewindows__norm__candidate_facts.sql" at bounding box center [78, 289] width 68 height 4
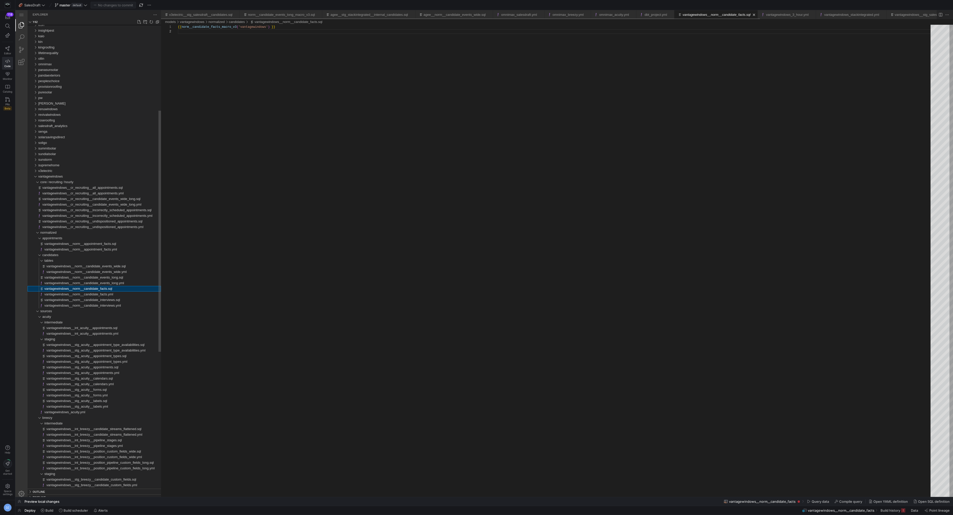
scroll to position [5, 0]
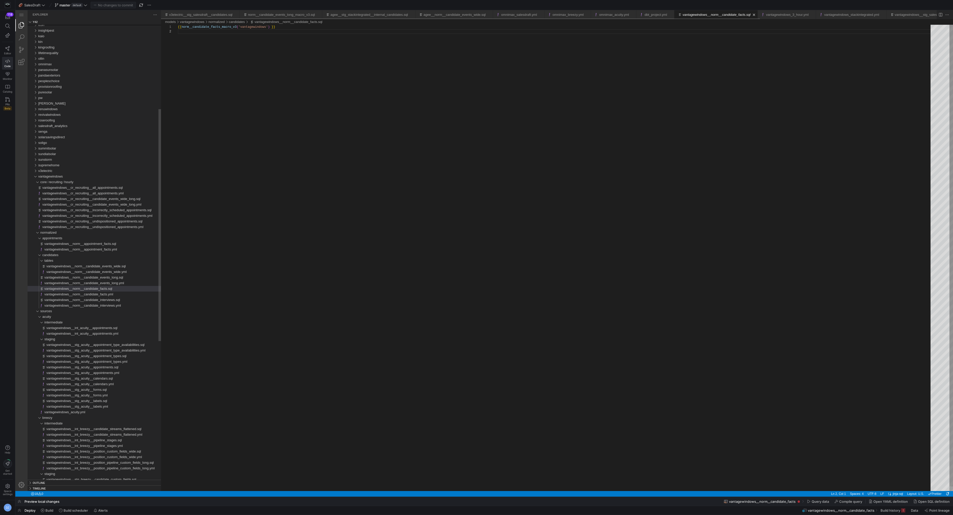
click at [320, 283] on div "{{ norm__candidate_facts_macro_v3 ( 'vantagewindows' ) }}" at bounding box center [556, 260] width 756 height 471
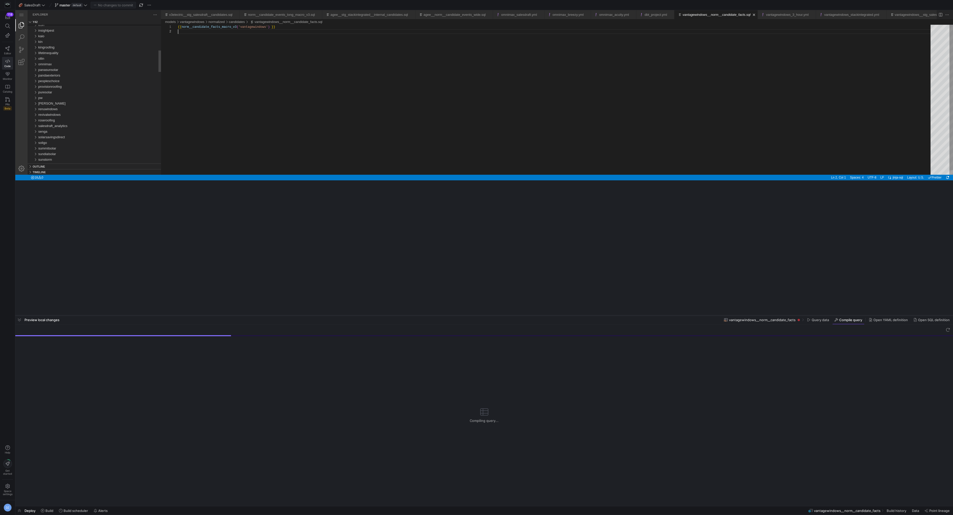
drag, startPoint x: 336, startPoint y: 422, endPoint x: 364, endPoint y: 148, distance: 274.7
click at [364, 315] on div at bounding box center [484, 316] width 938 height 2
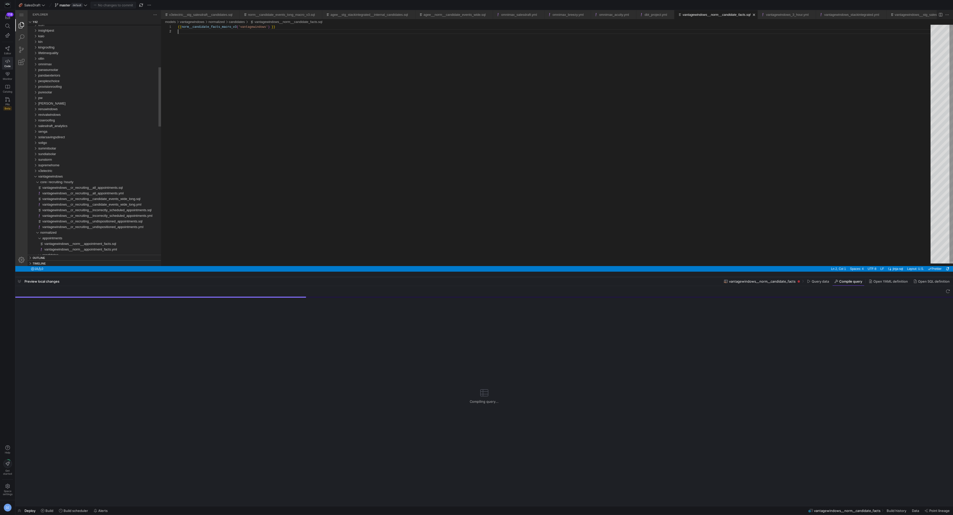
drag, startPoint x: 365, startPoint y: 149, endPoint x: 373, endPoint y: 276, distance: 126.8
click at [373, 276] on div at bounding box center [484, 277] width 938 height 2
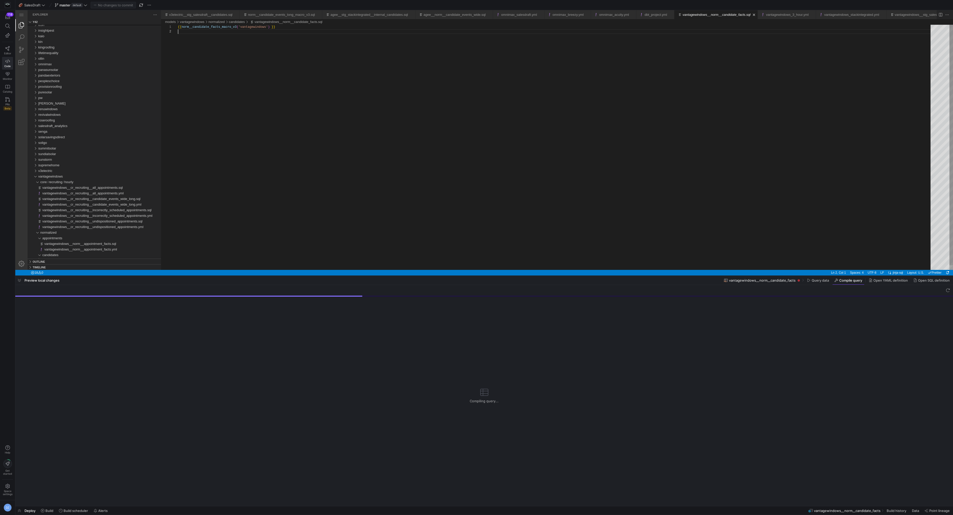
click at [378, 190] on div "{{ norm__candidate_facts_macro_v3 ( 'vantagewindows' ) }}" at bounding box center [556, 150] width 756 height 250
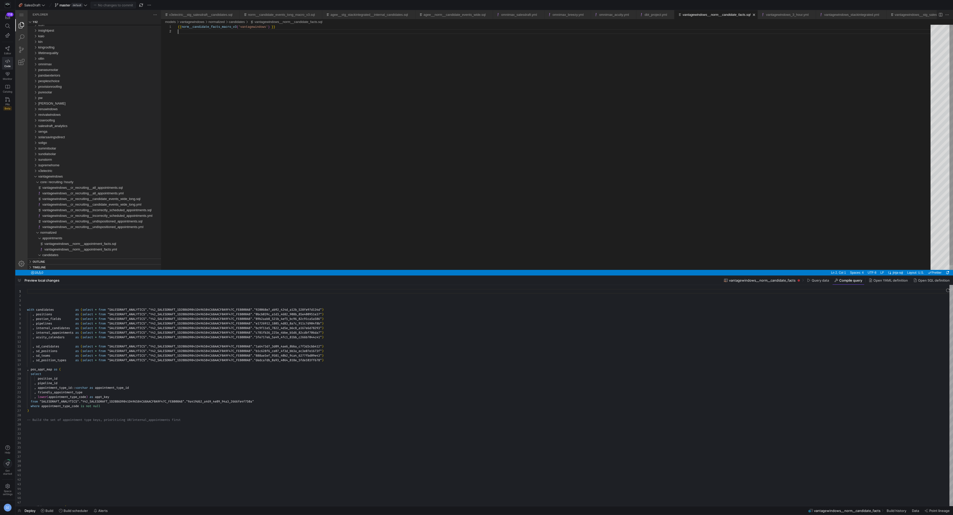
scroll to position [28, 0]
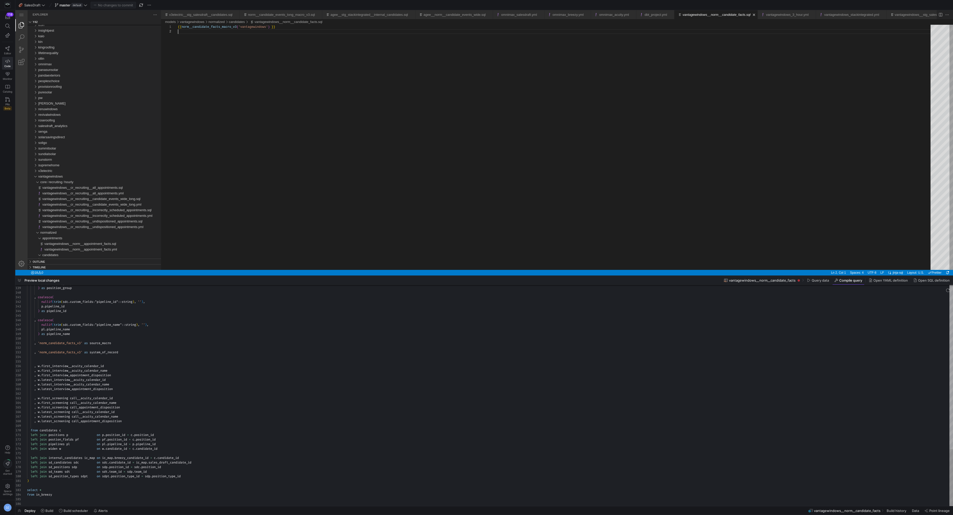
type textarea ", w.latest_interview_appointment_disposition , w.first_screening call__acuity_c…"
drag, startPoint x: 81, startPoint y: 421, endPoint x: 55, endPoint y: 423, distance: 25.8
click at [55, 423] on div "pf . position_group ) as position_group , coalesce ( nullif ( trim ( sdc . cust…" at bounding box center [490, 77] width 926 height 858
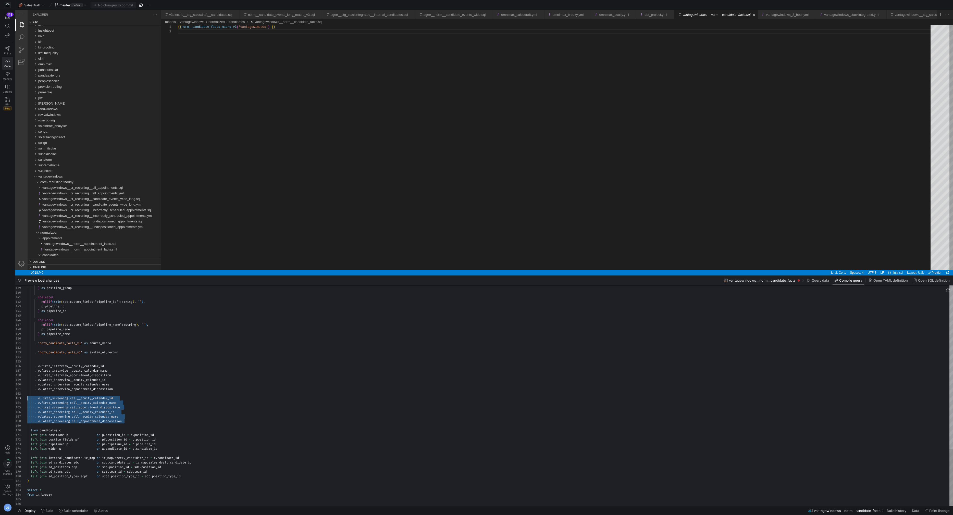
drag, startPoint x: 134, startPoint y: 419, endPoint x: 17, endPoint y: 399, distance: 118.3
click at [27, 399] on div "pf . position_group ) as position_group , coalesce ( nullif ( trim ( sdc . cust…" at bounding box center [490, 77] width 926 height 858
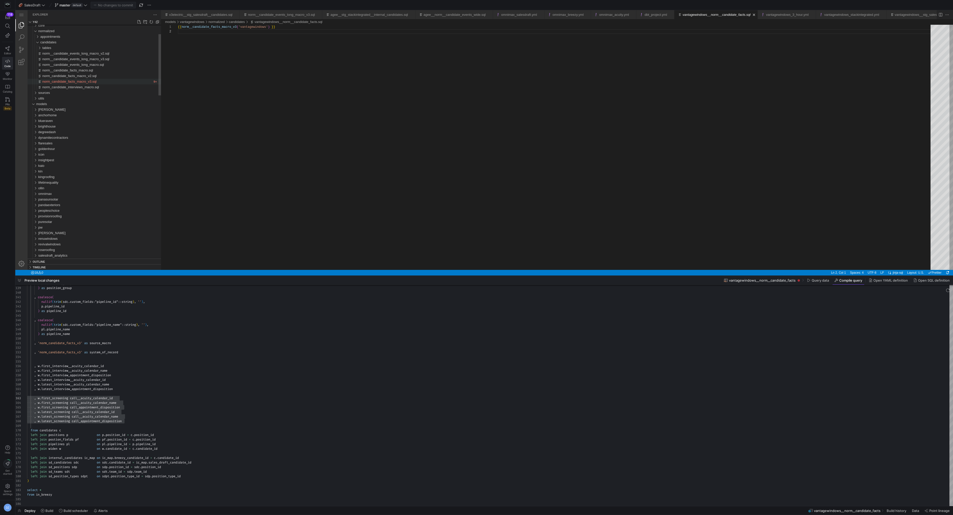
click at [94, 81] on span "norm_candidate_facts_macro_v3.sql" at bounding box center [69, 82] width 54 height 4
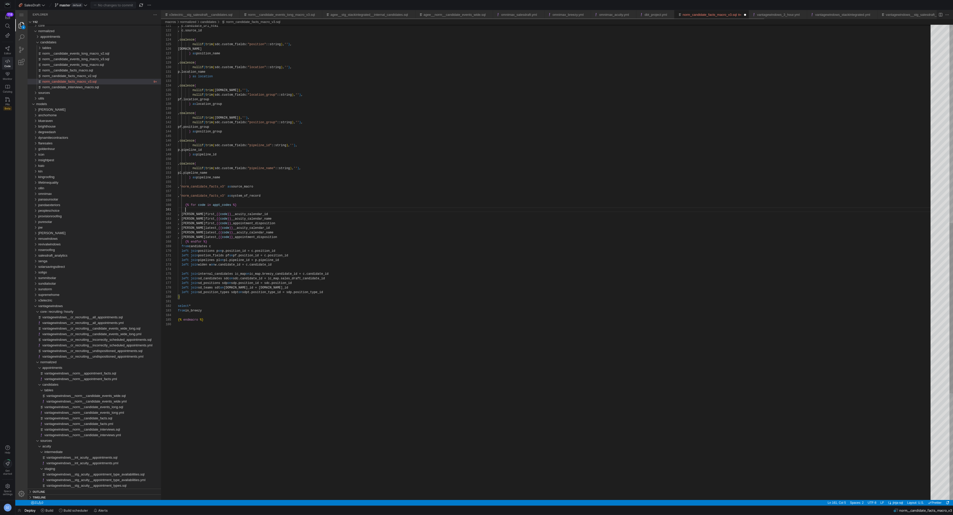
scroll to position [0, 7]
type textarea ", w.first_{{ code }}__acuity_calendar_id , w.first_{{ code }}__acuity_calendar_…"
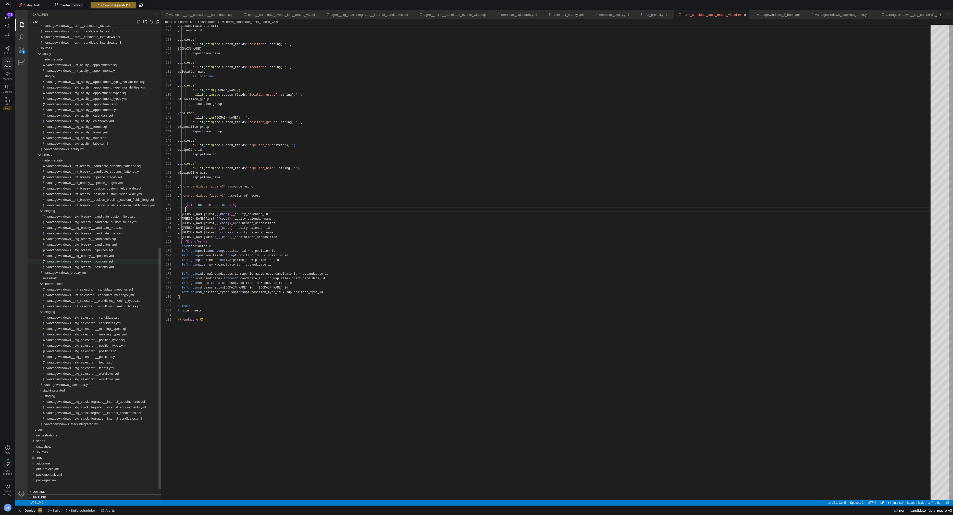
click at [113, 262] on span "vantagewindows__stg_breezy__positions.sql" at bounding box center [79, 261] width 66 height 4
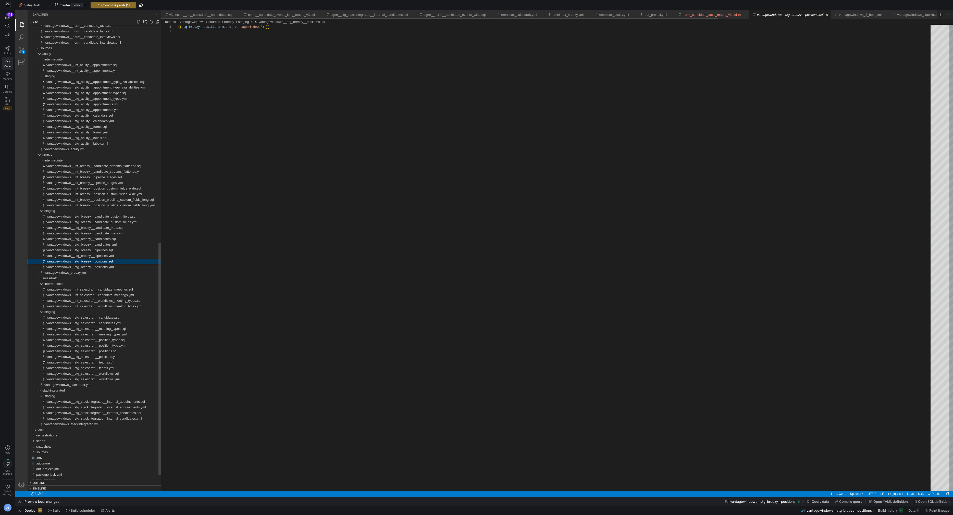
scroll to position [5, 0]
click at [54, 506] on div "Preview local changes" at bounding box center [38, 501] width 46 height 9
click at [55, 508] on span "Build" at bounding box center [57, 510] width 8 height 4
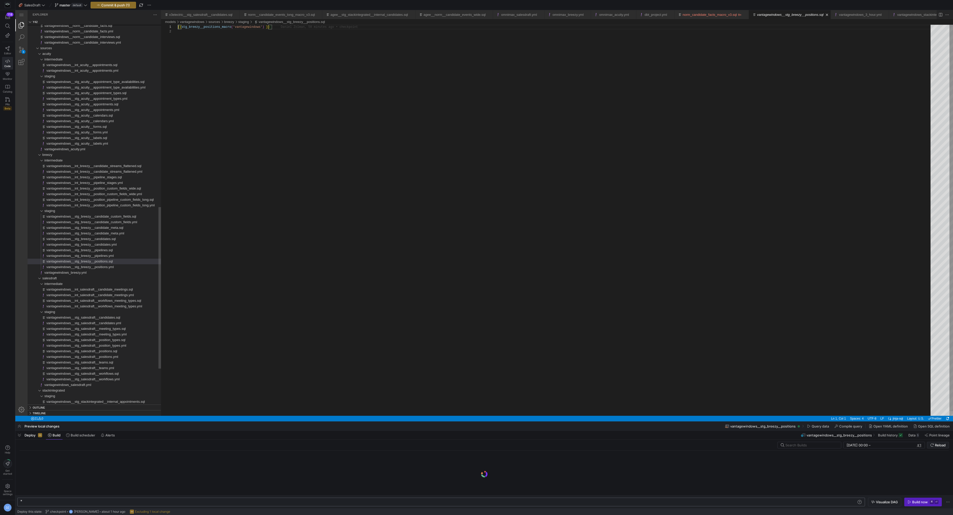
scroll to position [0, 90]
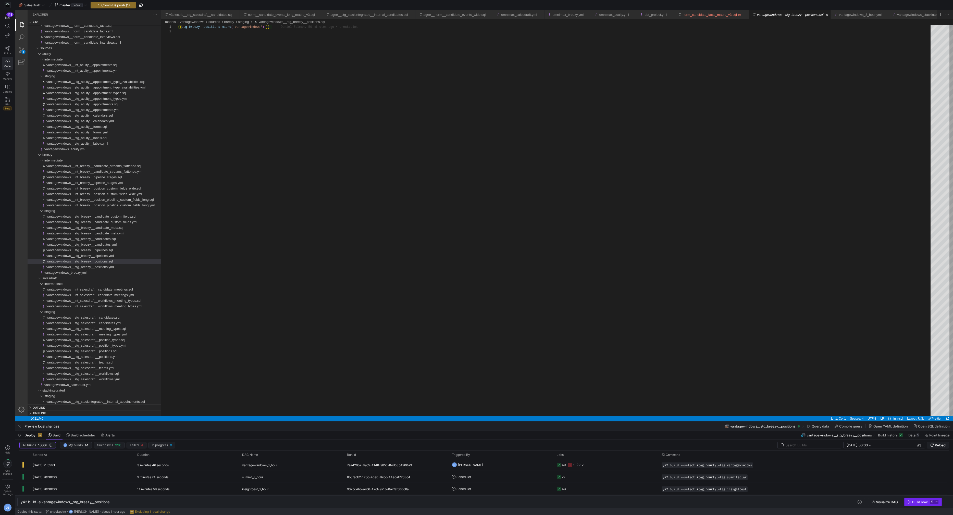
click at [917, 503] on div "Build now" at bounding box center [920, 502] width 16 height 4
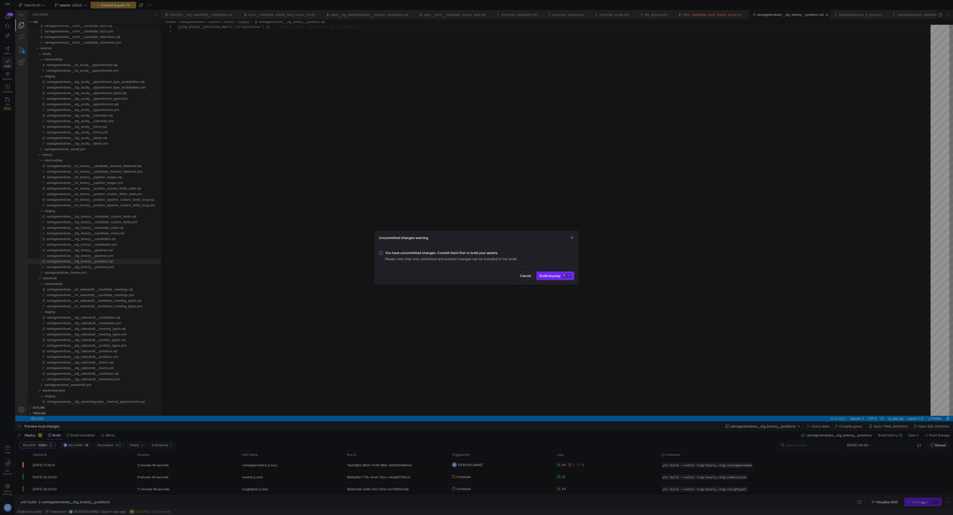
click at [558, 274] on span "Build anyway ⌘ ⏎" at bounding box center [555, 276] width 31 height 4
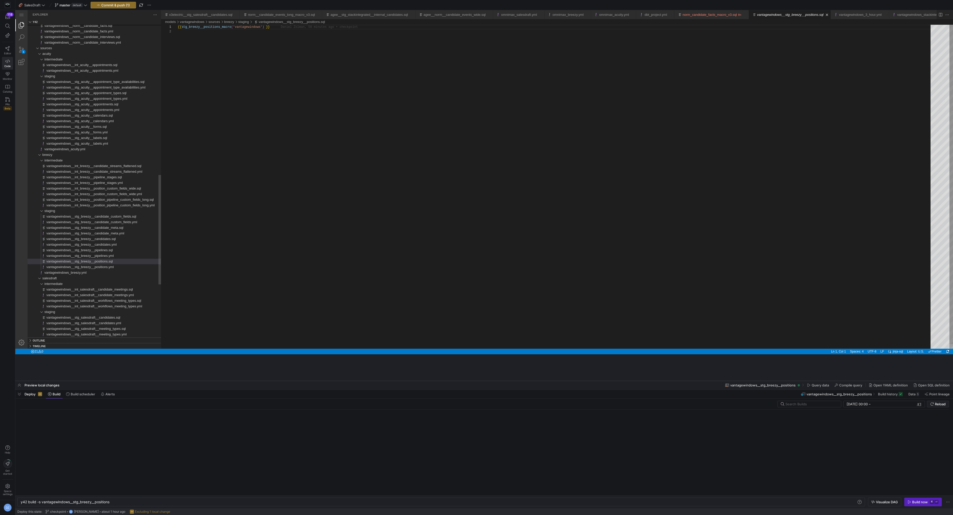
drag, startPoint x: 266, startPoint y: 422, endPoint x: 295, endPoint y: 354, distance: 73.4
click at [295, 380] on div at bounding box center [484, 381] width 938 height 2
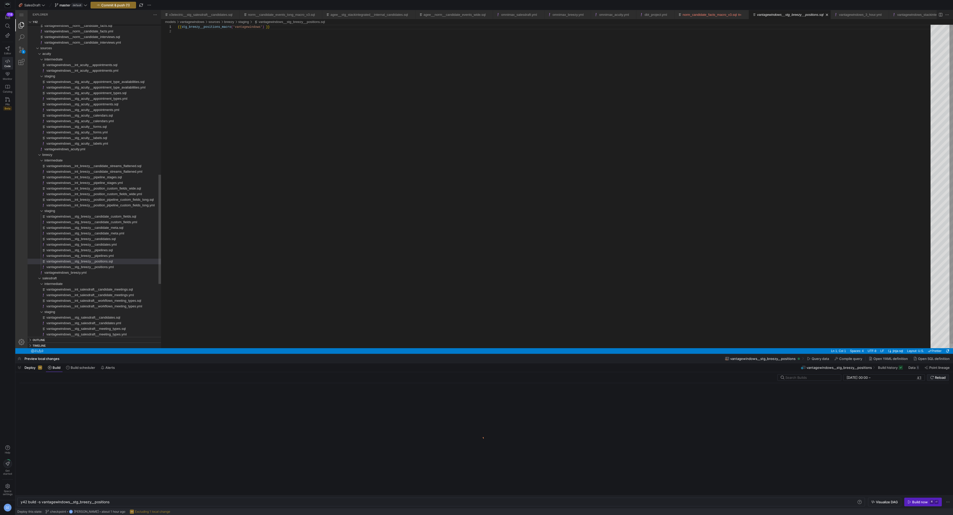
click at [318, 301] on div "{{ stg_breezy__positions_macro ( 'vantagewindows' ) }}" at bounding box center [556, 189] width 756 height 328
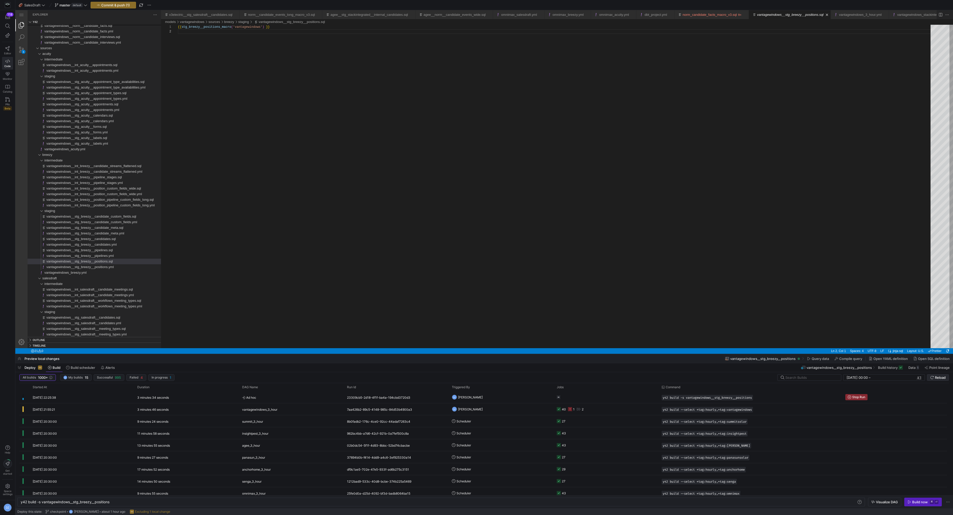
click at [939, 377] on span "Reload" at bounding box center [940, 378] width 11 height 4
click at [205, 92] on div "{{ stg_breezy__positions_macro ( 'vantagewindows' ) }}" at bounding box center [556, 189] width 756 height 328
click at [119, 250] on div "vantagewindows__stg_breezy__pipelines.sql" at bounding box center [103, 250] width 115 height 6
click at [308, 188] on div "{{ stg_breezy__pipelines_macro ( 'vantagewindows' ) }}" at bounding box center [556, 189] width 756 height 328
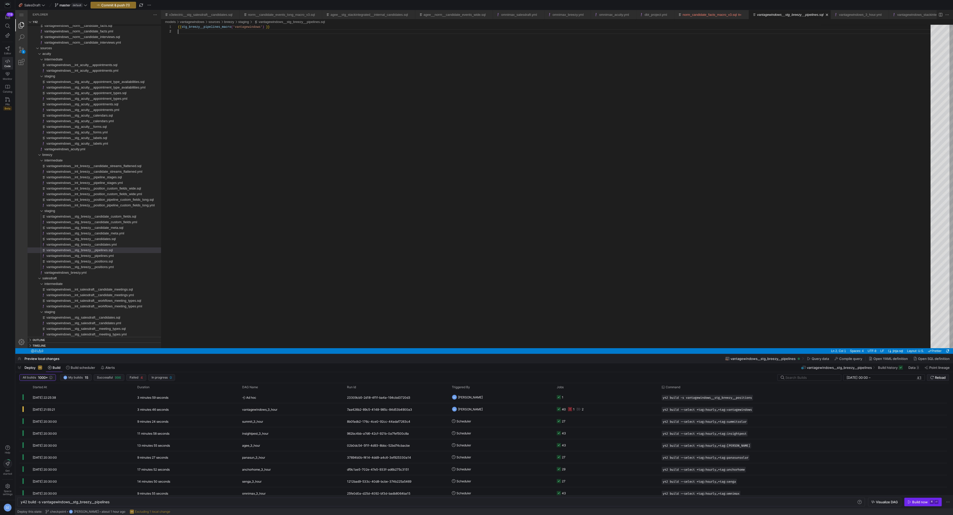
click at [935, 503] on kbd "⏎" at bounding box center [936, 502] width 4 height 4
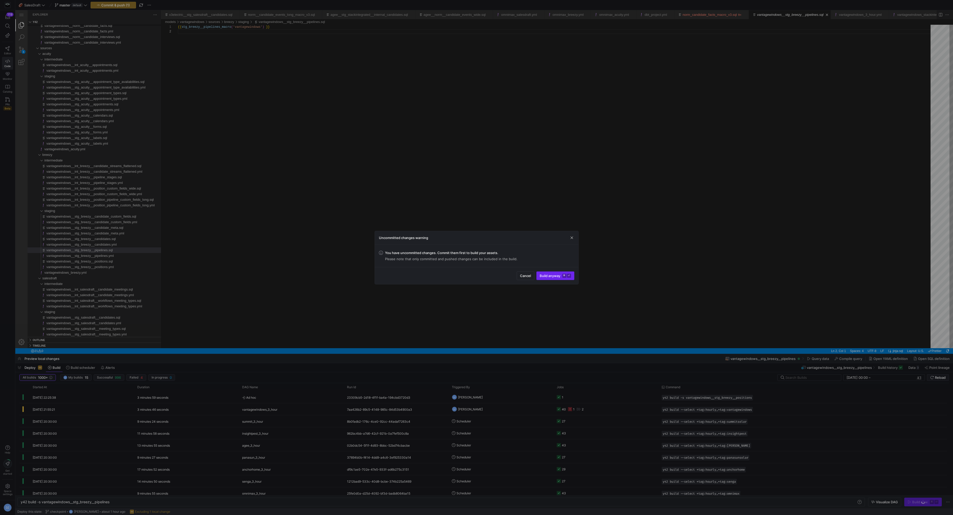
click at [555, 278] on span "submit" at bounding box center [556, 276] width 38 height 8
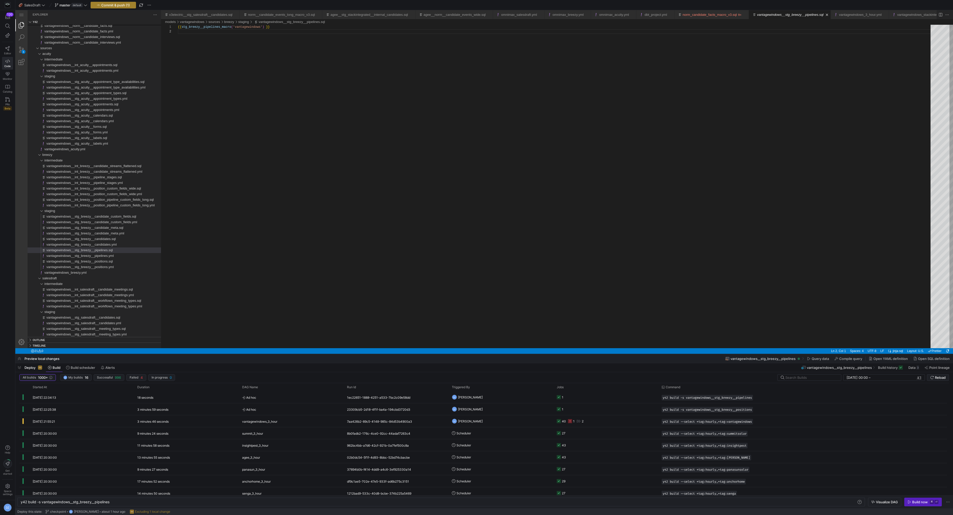
click at [118, 7] on span "Commit & push (1)" at bounding box center [115, 5] width 29 height 4
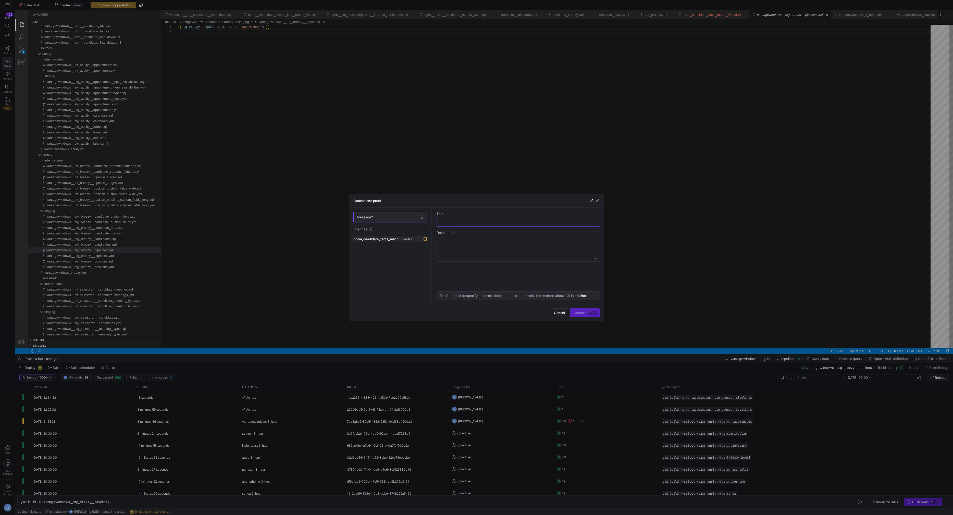
click at [419, 239] on icon at bounding box center [419, 239] width 3 height 1
click at [430, 254] on span "Discard" at bounding box center [427, 253] width 12 height 4
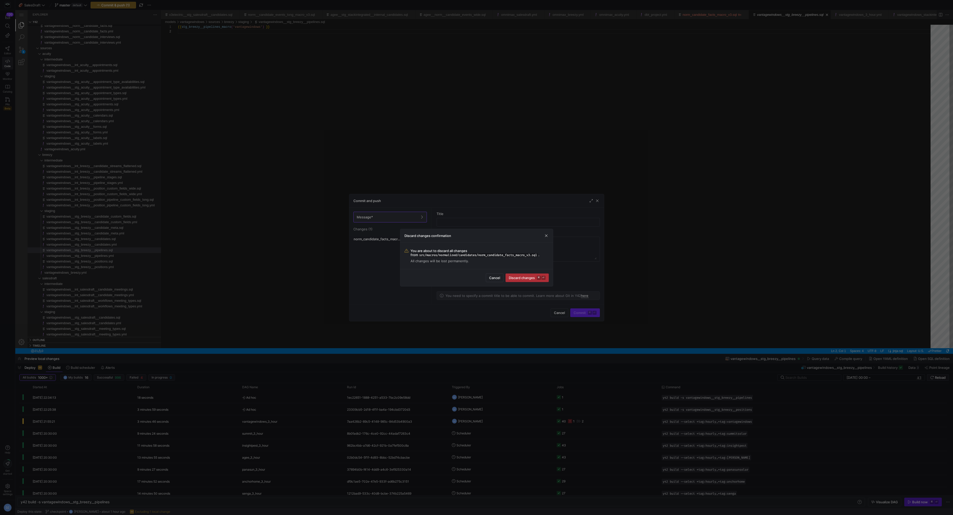
click at [517, 275] on span "submit" at bounding box center [527, 278] width 43 height 8
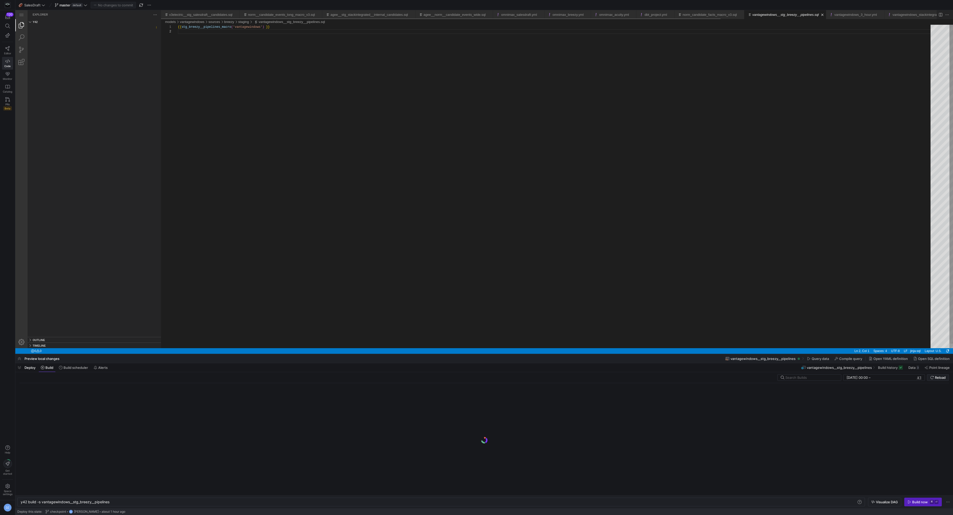
type textarea "y42 build"
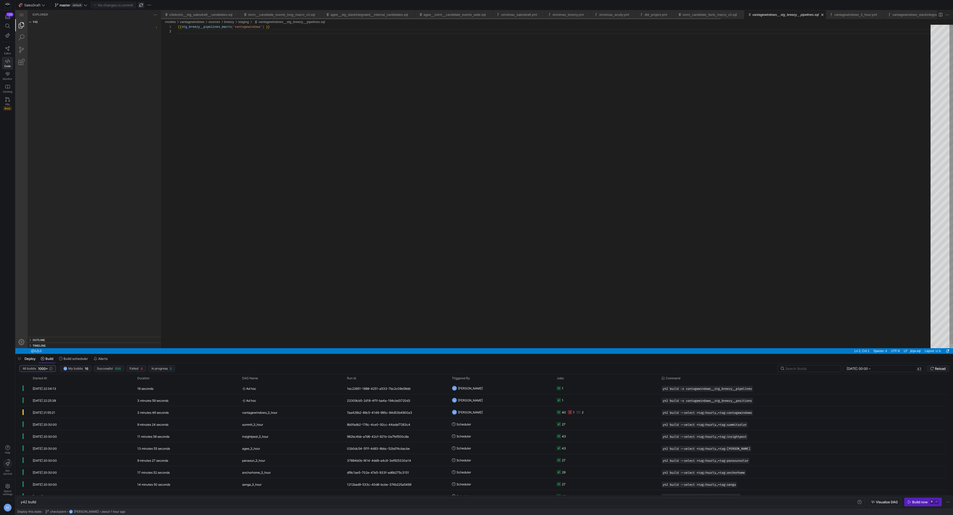
click at [140, 7] on span "button" at bounding box center [141, 5] width 6 height 6
click at [750, 411] on span "button" at bounding box center [749, 412] width 5 height 5
click at [143, 4] on span "button" at bounding box center [141, 5] width 6 height 6
click at [70, 4] on y42-badge "default" at bounding box center [76, 5] width 12 height 4
click at [83, 21] on button "View commit history" at bounding box center [73, 21] width 38 height 4
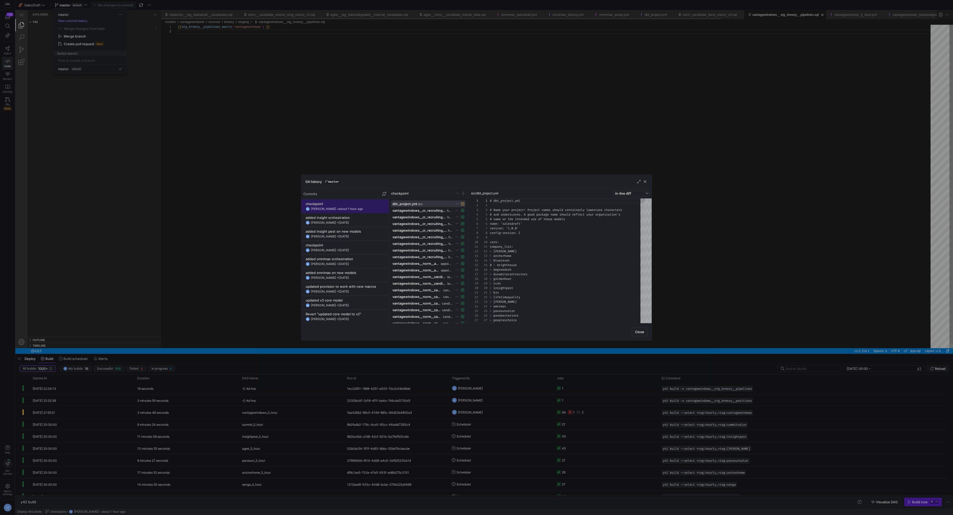
scroll to position [46, 0]
click at [645, 181] on span "button" at bounding box center [644, 181] width 5 height 5
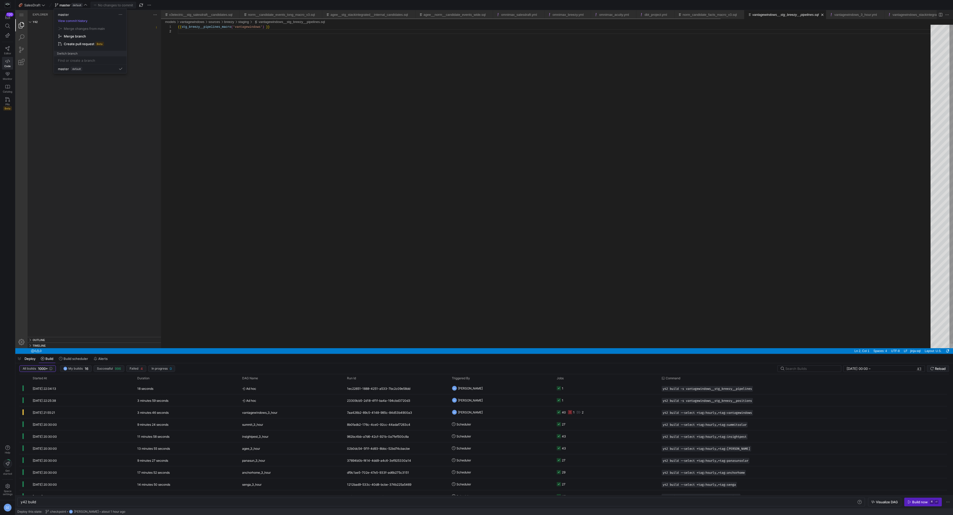
click at [60, 5] on div at bounding box center [476, 257] width 953 height 515
click at [139, 6] on span "button" at bounding box center [141, 5] width 6 height 6
click at [61, 5] on span "master" at bounding box center [64, 5] width 11 height 4
click at [71, 20] on button "View commit history" at bounding box center [73, 21] width 38 height 4
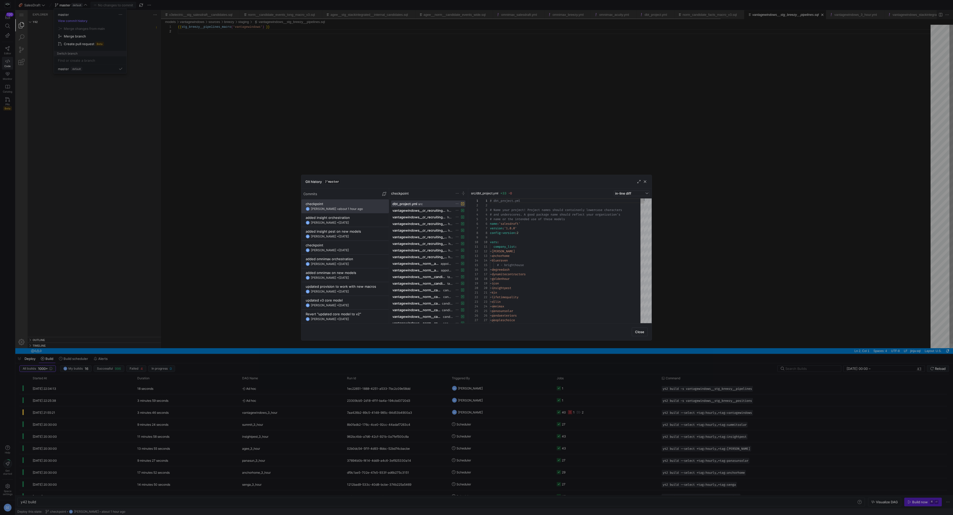
click at [644, 180] on span "button" at bounding box center [644, 181] width 5 height 5
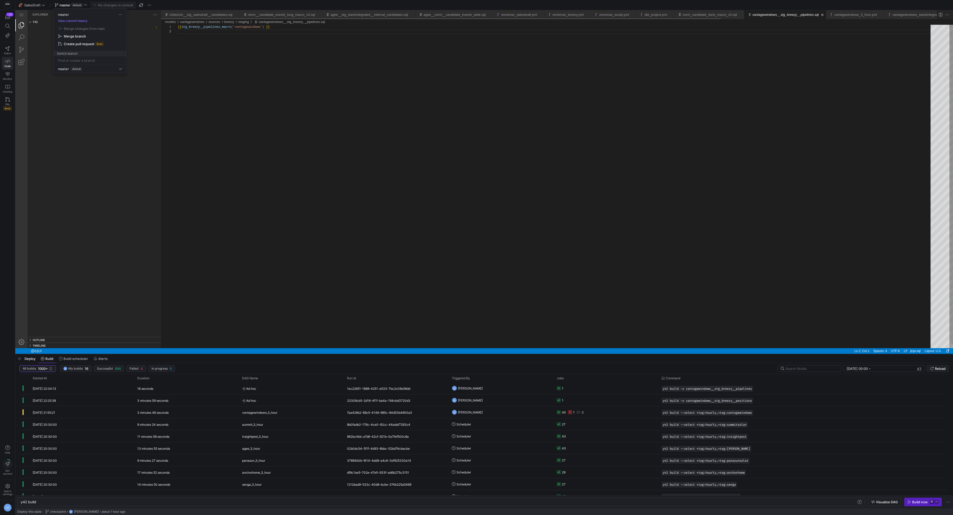
click at [47, 9] on div at bounding box center [476, 257] width 953 height 515
click at [73, 4] on span "default" at bounding box center [76, 5] width 11 height 4
click at [9, 45] on div at bounding box center [476, 257] width 953 height 515
click at [8, 46] on icon at bounding box center [7, 48] width 4 height 5
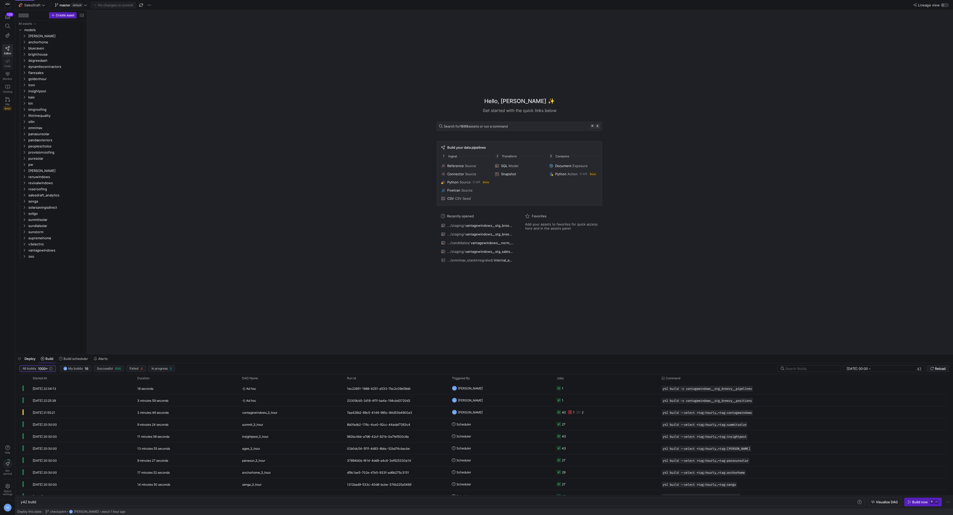
click at [9, 63] on link "Code" at bounding box center [7, 63] width 11 height 13
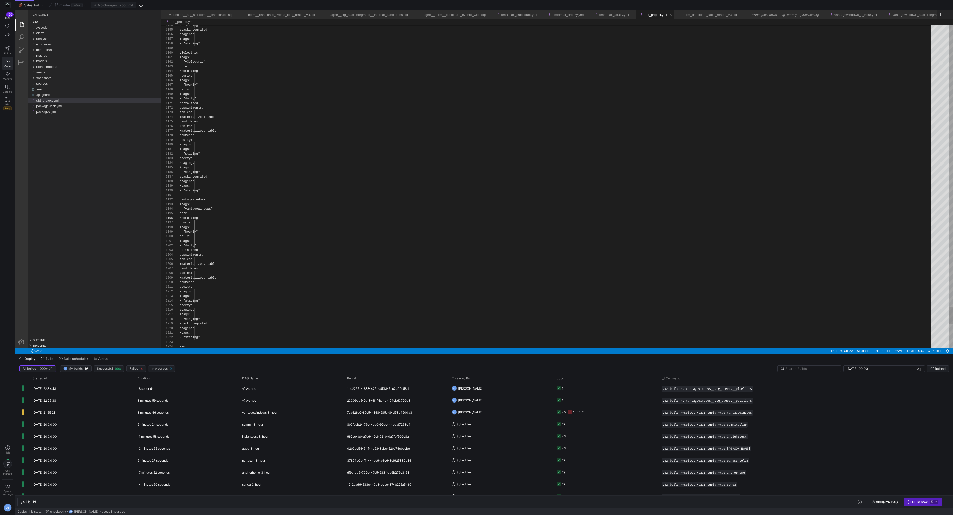
scroll to position [23, 35]
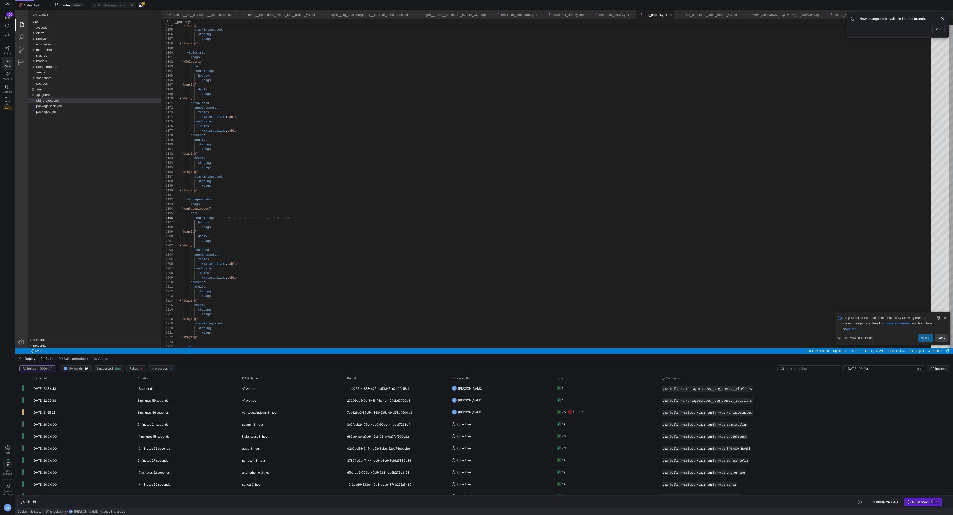
click at [140, 6] on span "button" at bounding box center [141, 5] width 6 height 6
click at [752, 412] on span "button" at bounding box center [749, 412] width 5 height 5
click at [145, 501] on div "y42 build" at bounding box center [439, 502] width 837 height 4
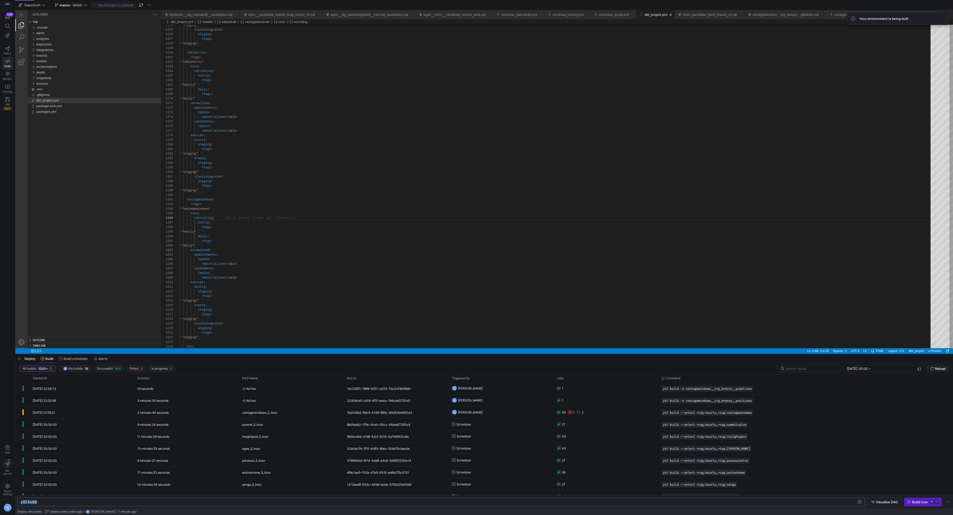
click at [145, 501] on div "y42 build" at bounding box center [439, 502] width 837 height 4
type textarea "y42 build --select +tag:hourly,+tag:vantagewindows"
click at [147, 502] on div "y42 build --select +tag:hourly,+tag:vantagewindows" at bounding box center [439, 502] width 837 height 4
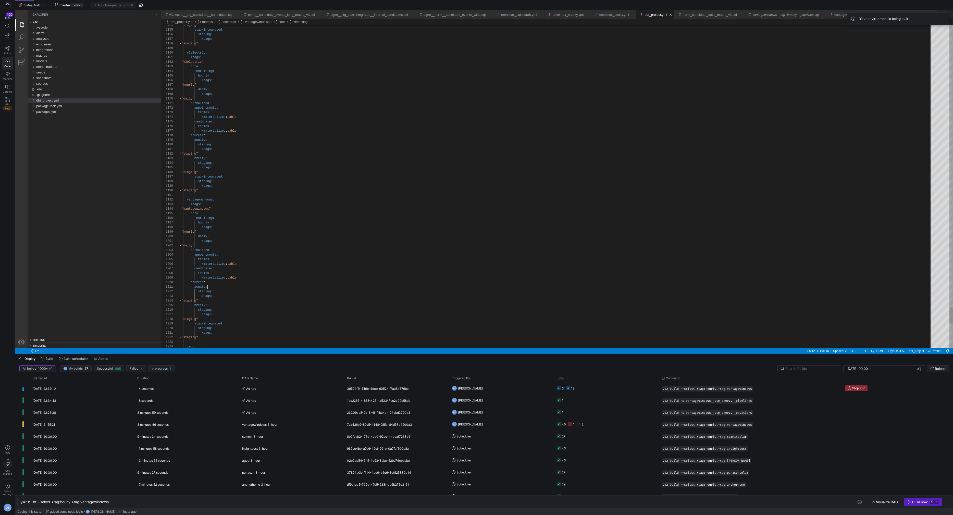
scroll to position [0, 28]
click at [939, 363] on y42-orchestration-build "All builds 1000+ DZ My builds 17 Successful 995 Failed 4 In progress 1 08/09/20…" at bounding box center [484, 435] width 938 height 145
click at [939, 365] on button "Reload" at bounding box center [938, 368] width 22 height 7
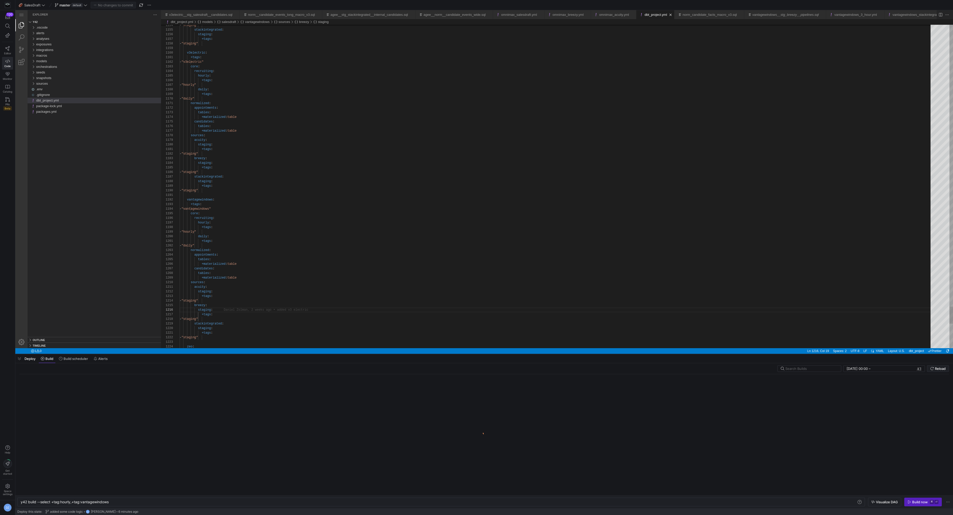
type textarea "+tags: - "daily" normalized: appointments: tables: +materialized: table candida…"
